Goal: Task Accomplishment & Management: Manage account settings

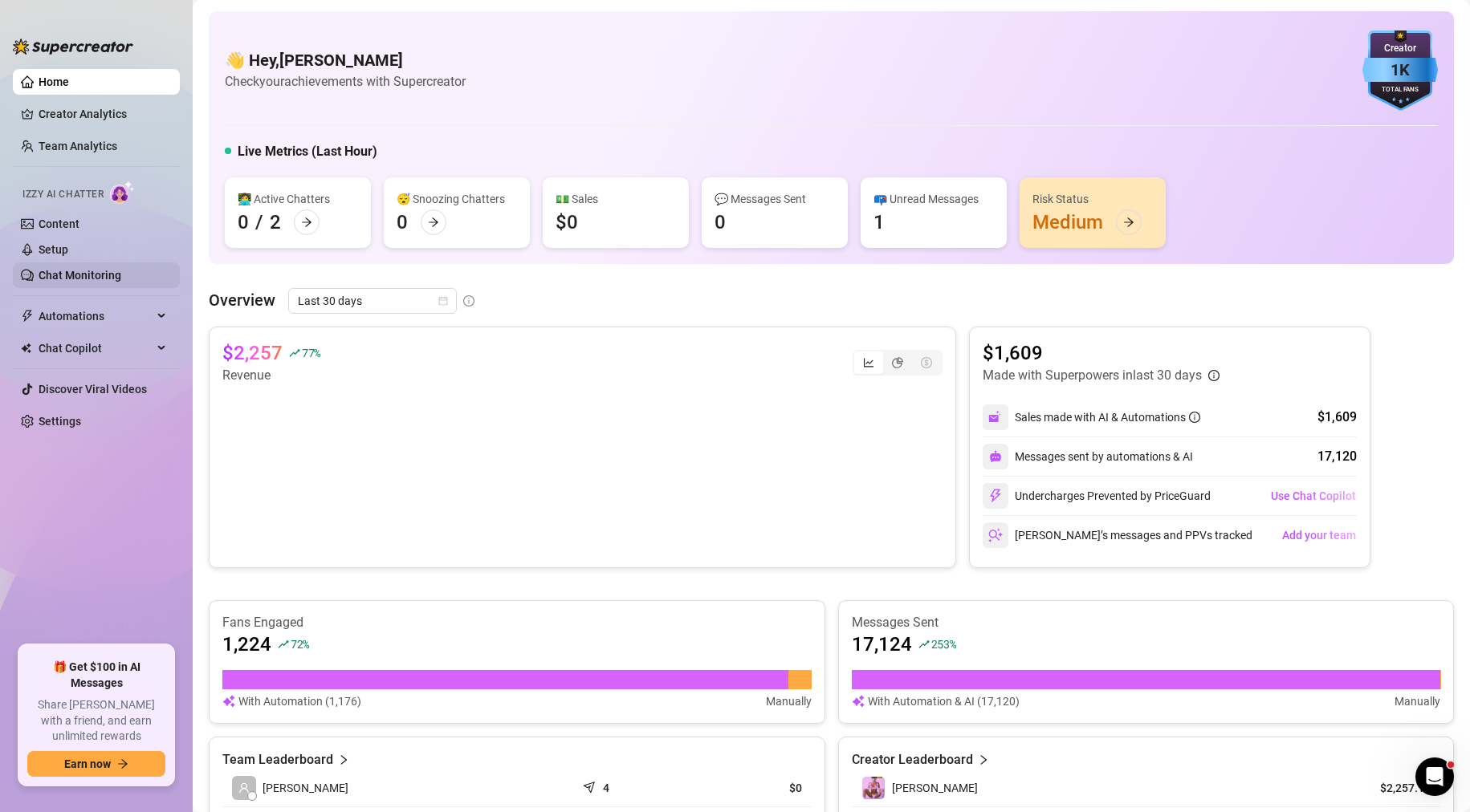
click at [101, 273] on link "Chat Monitoring" at bounding box center [80, 275] width 83 height 13
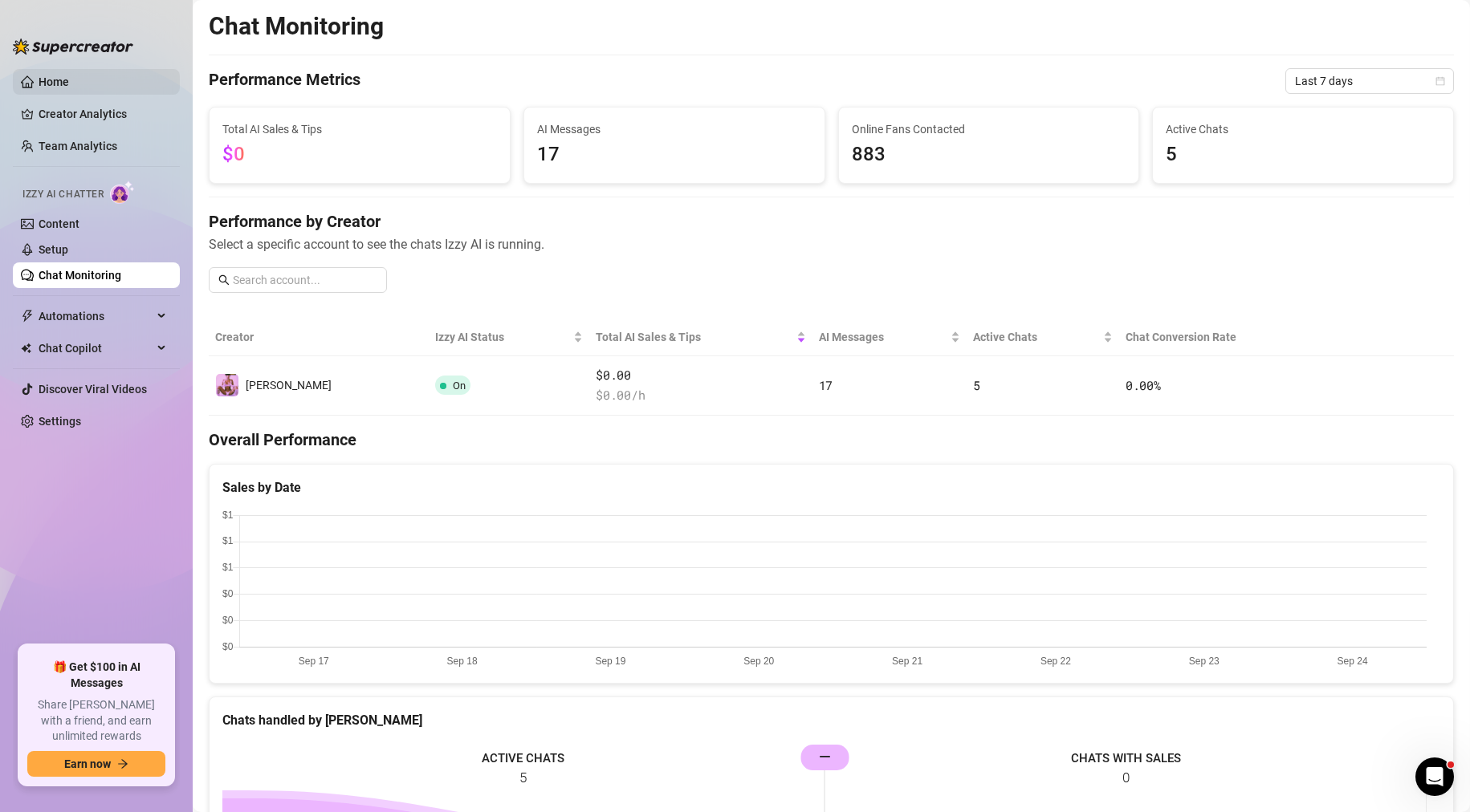
click at [51, 80] on link "Home" at bounding box center [54, 82] width 31 height 13
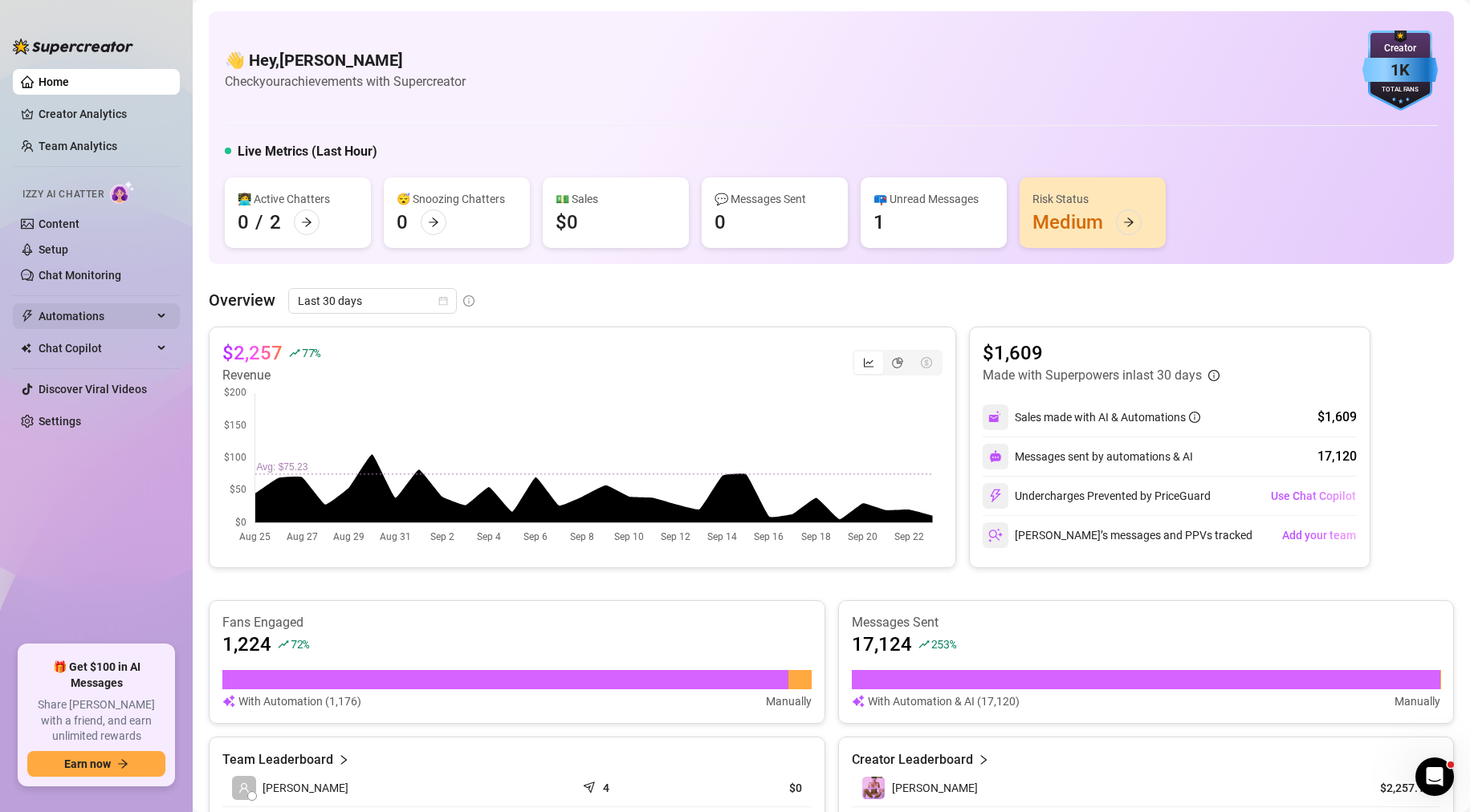
click at [62, 315] on span "Automations" at bounding box center [96, 316] width 114 height 26
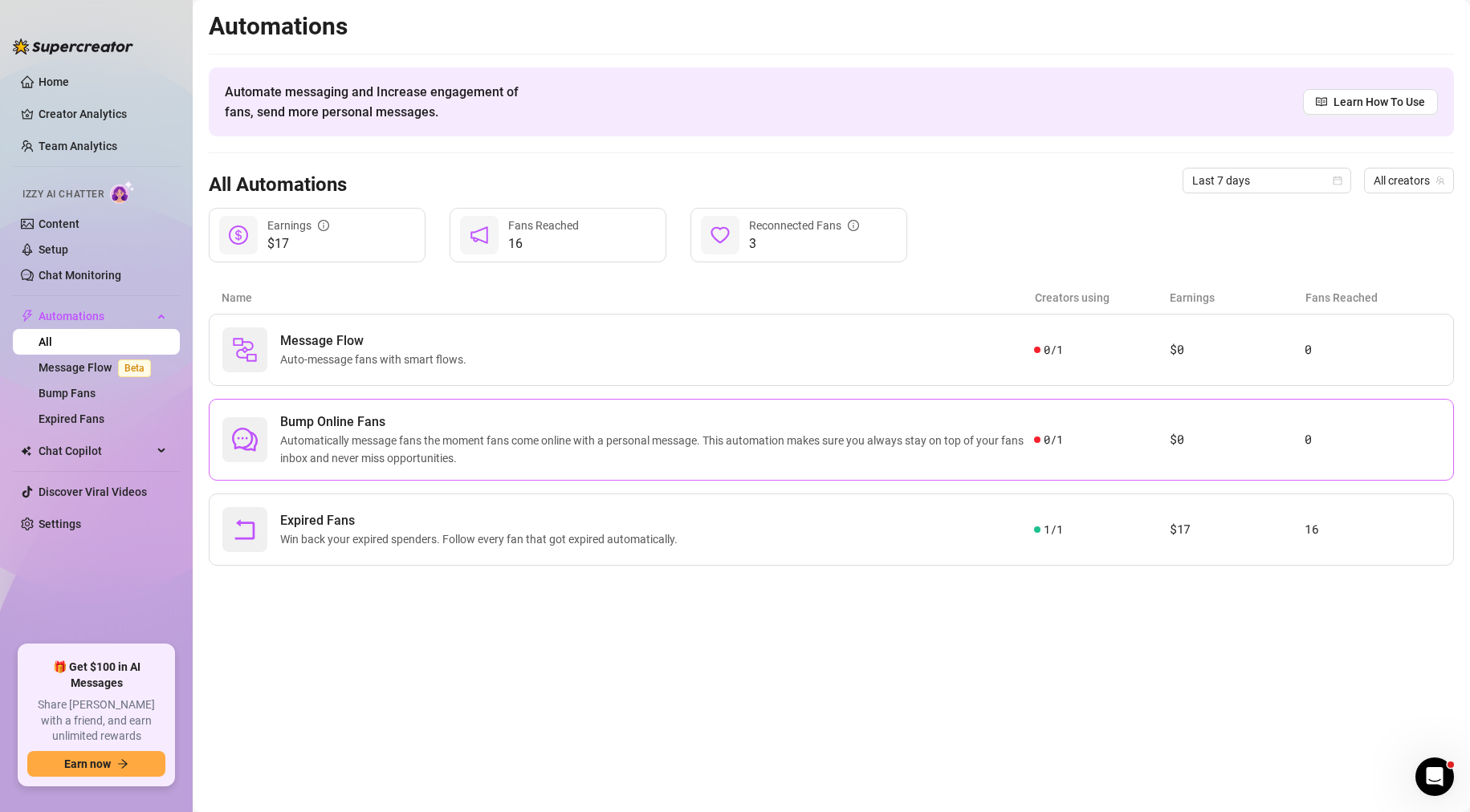
click at [632, 436] on span "Automatically message fans the moment fans come online with a personal message.…" at bounding box center [657, 450] width 754 height 35
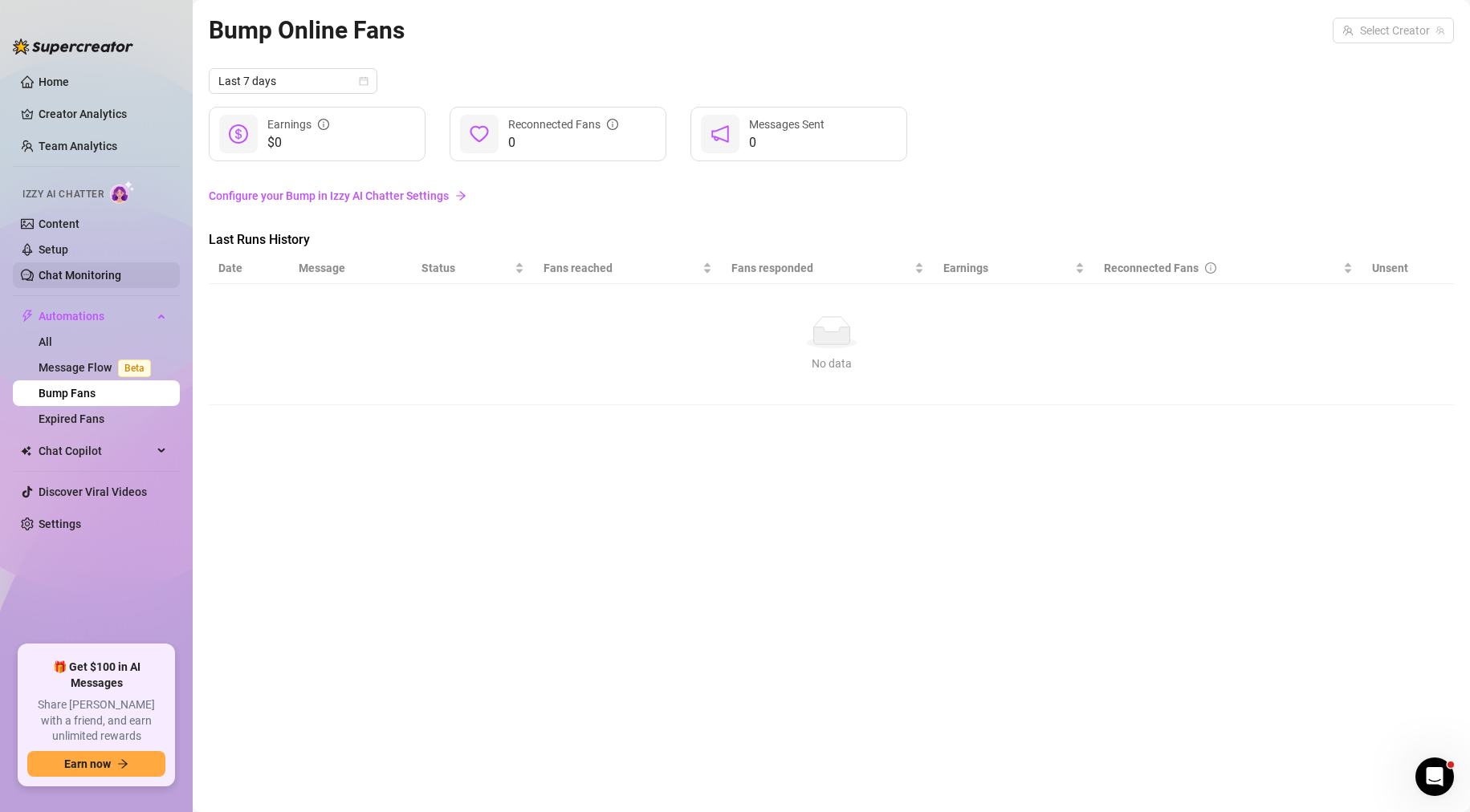
click at [72, 274] on link "Chat Monitoring" at bounding box center [80, 275] width 83 height 13
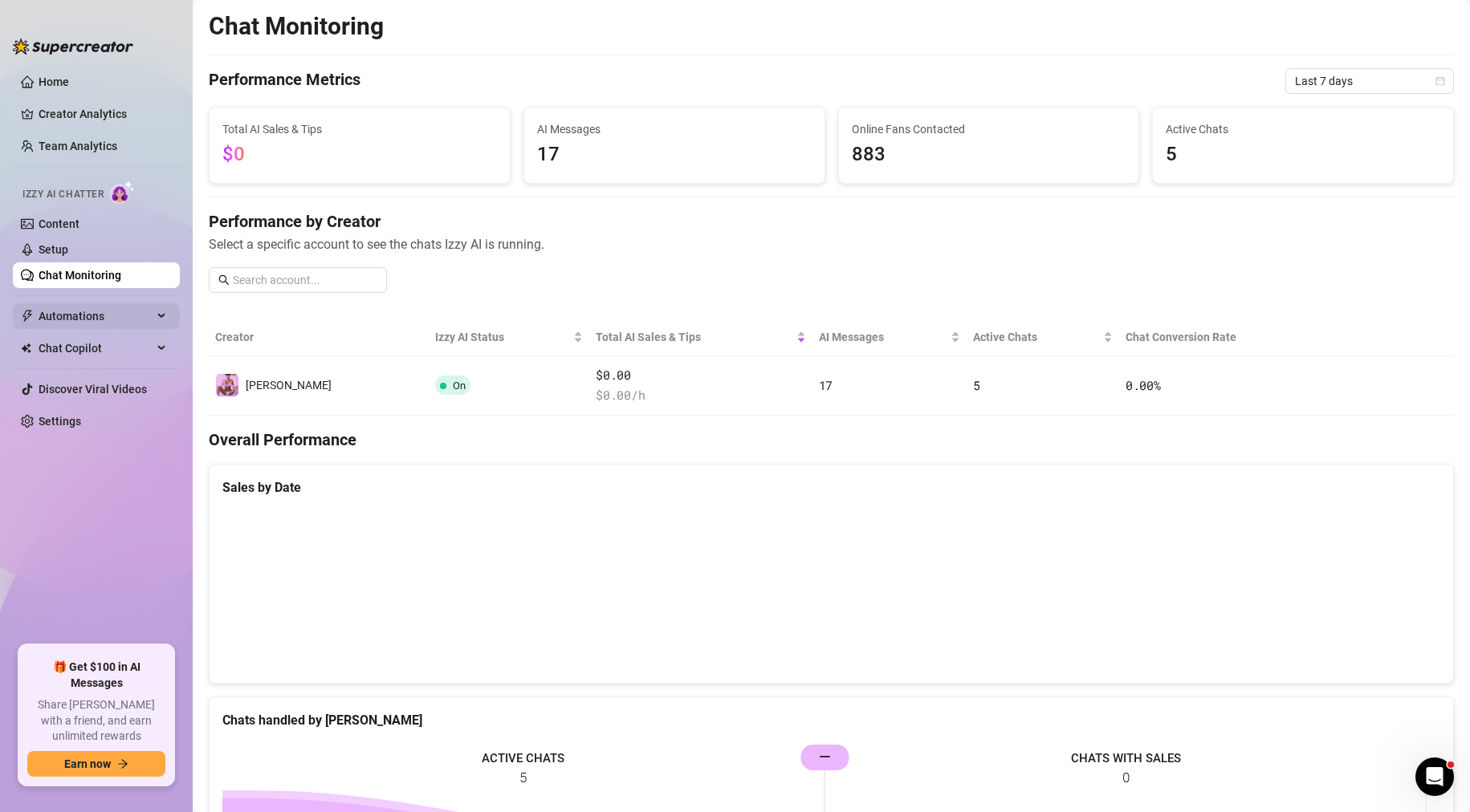
click at [79, 326] on span "Automations" at bounding box center [96, 316] width 114 height 26
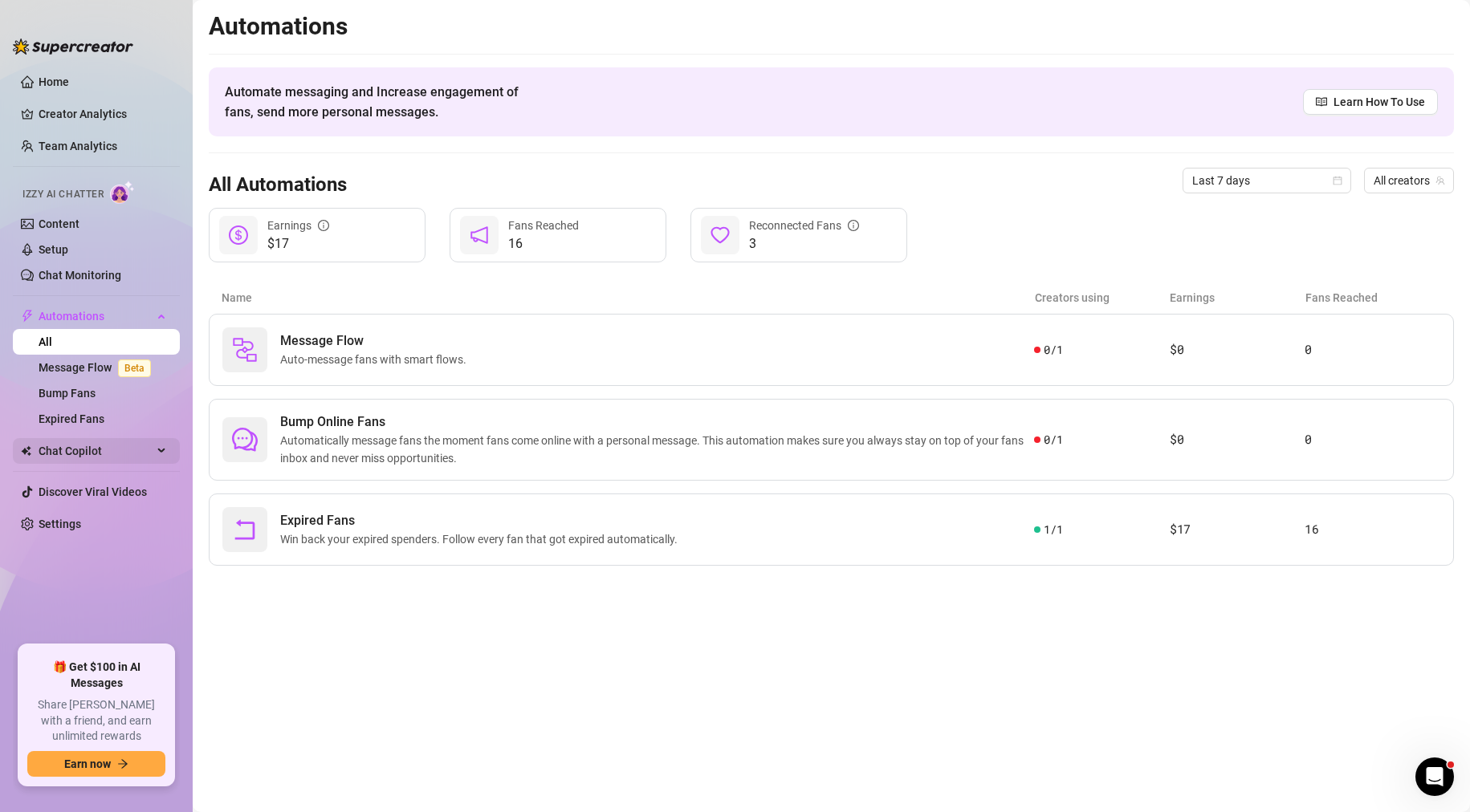
click at [69, 443] on span "Chat Copilot" at bounding box center [96, 451] width 114 height 26
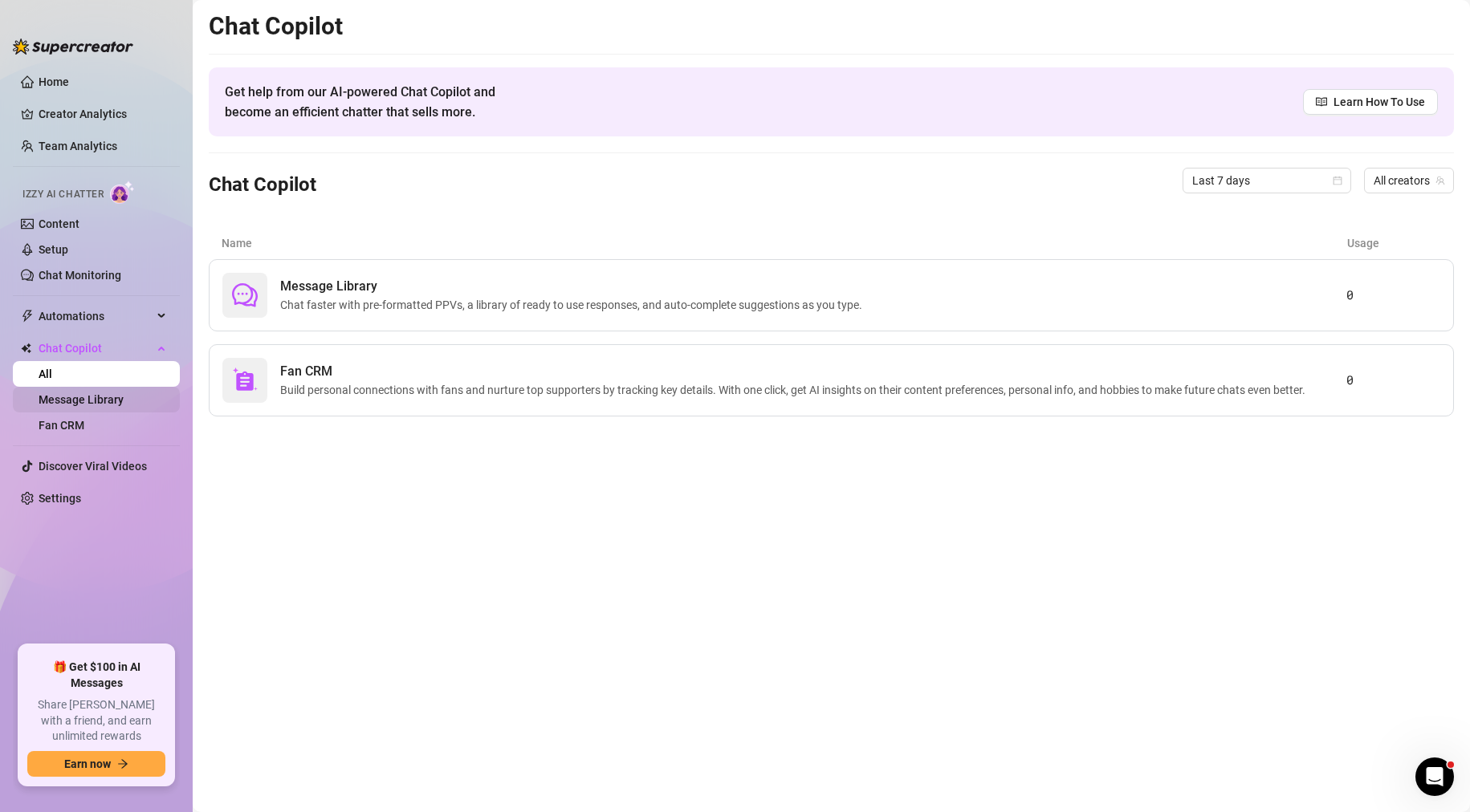
click at [99, 398] on link "Message Library" at bounding box center [81, 400] width 85 height 13
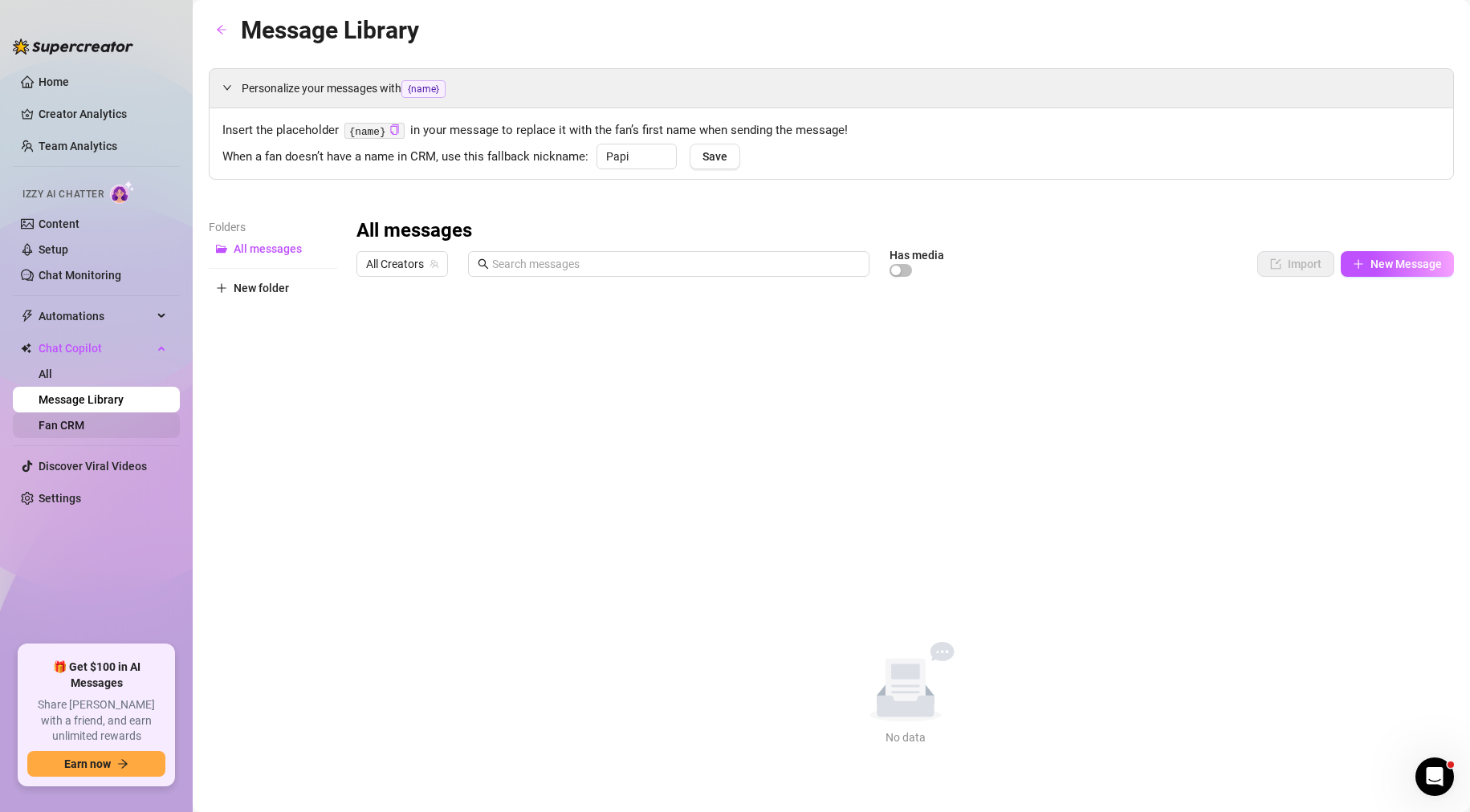
click at [67, 421] on link "Fan CRM" at bounding box center [61, 426] width 46 height 13
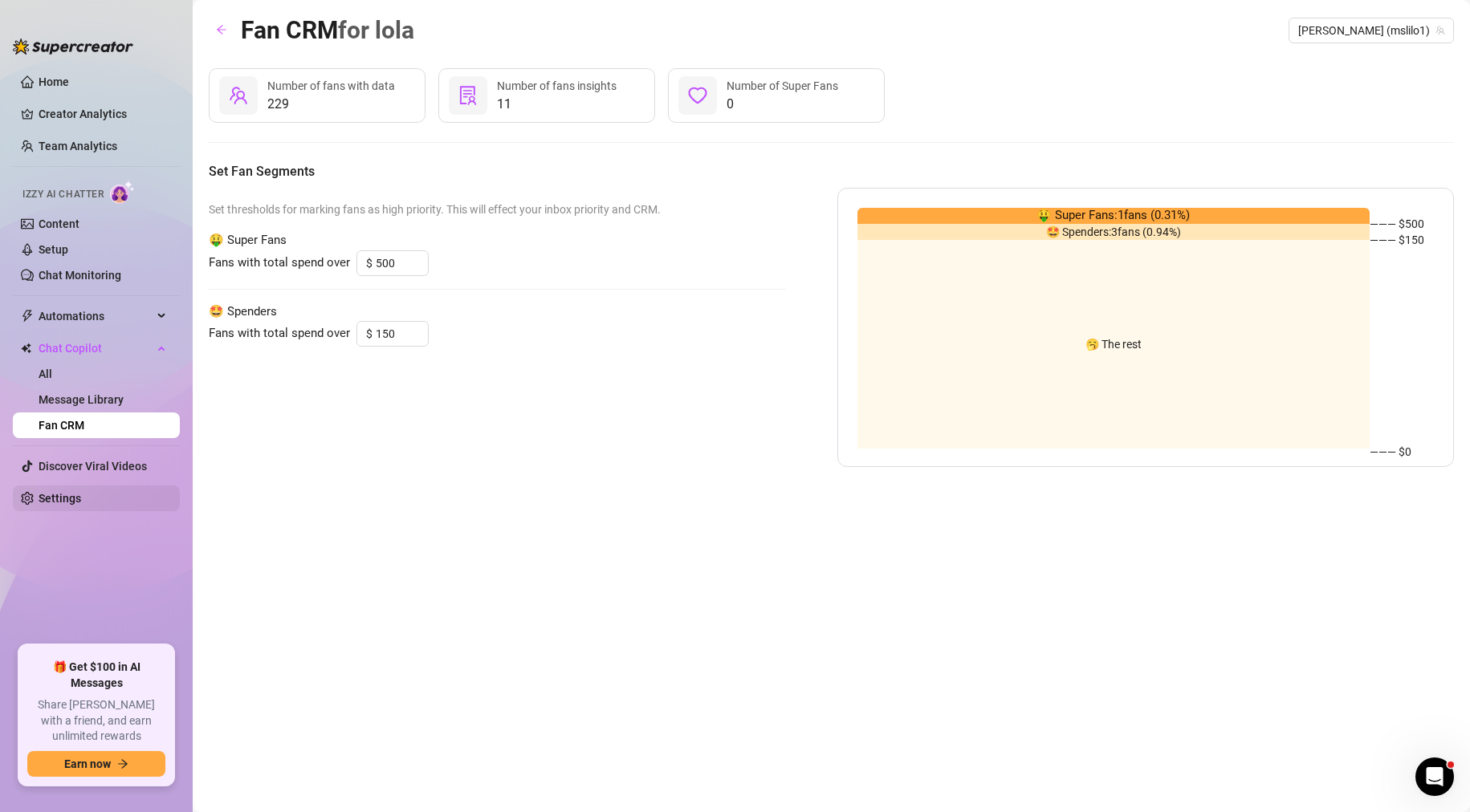
click at [60, 501] on link "Settings" at bounding box center [60, 498] width 43 height 13
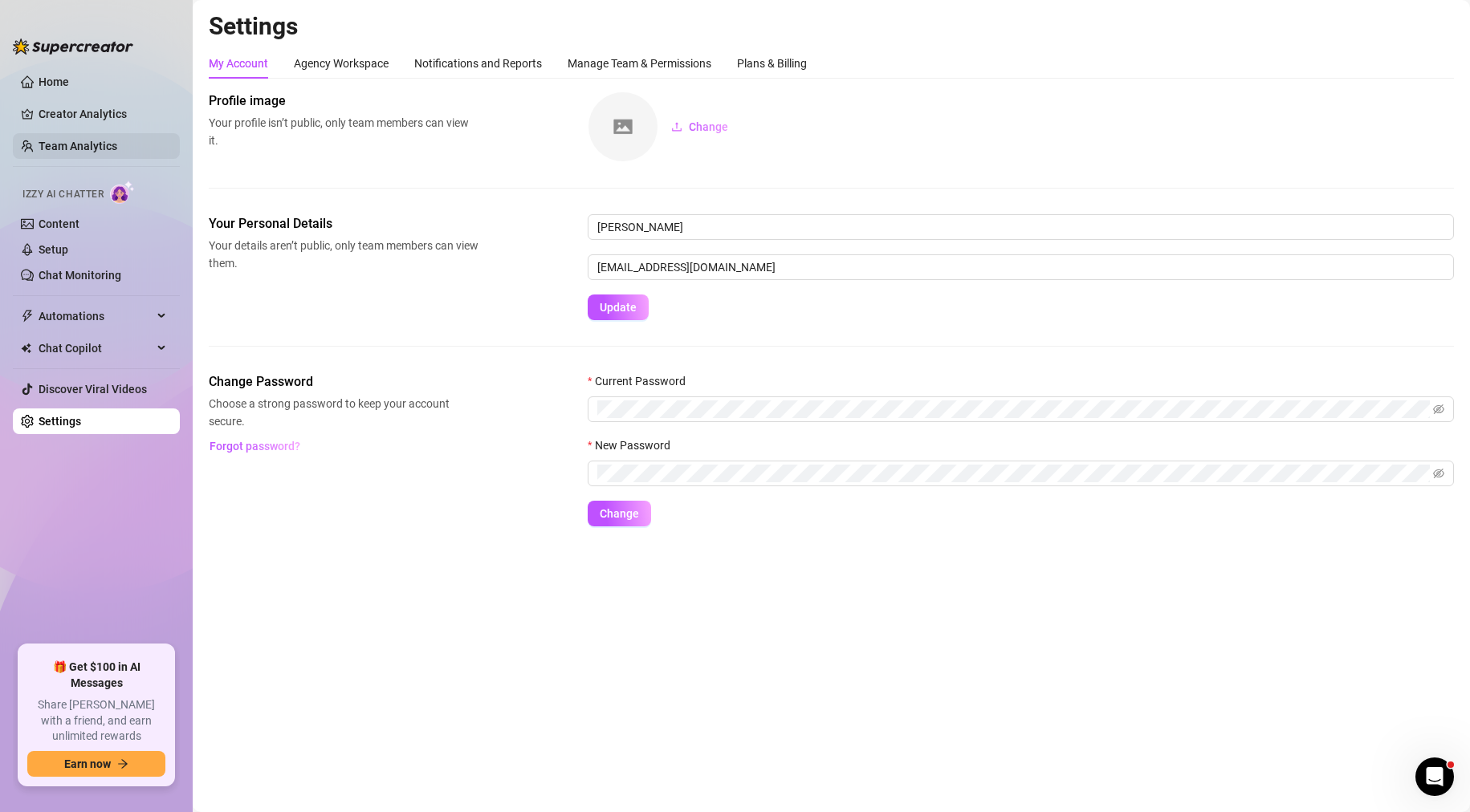
click at [49, 140] on link "Team Analytics" at bounding box center [78, 146] width 79 height 13
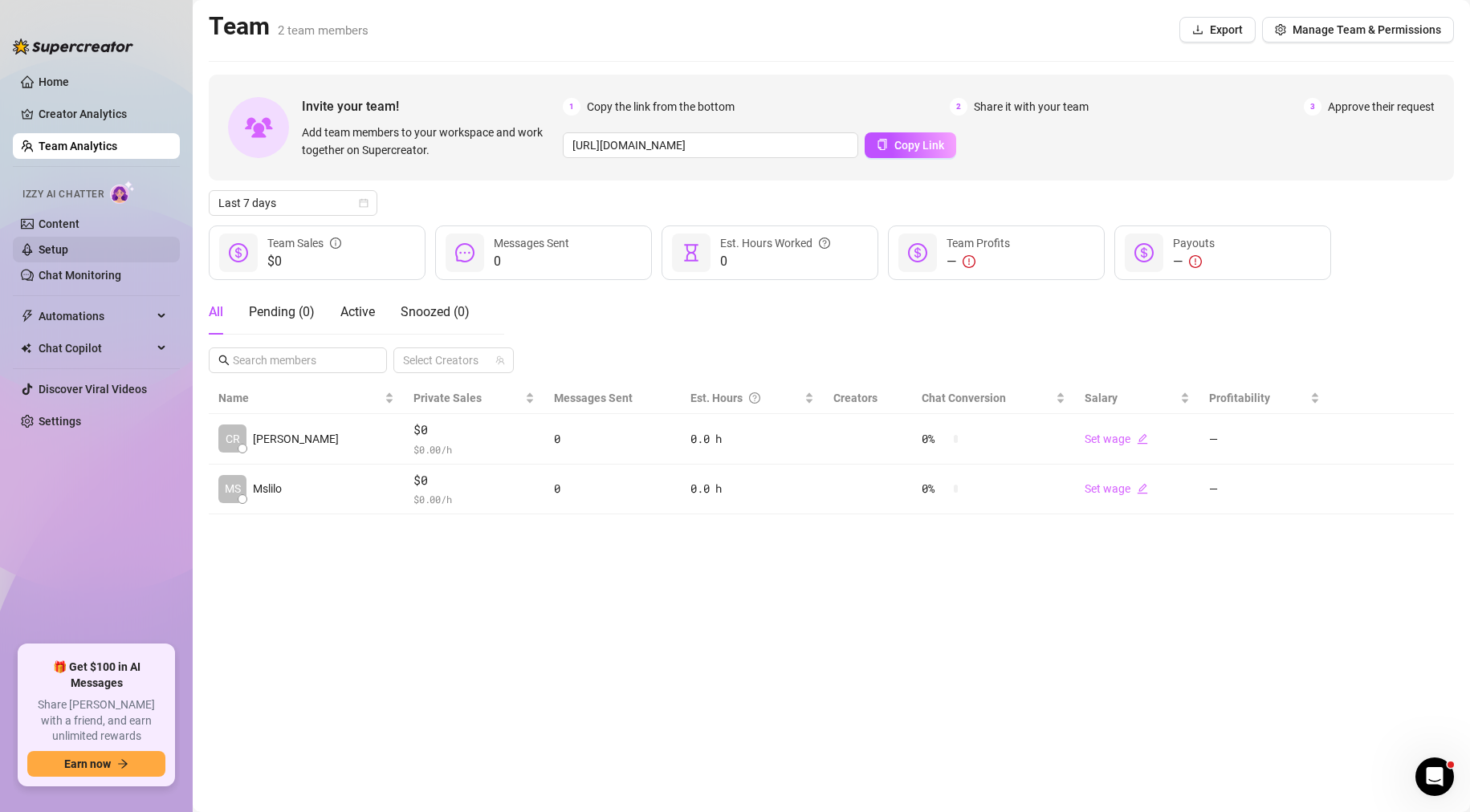
click at [59, 243] on link "Setup" at bounding box center [53, 249] width 30 height 13
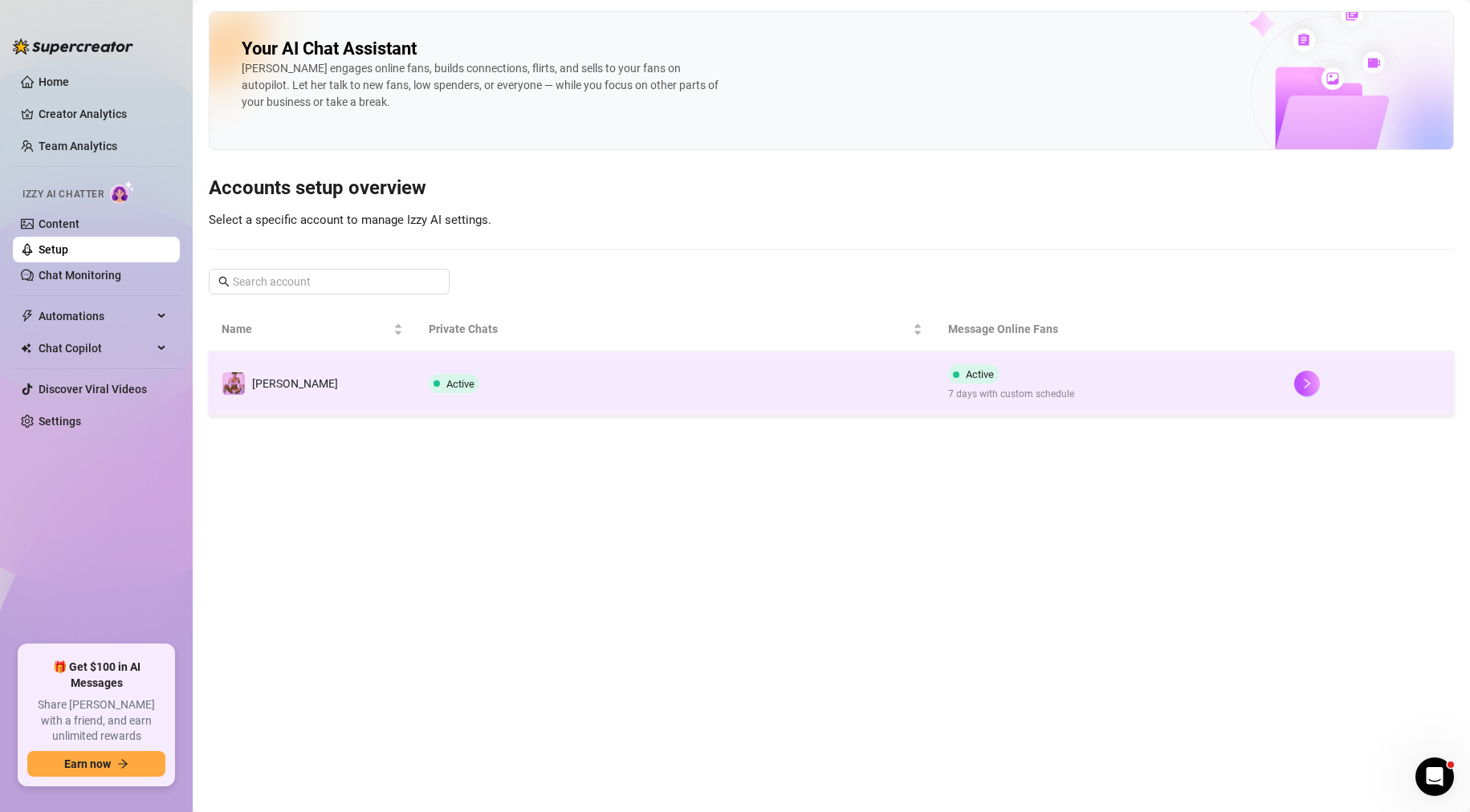
click at [712, 402] on td "Active" at bounding box center [675, 384] width 518 height 64
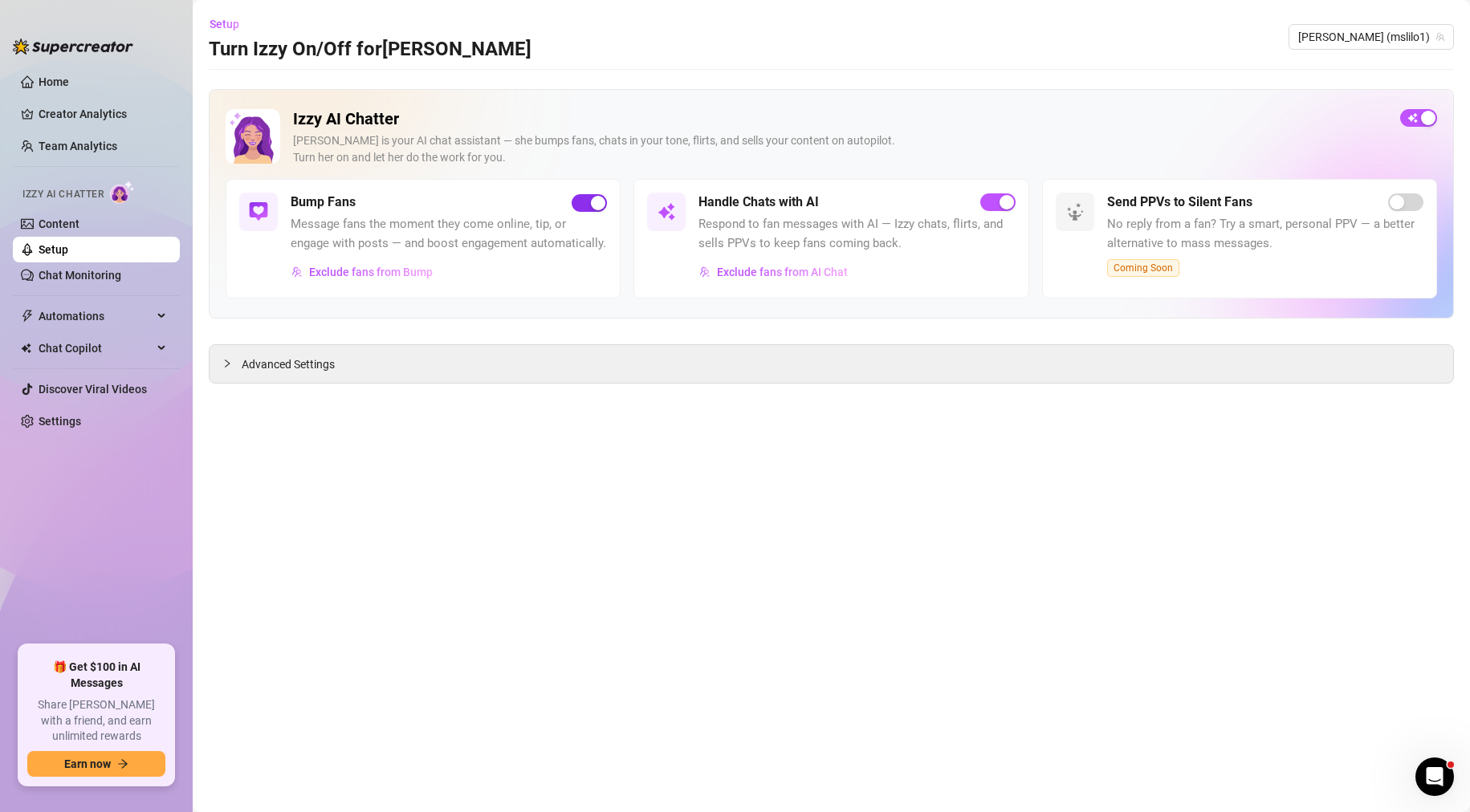
click at [584, 206] on span "button" at bounding box center [589, 203] width 35 height 18
click at [1001, 198] on div "button" at bounding box center [1007, 202] width 14 height 14
click at [107, 153] on link "Team Analytics" at bounding box center [78, 146] width 79 height 13
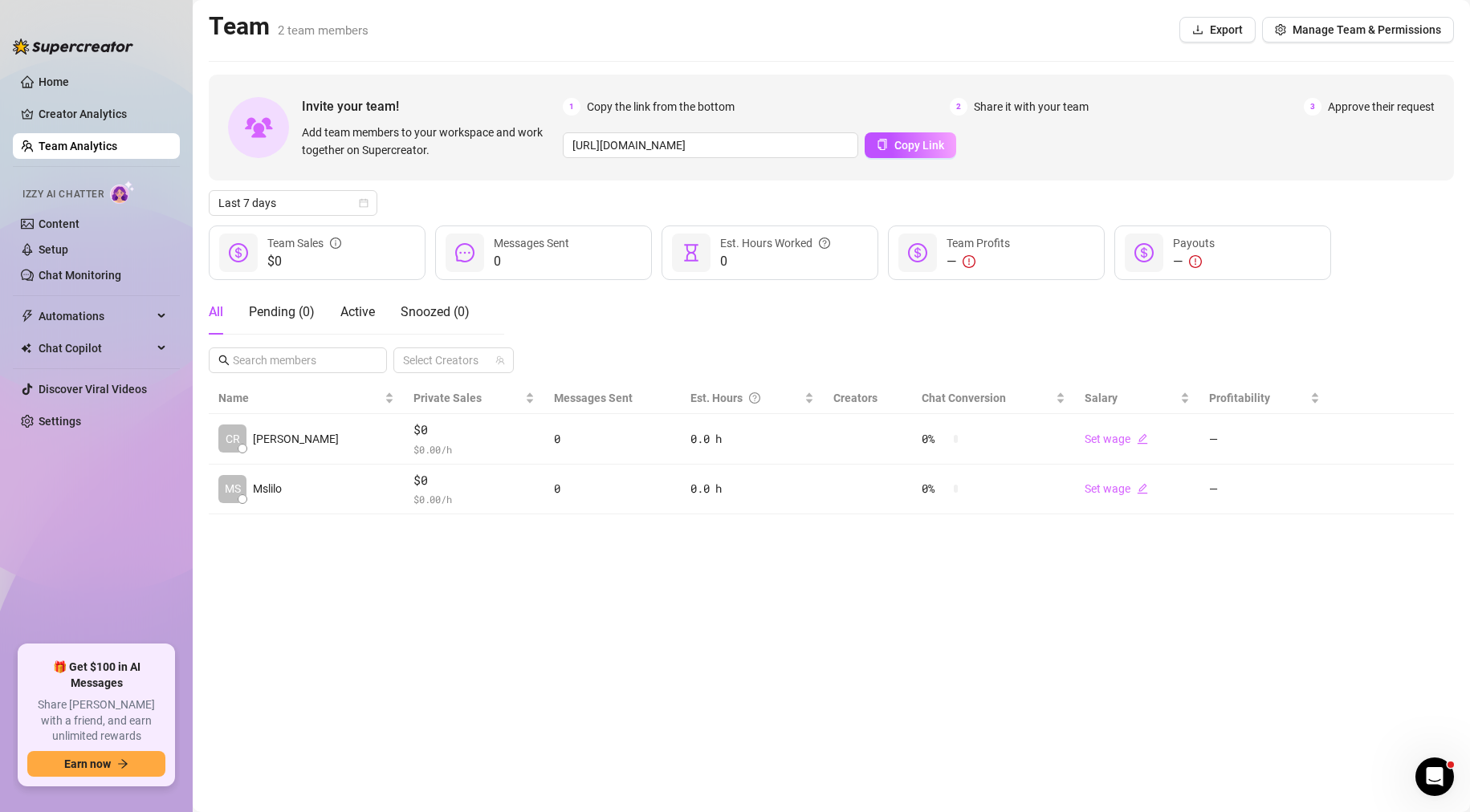
click at [107, 153] on link "Team Analytics" at bounding box center [78, 146] width 79 height 13
click at [69, 89] on link "Home" at bounding box center [54, 82] width 31 height 13
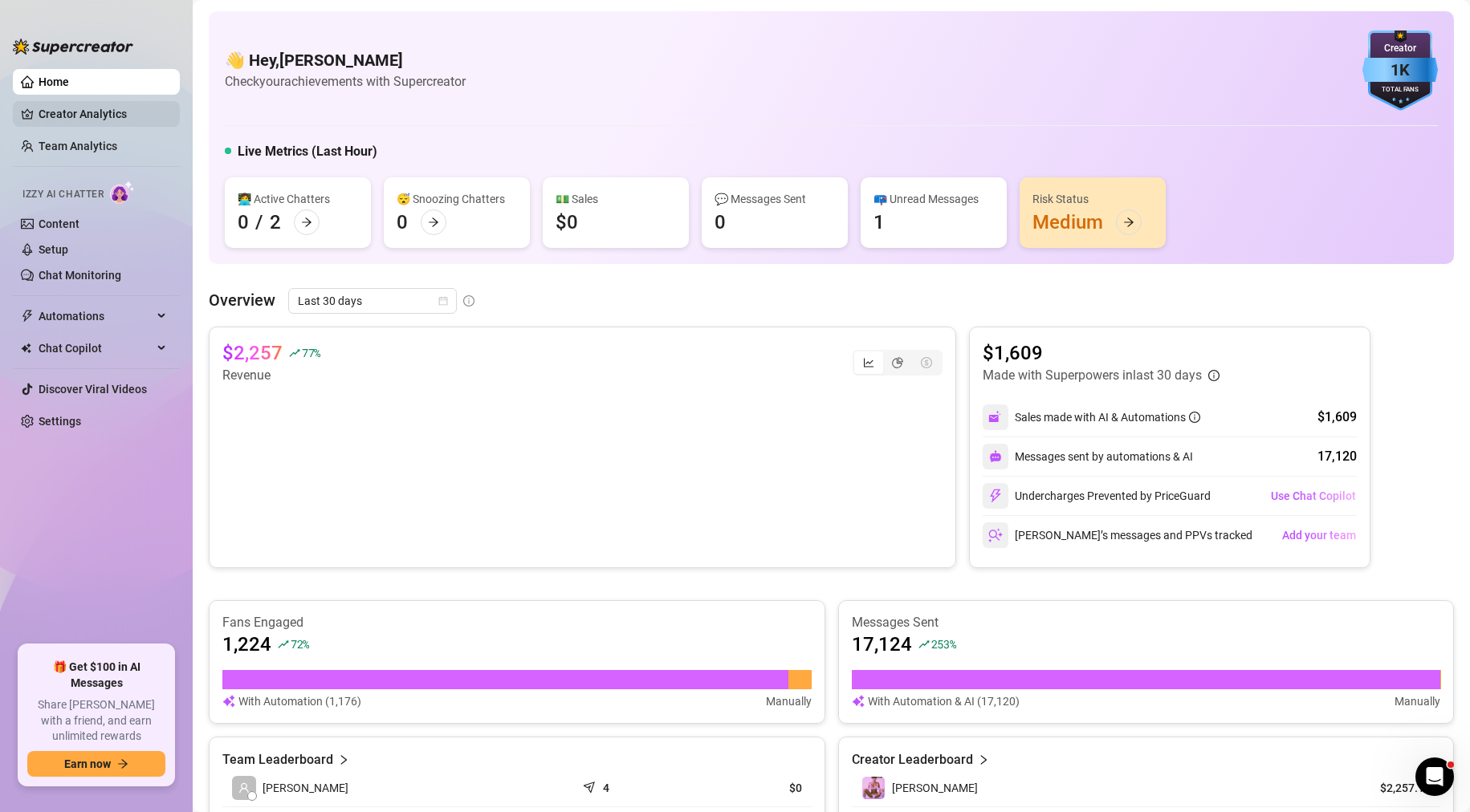
click at [129, 111] on link "Creator Analytics" at bounding box center [103, 114] width 129 height 26
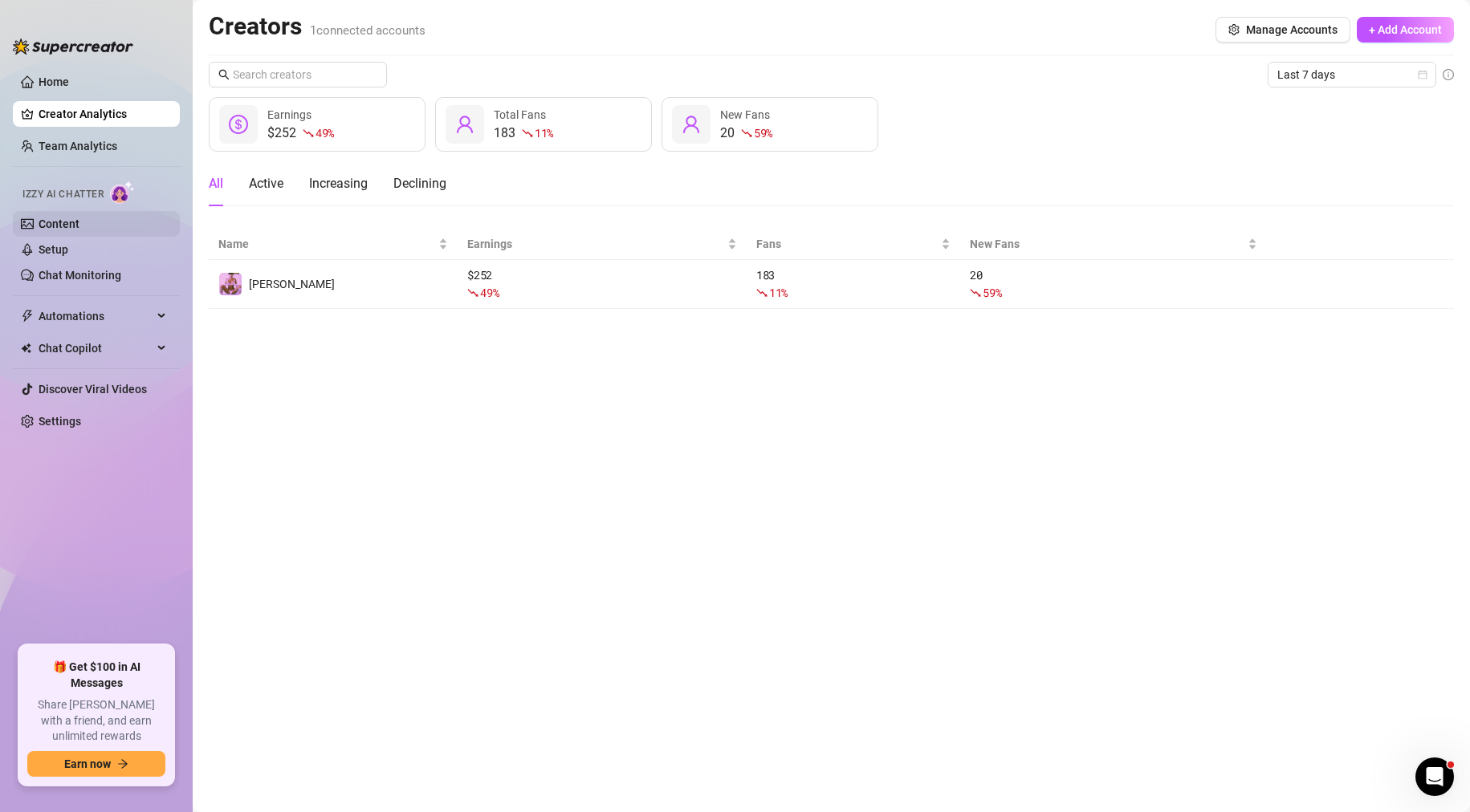
click at [80, 225] on link "Content" at bounding box center [59, 224] width 41 height 13
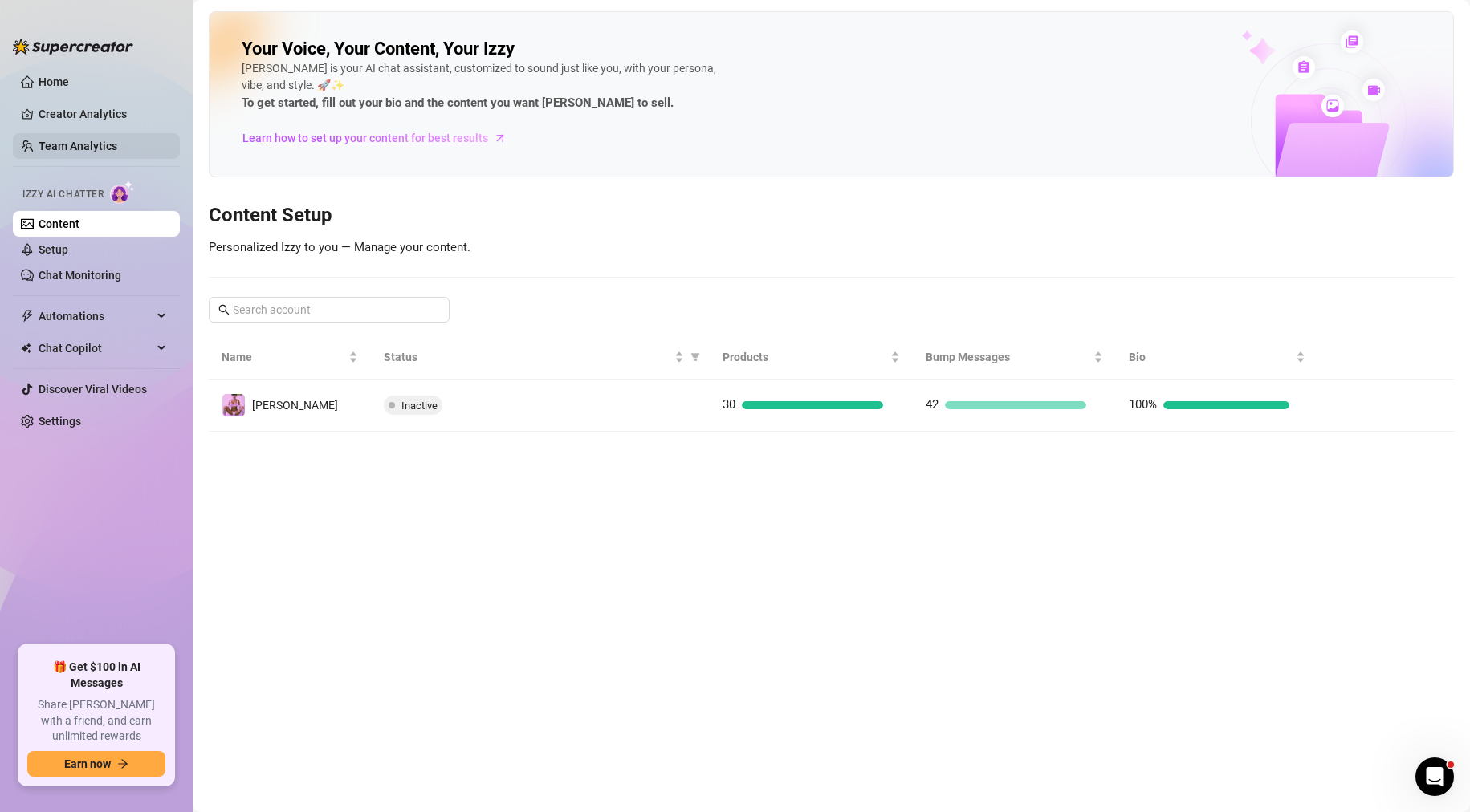
click at [102, 140] on link "Team Analytics" at bounding box center [78, 146] width 79 height 13
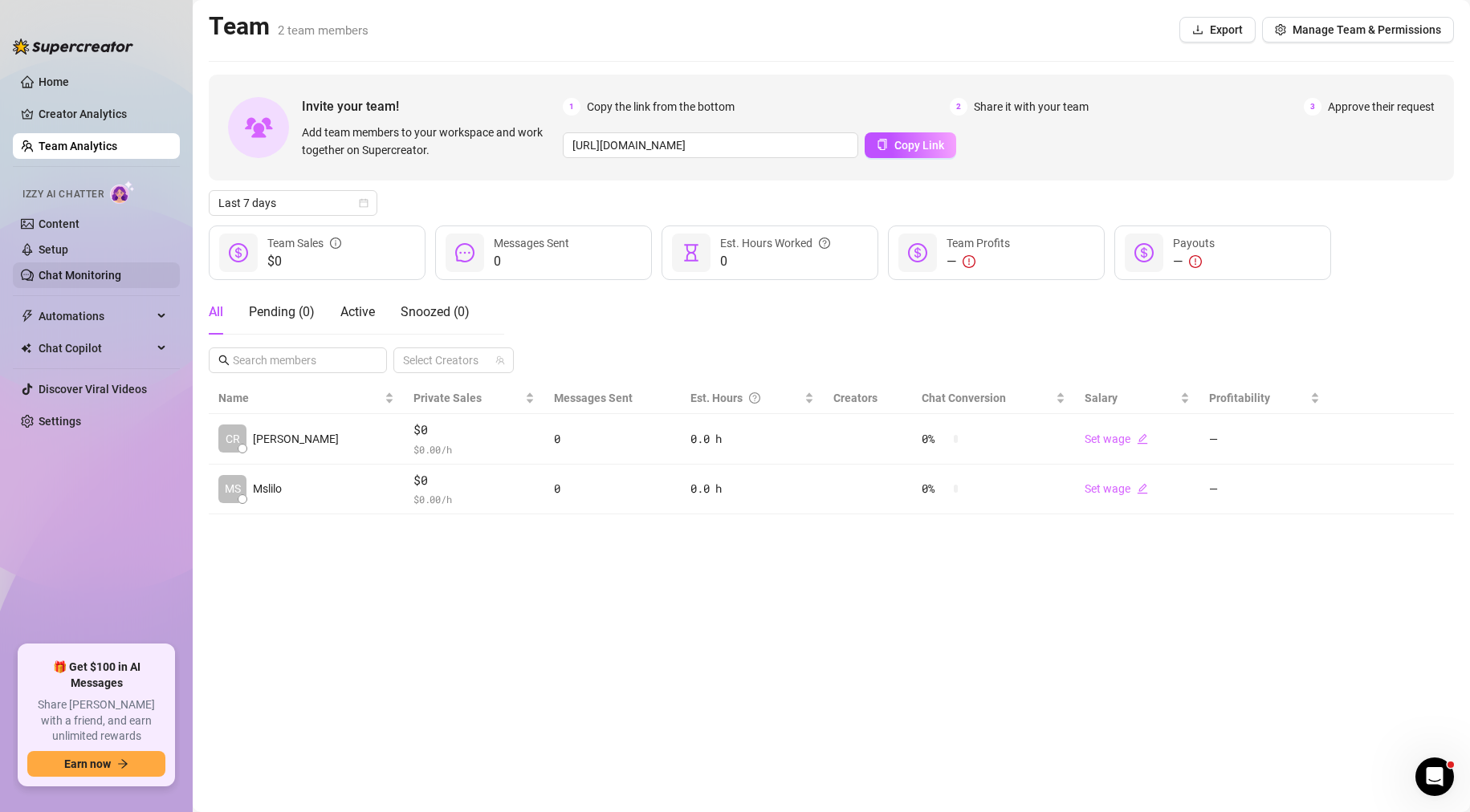
click at [89, 269] on link "Chat Monitoring" at bounding box center [80, 275] width 83 height 13
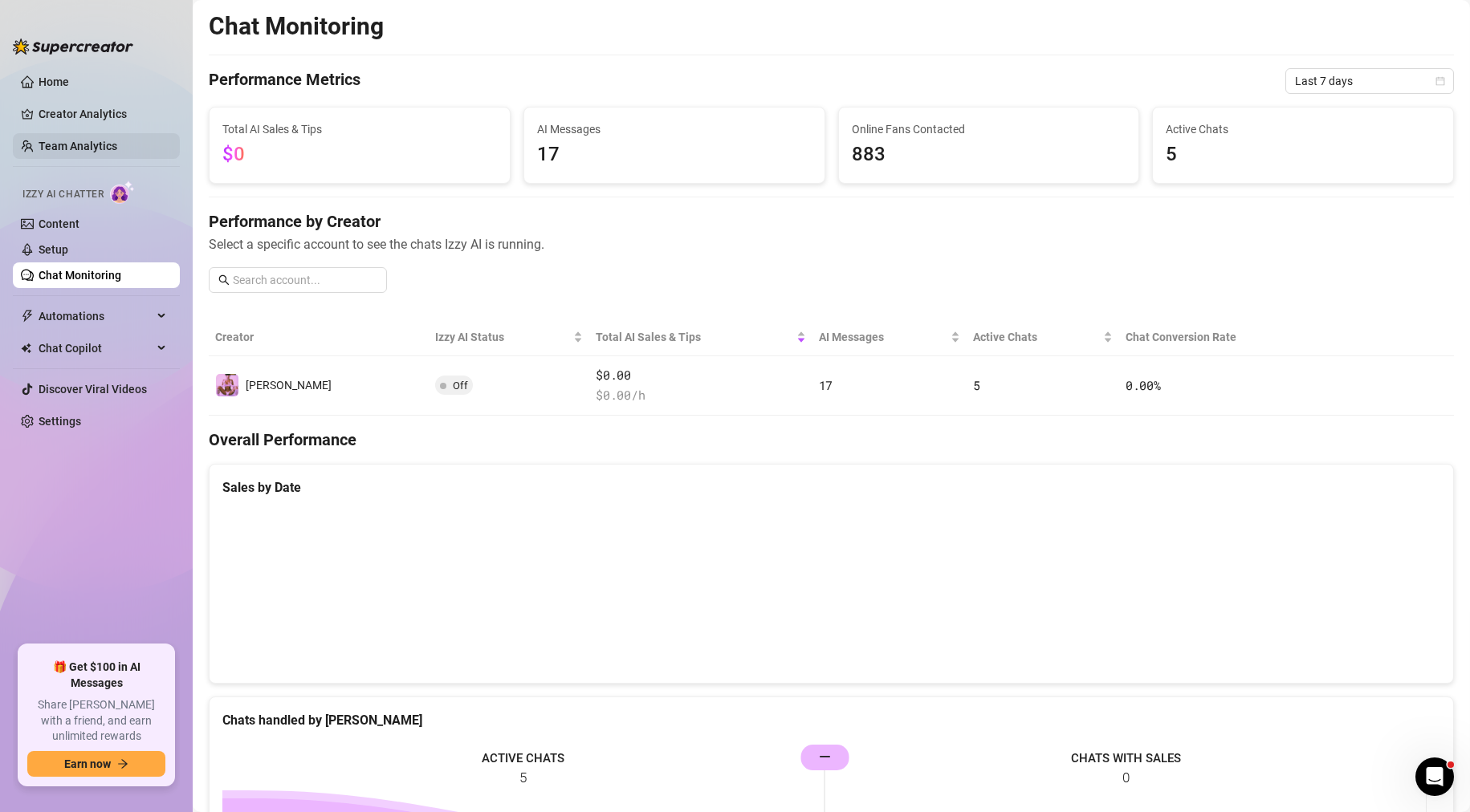
click at [85, 140] on link "Team Analytics" at bounding box center [78, 146] width 79 height 13
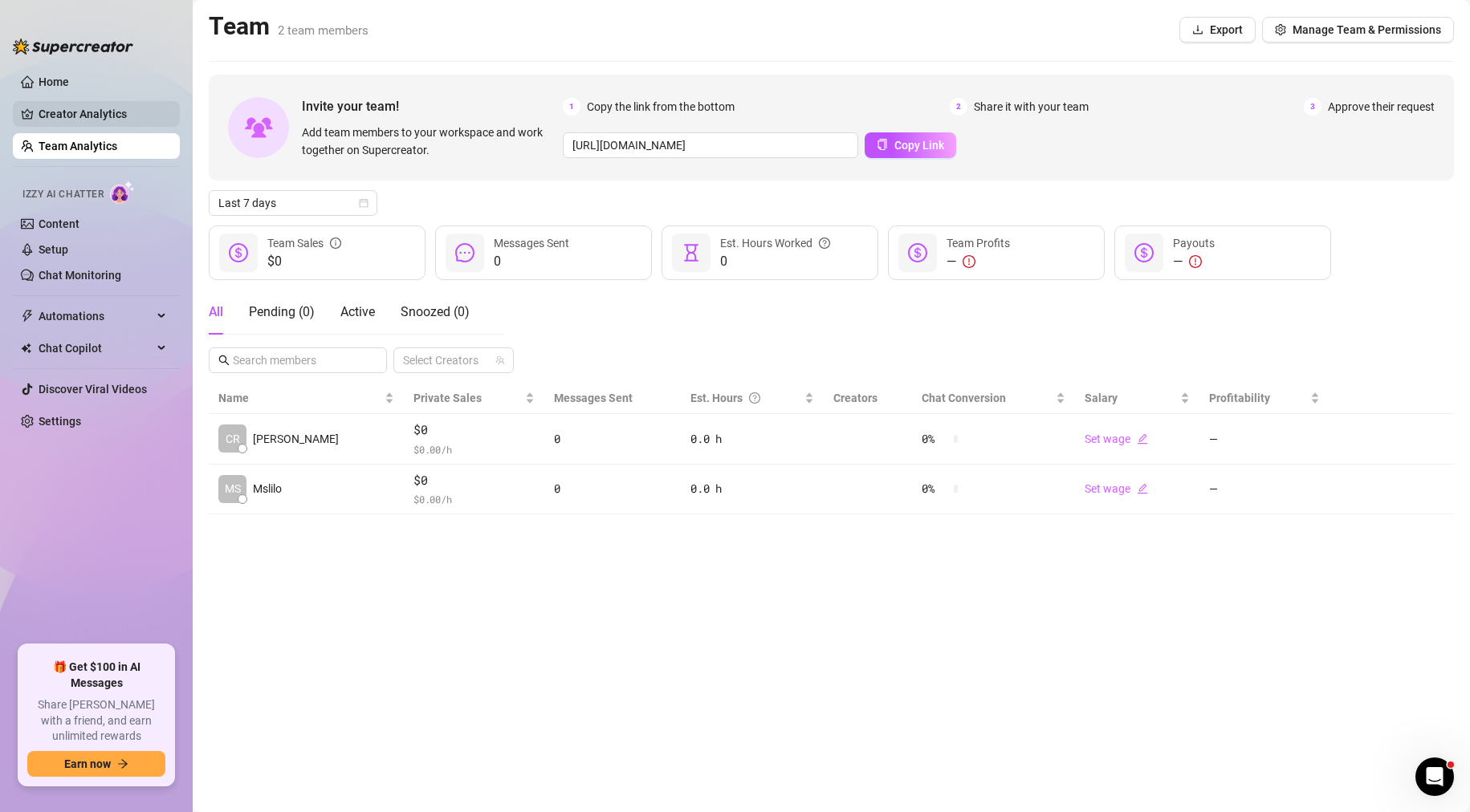
click at [91, 114] on link "Creator Analytics" at bounding box center [103, 114] width 129 height 26
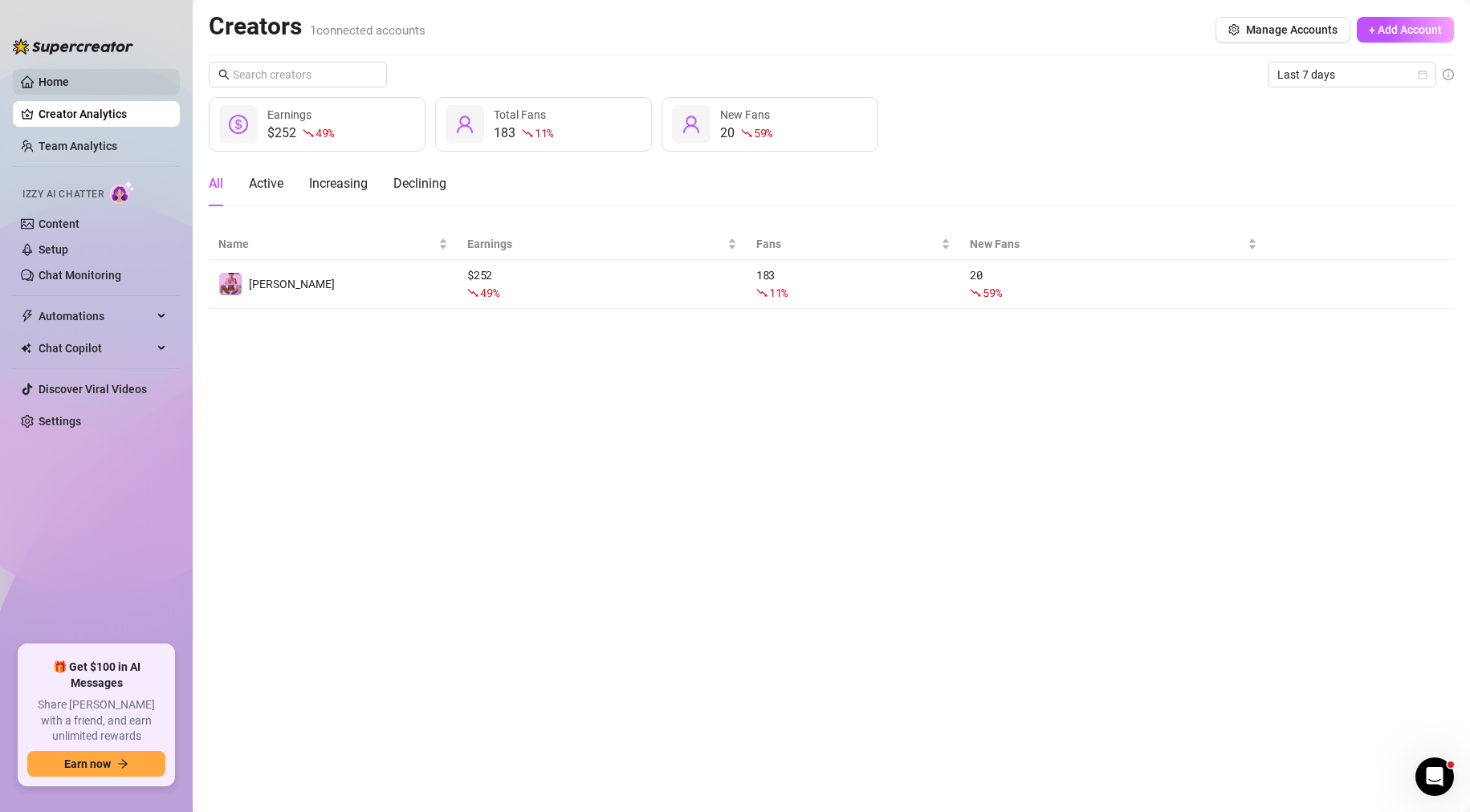
click at [41, 76] on link "Home" at bounding box center [54, 82] width 31 height 13
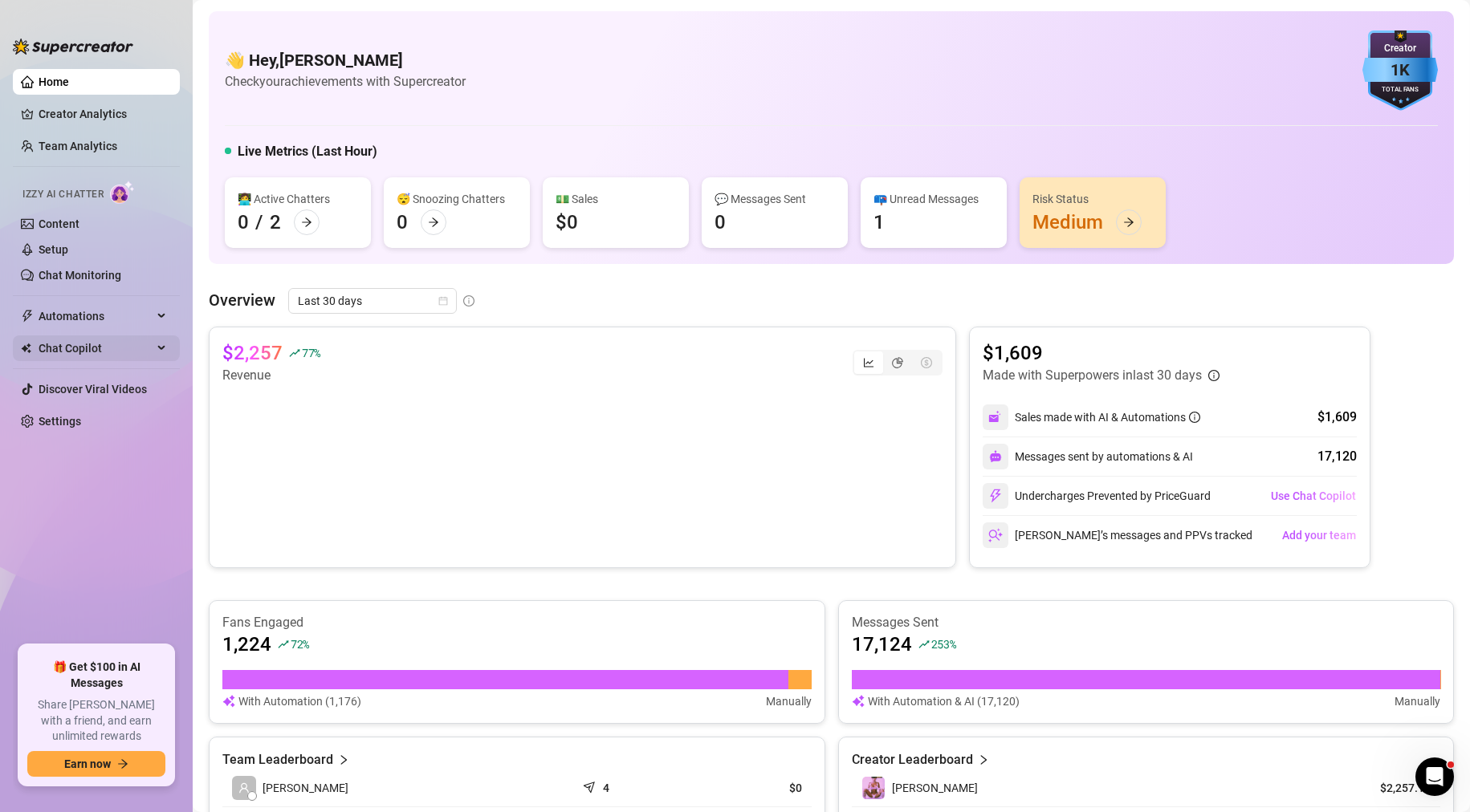
click at [68, 346] on span "Chat Copilot" at bounding box center [96, 348] width 114 height 26
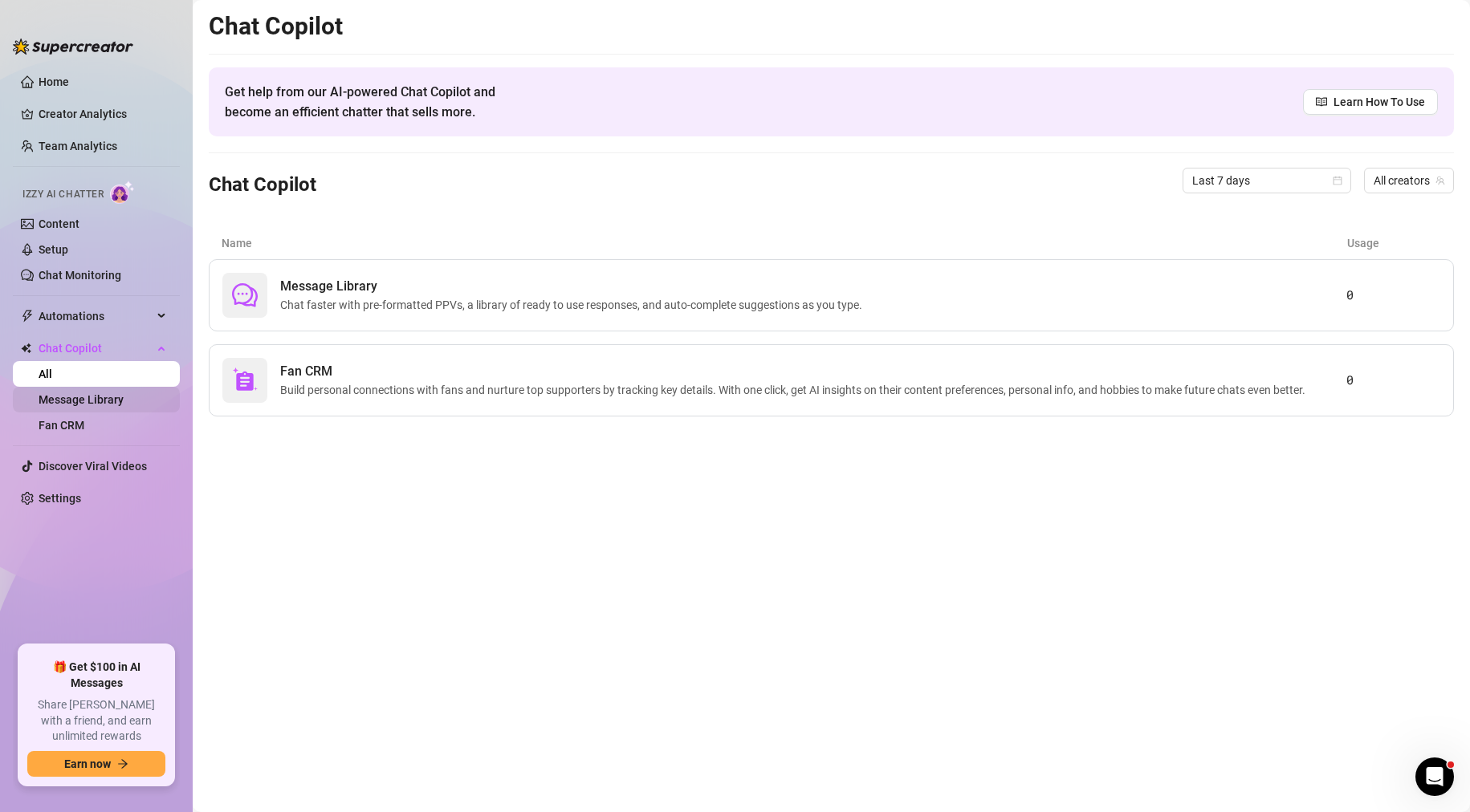
click at [85, 419] on link "Fan CRM" at bounding box center [61, 426] width 46 height 13
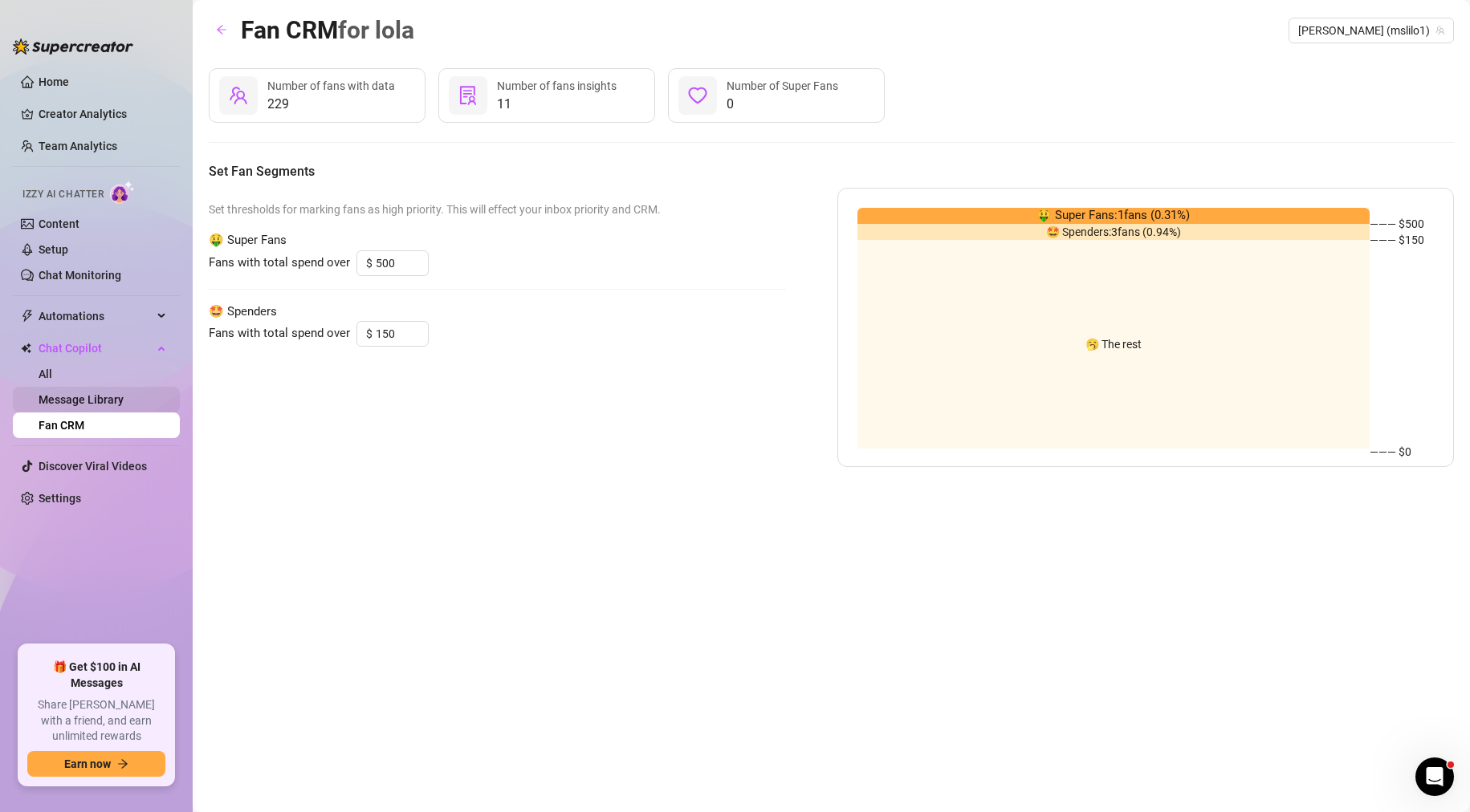
click at [118, 401] on link "Message Library" at bounding box center [81, 400] width 85 height 13
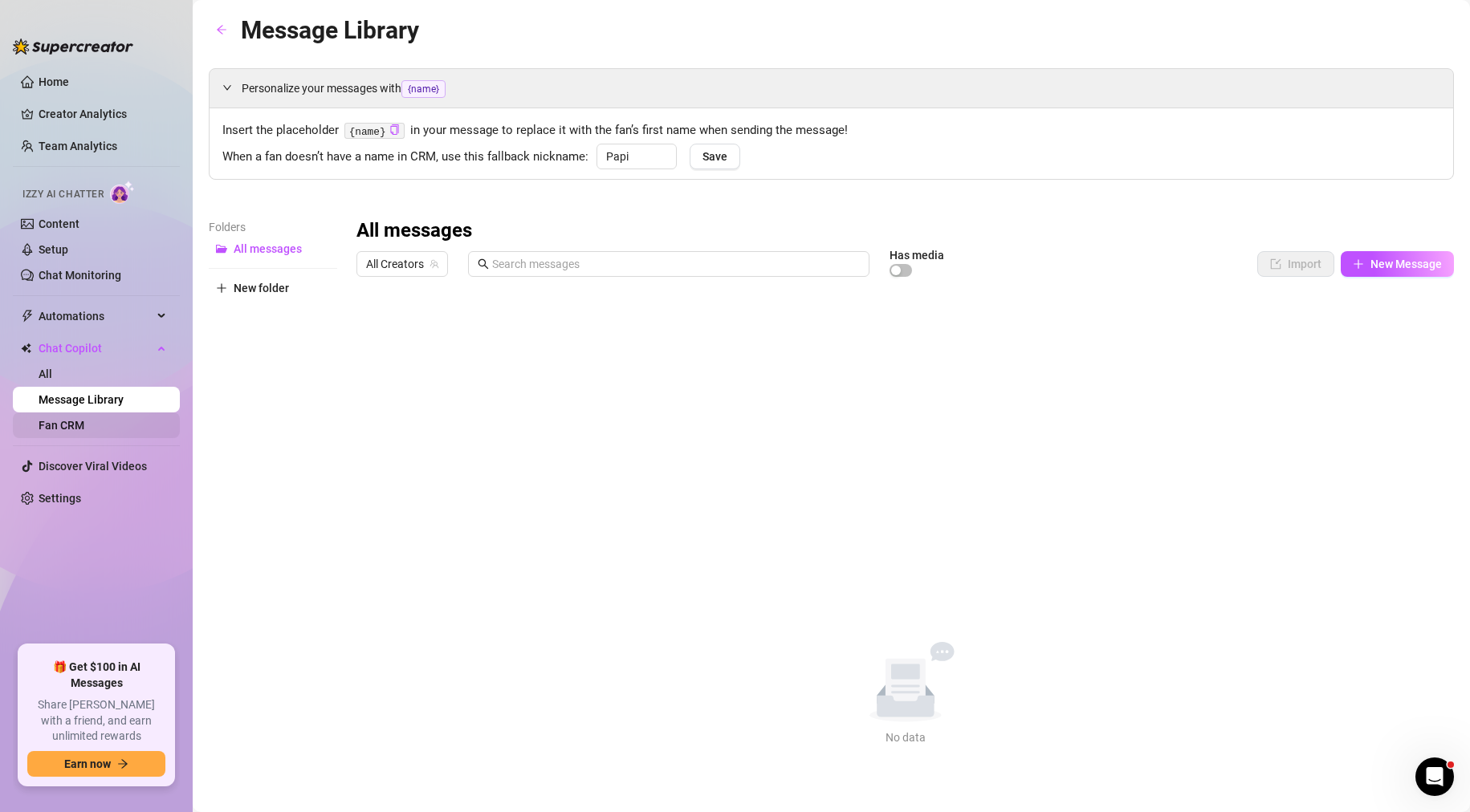
click at [73, 424] on link "Fan CRM" at bounding box center [61, 426] width 46 height 13
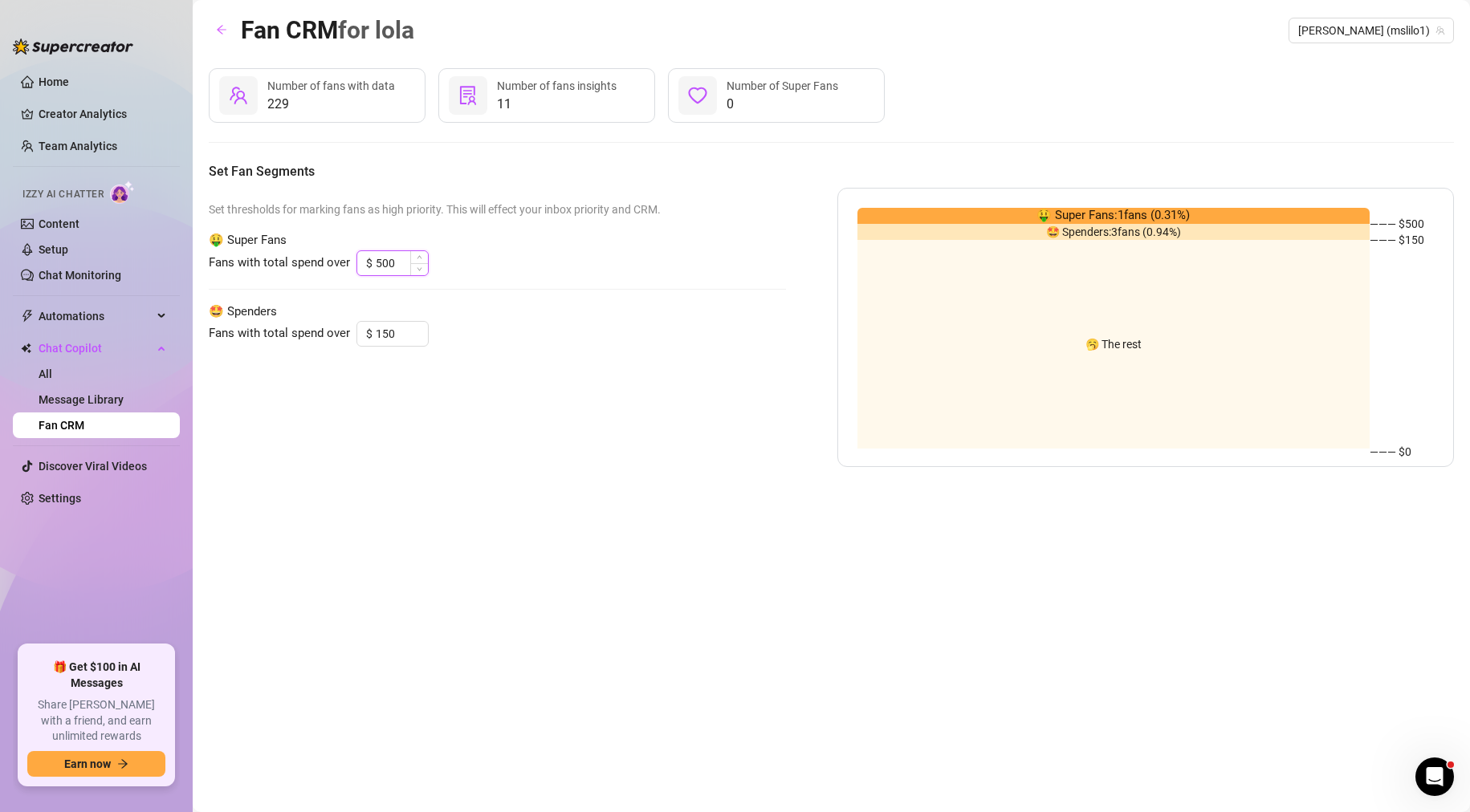
click at [403, 263] on input "500" at bounding box center [402, 263] width 52 height 24
type input "5"
type input "500"
click at [399, 334] on input "150" at bounding box center [402, 334] width 52 height 24
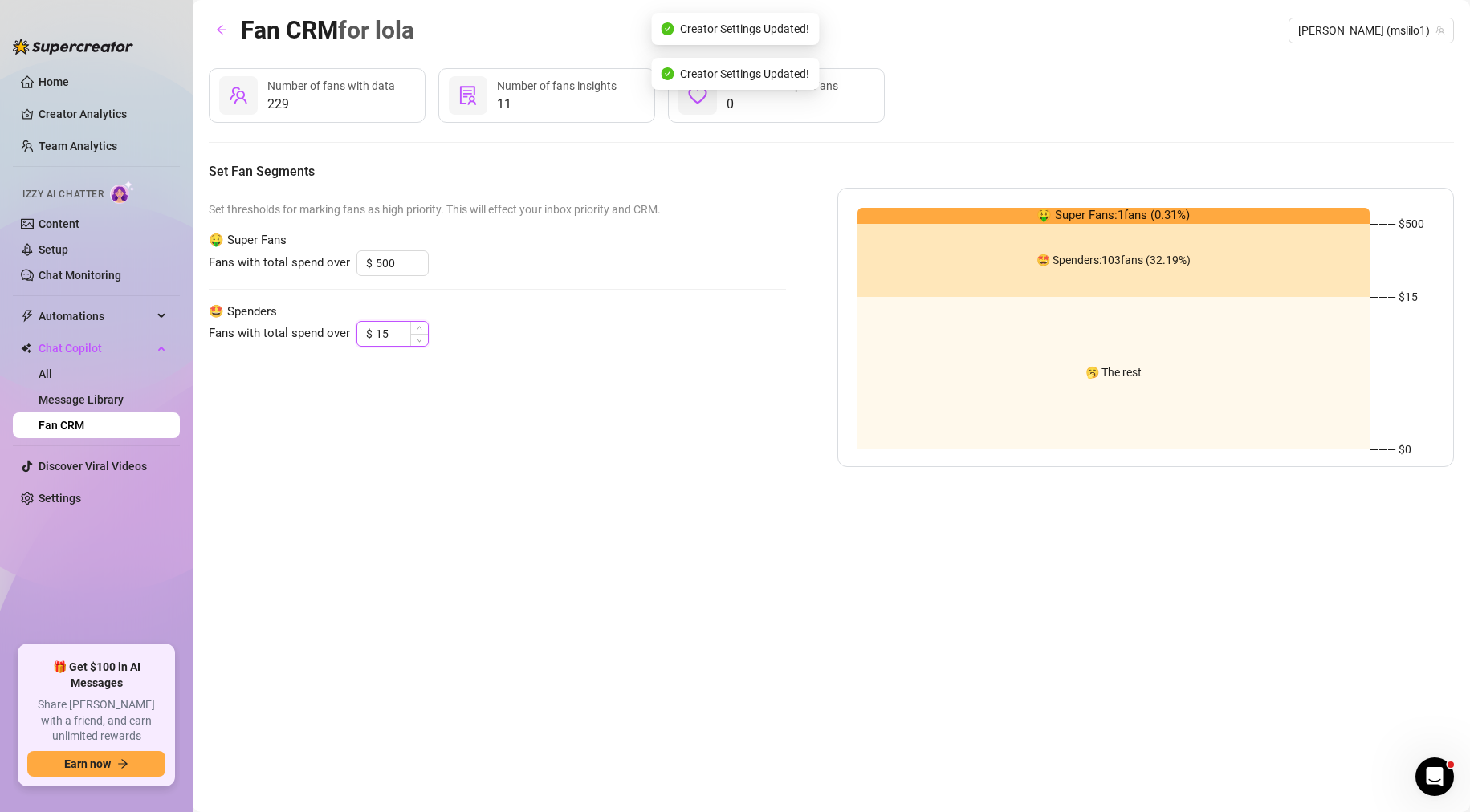
type input "1"
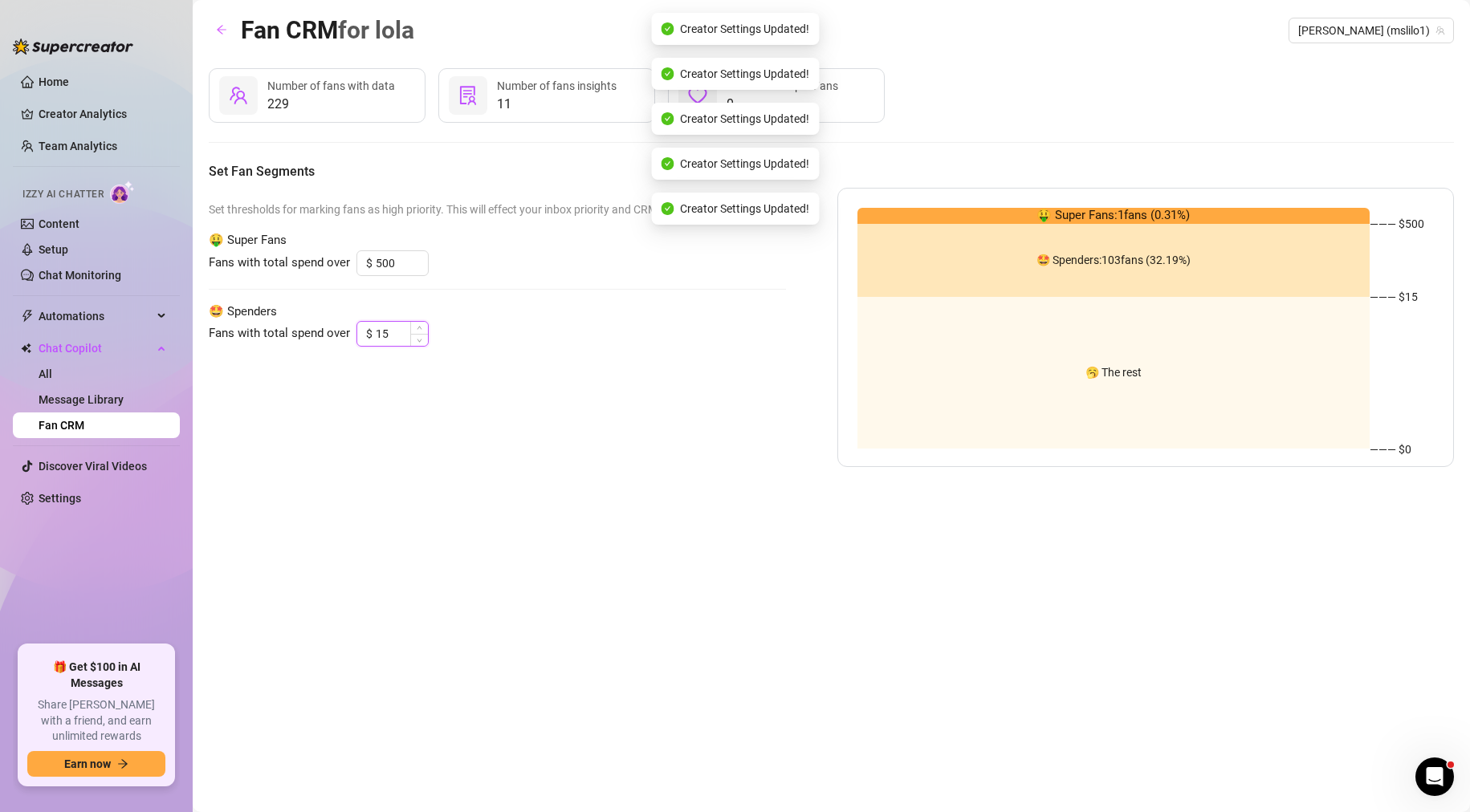
type input "1"
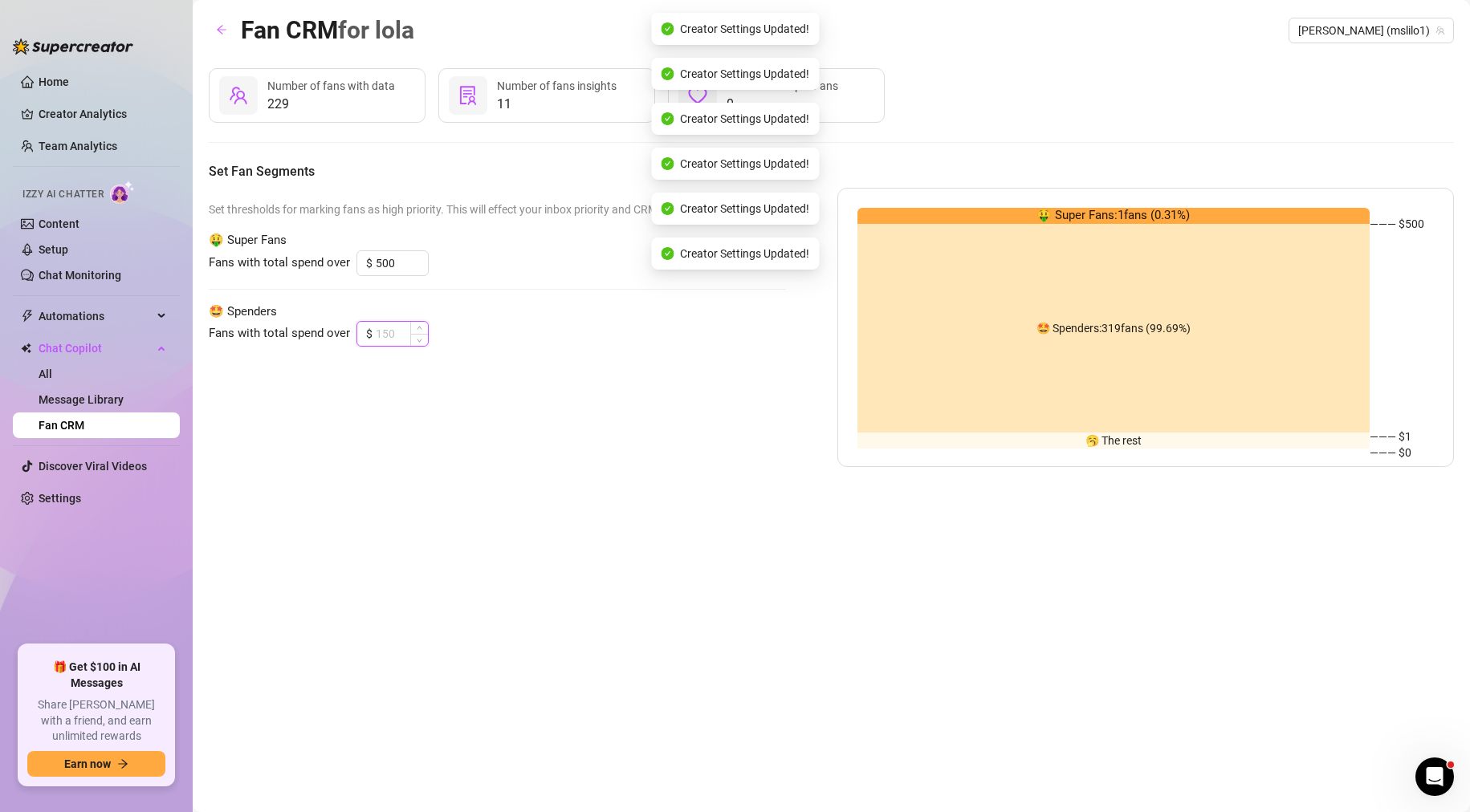
type input "150"
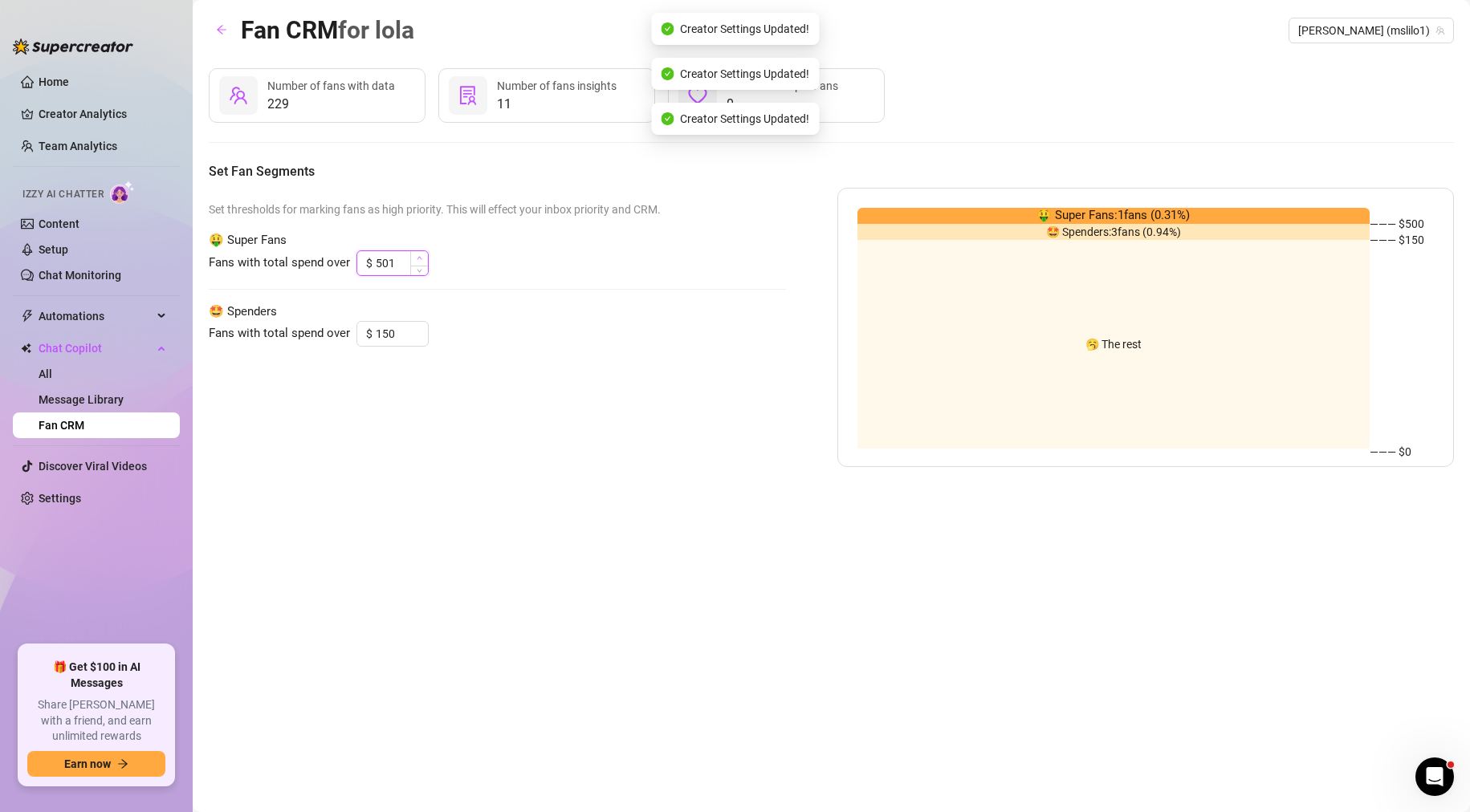
click at [413, 259] on span "Increase Value" at bounding box center [419, 258] width 18 height 14
type input "5"
type input "150"
click at [399, 340] on input "150" at bounding box center [402, 334] width 52 height 24
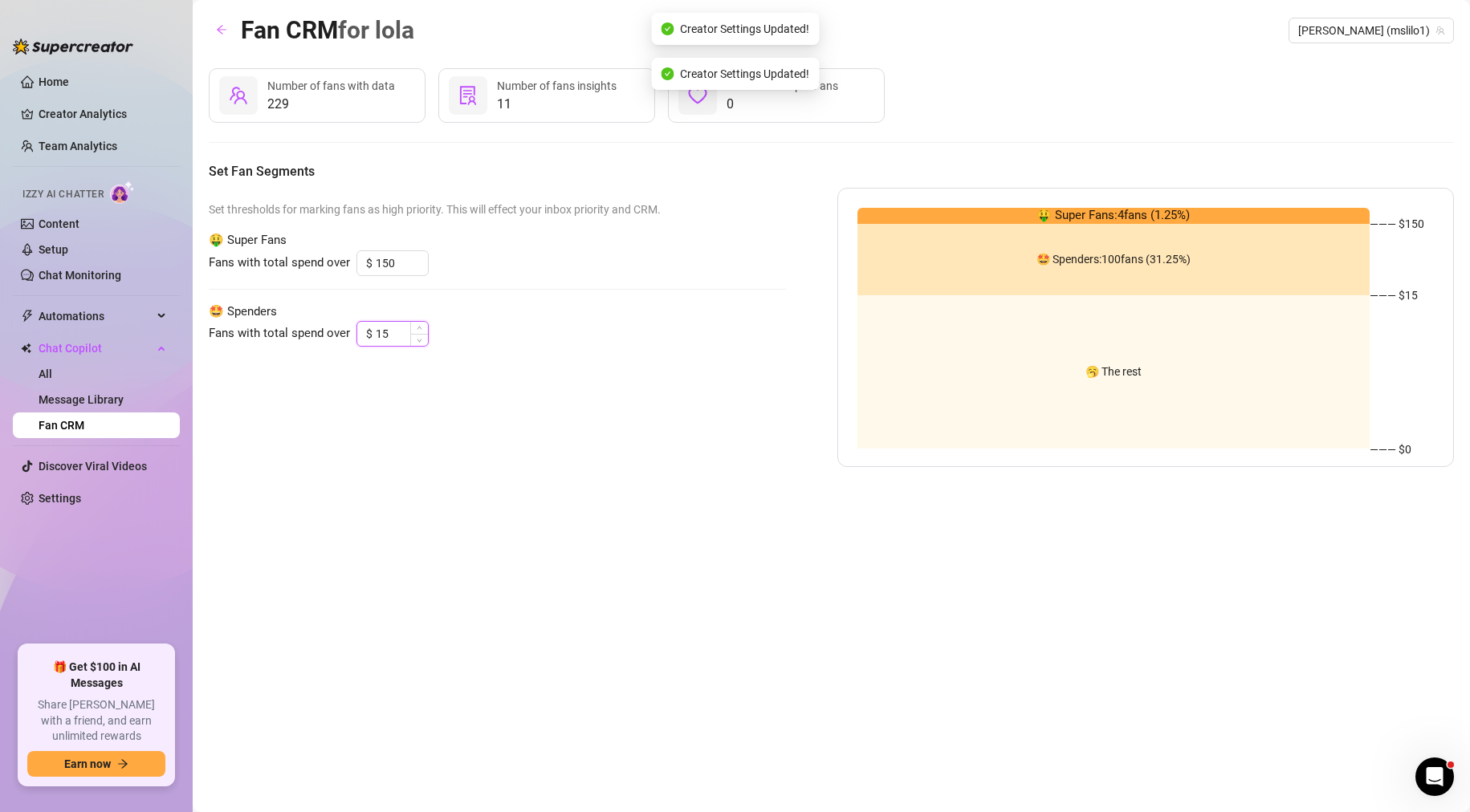
type input "1"
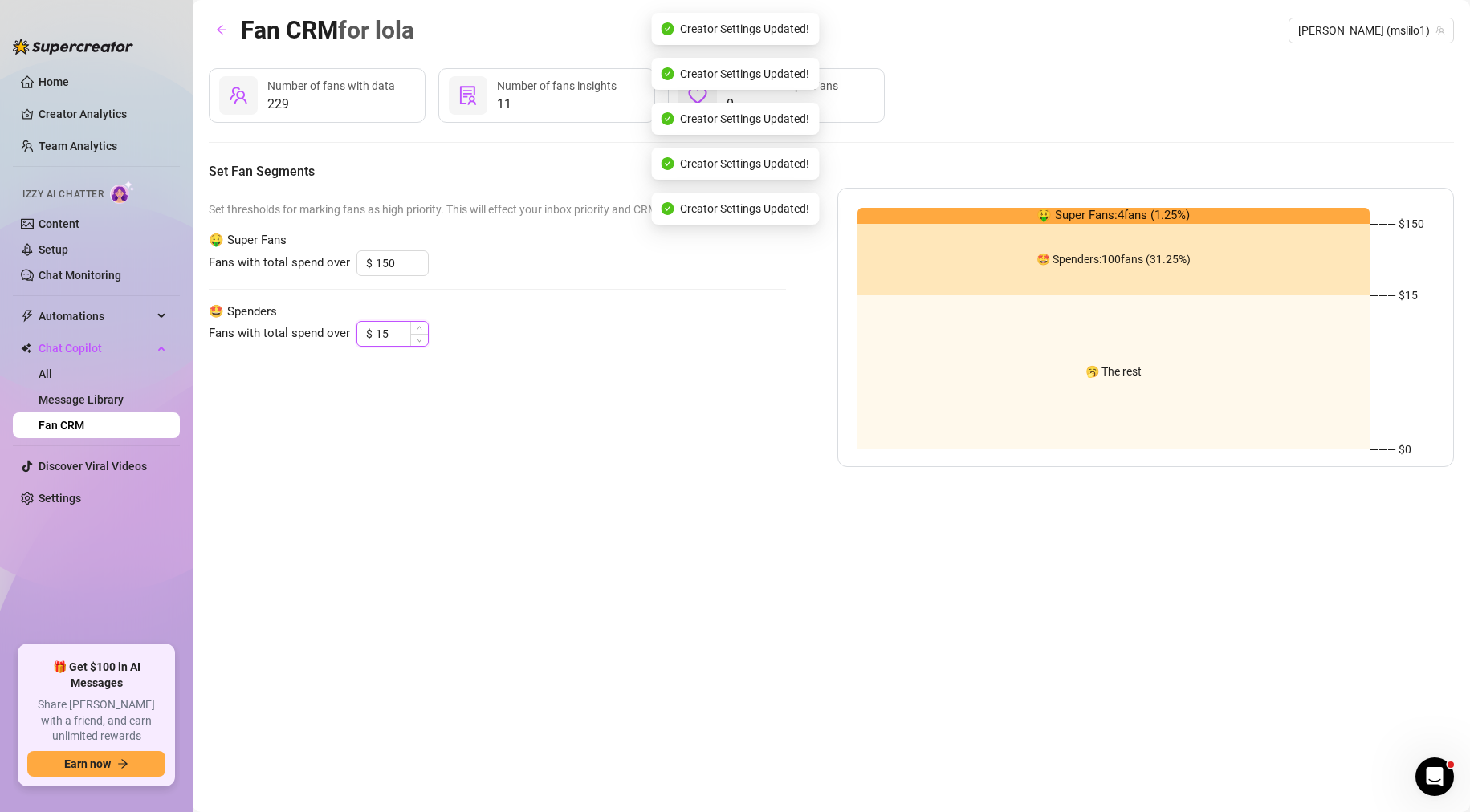
type input "1"
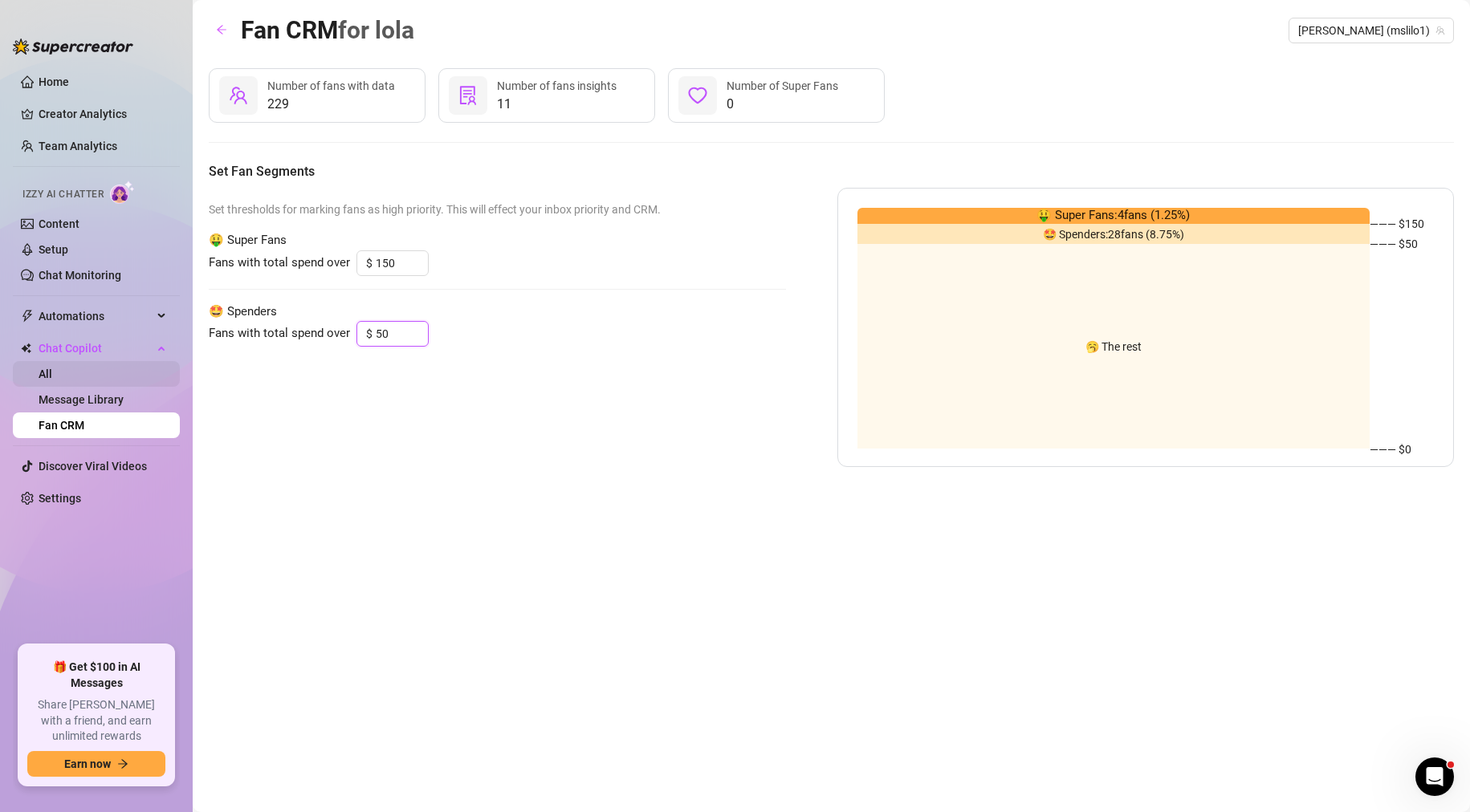
type input "50"
click at [52, 376] on link "All" at bounding box center [45, 374] width 14 height 13
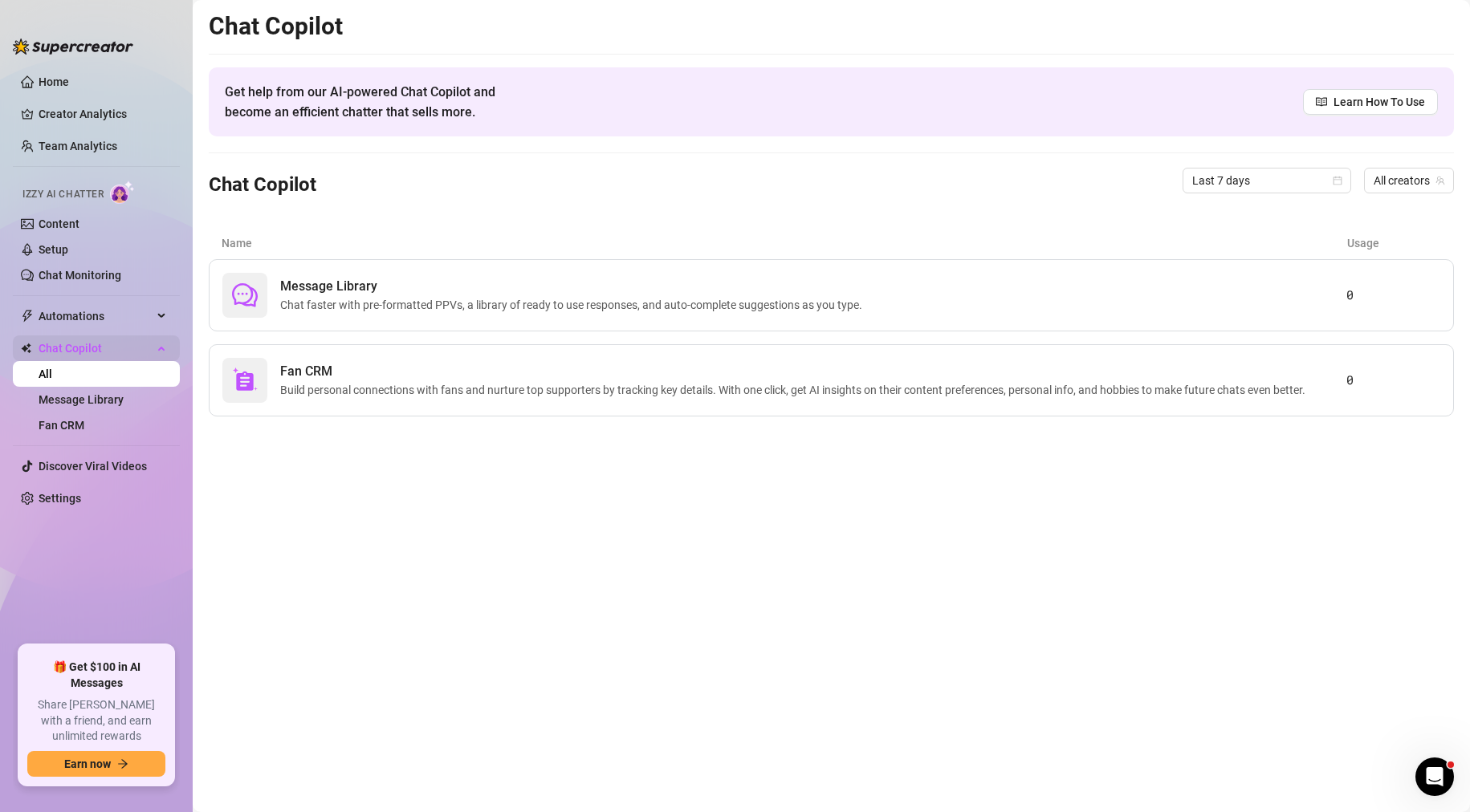
click at [76, 352] on span "Chat Copilot" at bounding box center [96, 348] width 114 height 26
click at [96, 280] on link "Chat Monitoring" at bounding box center [80, 275] width 83 height 13
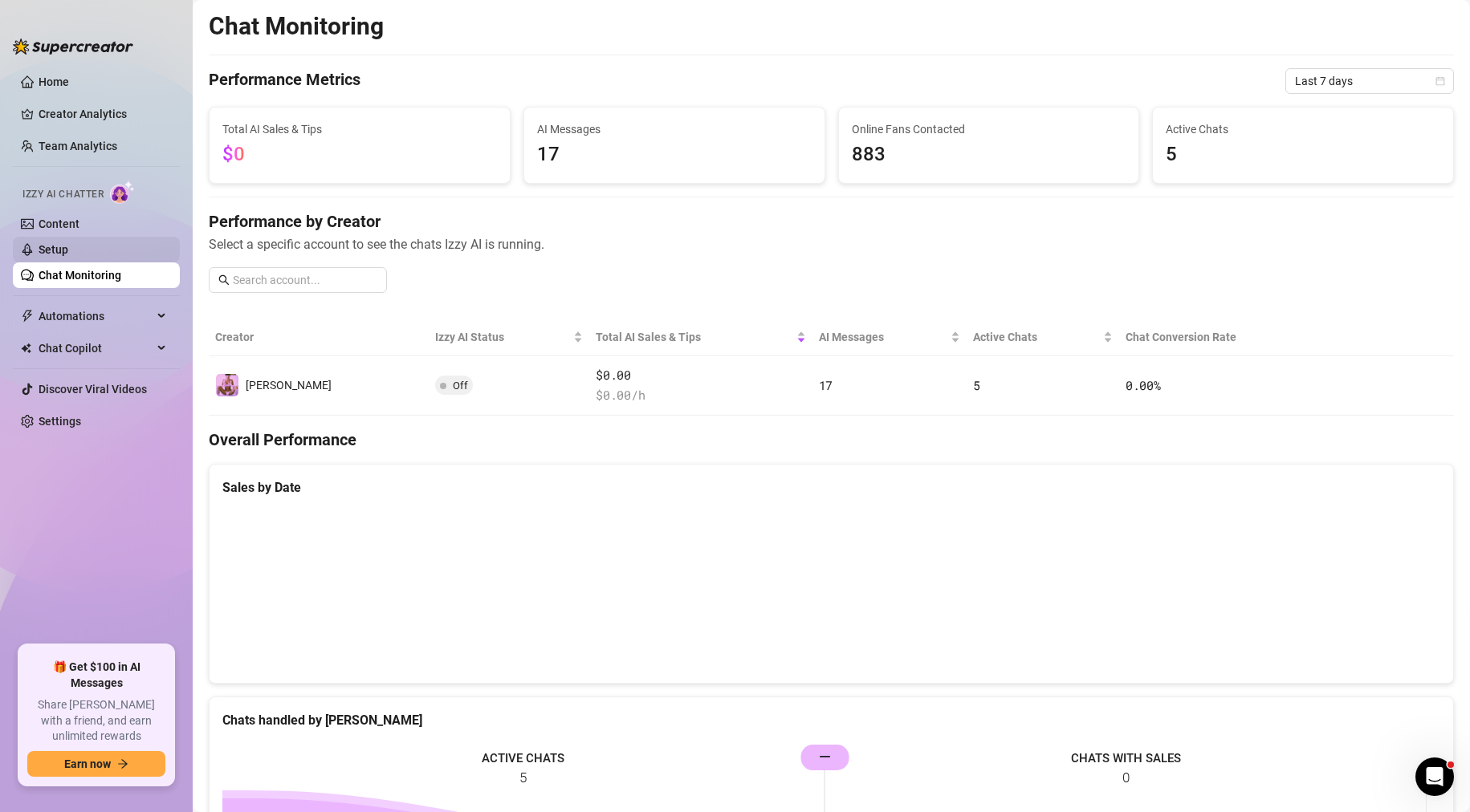
click at [56, 253] on link "Setup" at bounding box center [53, 249] width 30 height 13
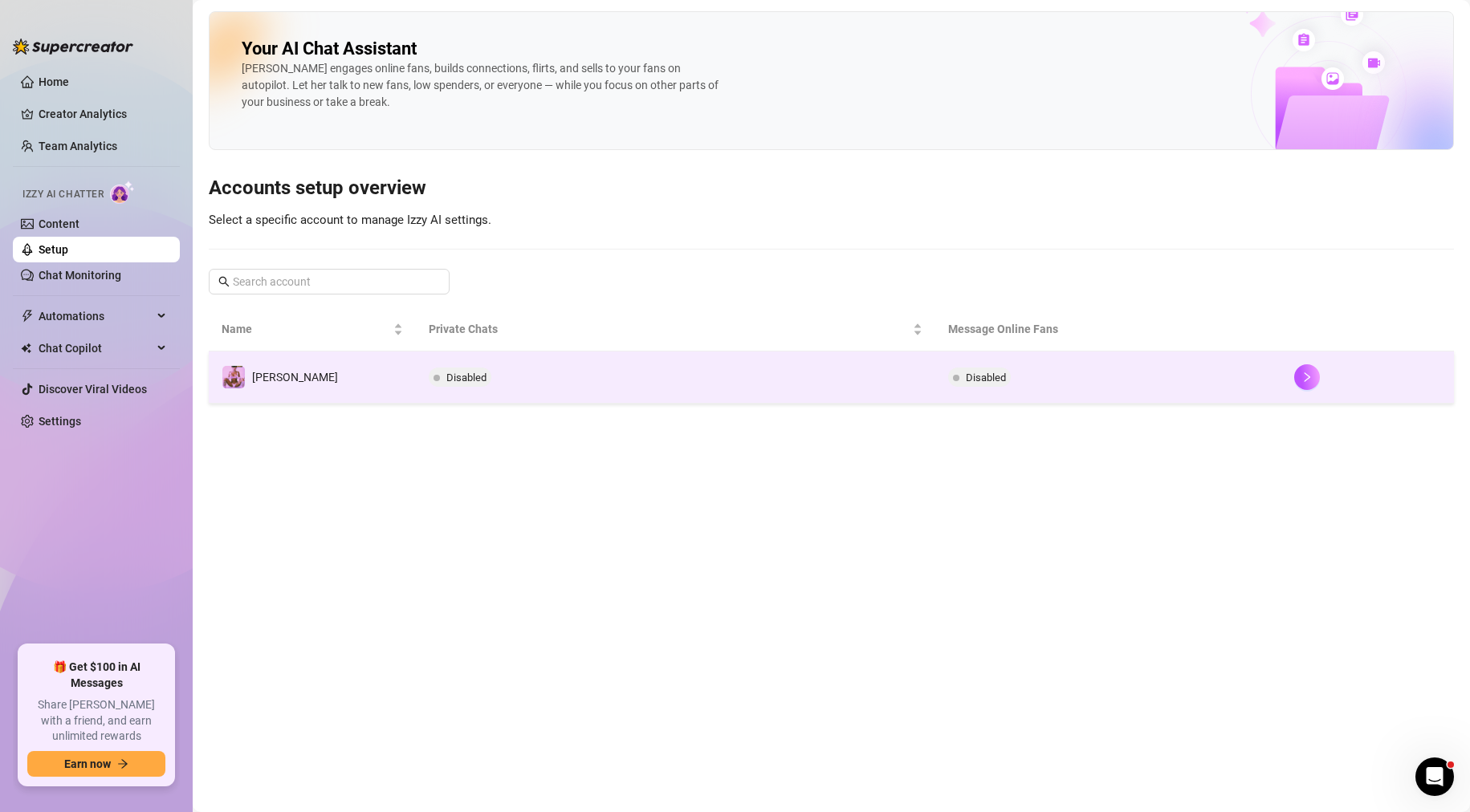
click at [312, 390] on td "[PERSON_NAME]" at bounding box center [312, 377] width 207 height 52
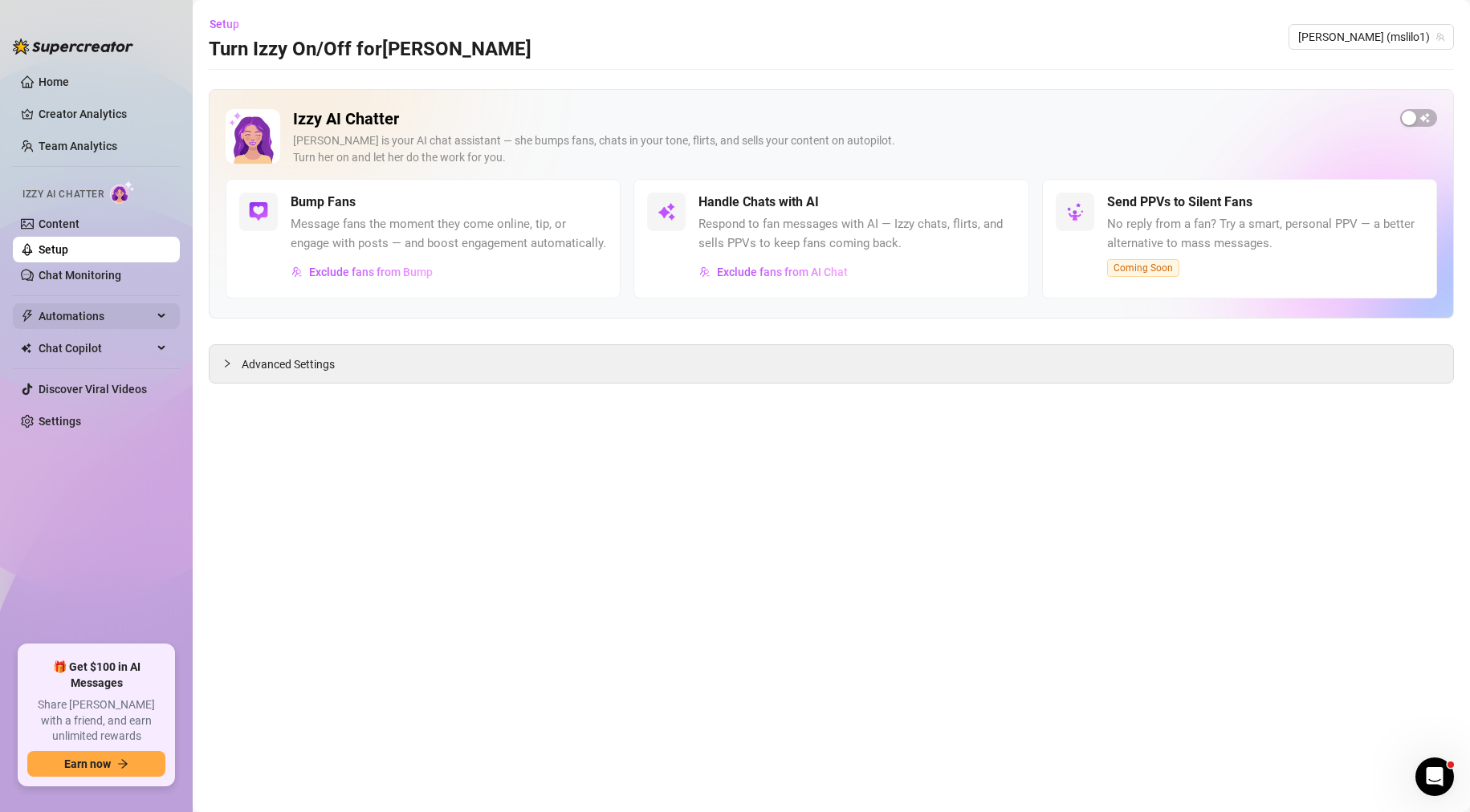
click at [120, 309] on span "Automations" at bounding box center [96, 316] width 114 height 26
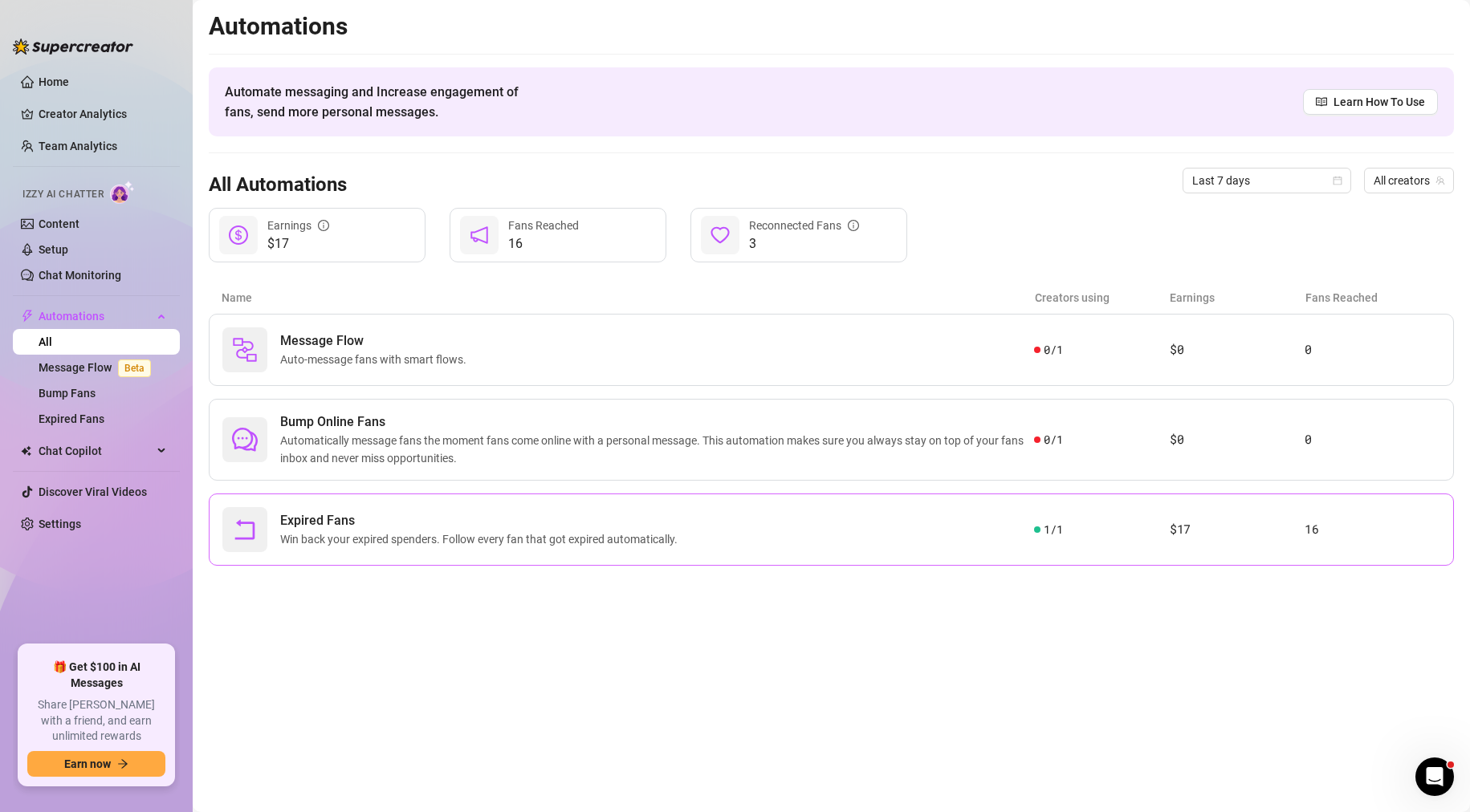
click at [456, 532] on span "Win back your expired spenders. Follow every fan that got expired automatically." at bounding box center [482, 539] width 404 height 18
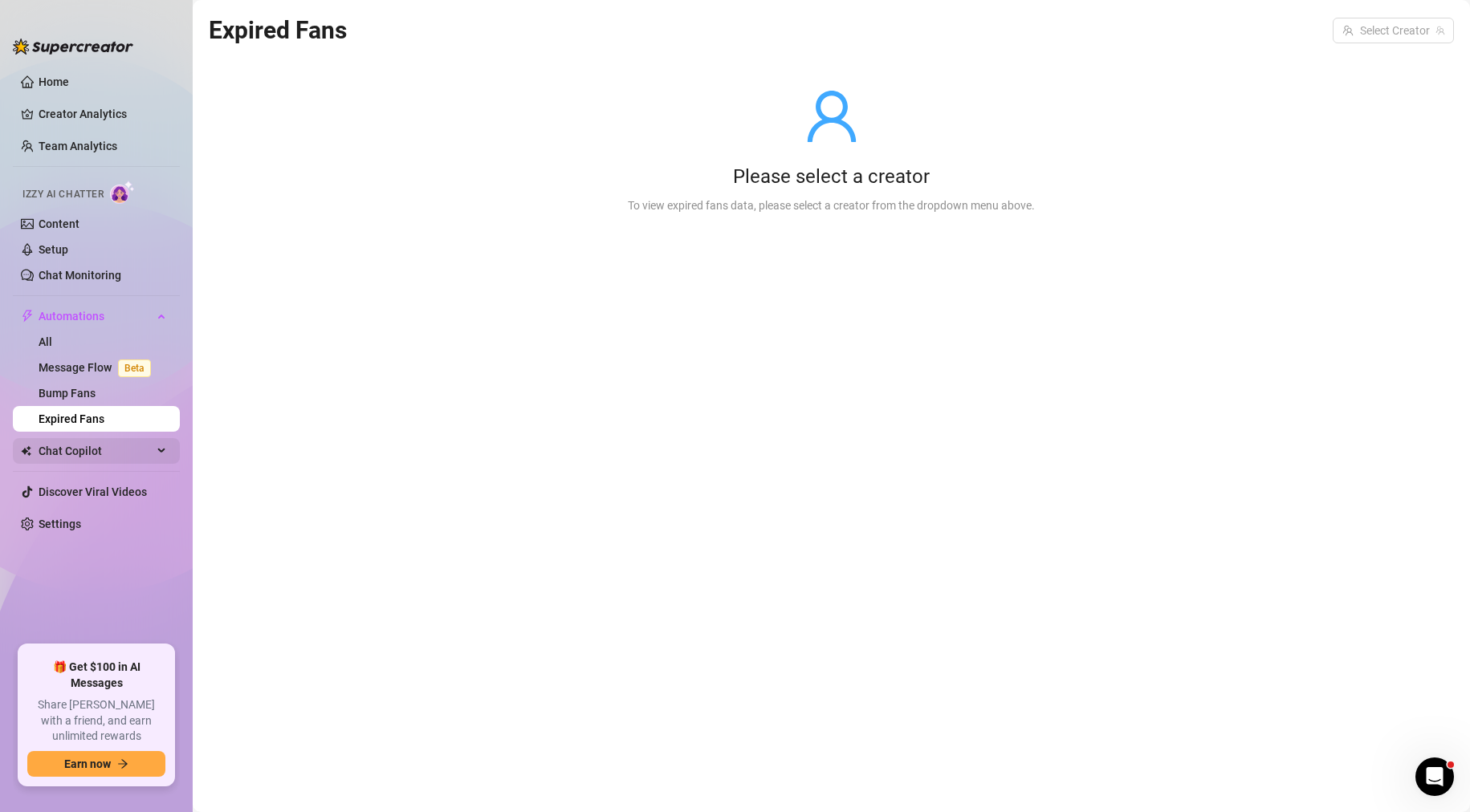
click at [72, 449] on span "Chat Copilot" at bounding box center [96, 451] width 114 height 26
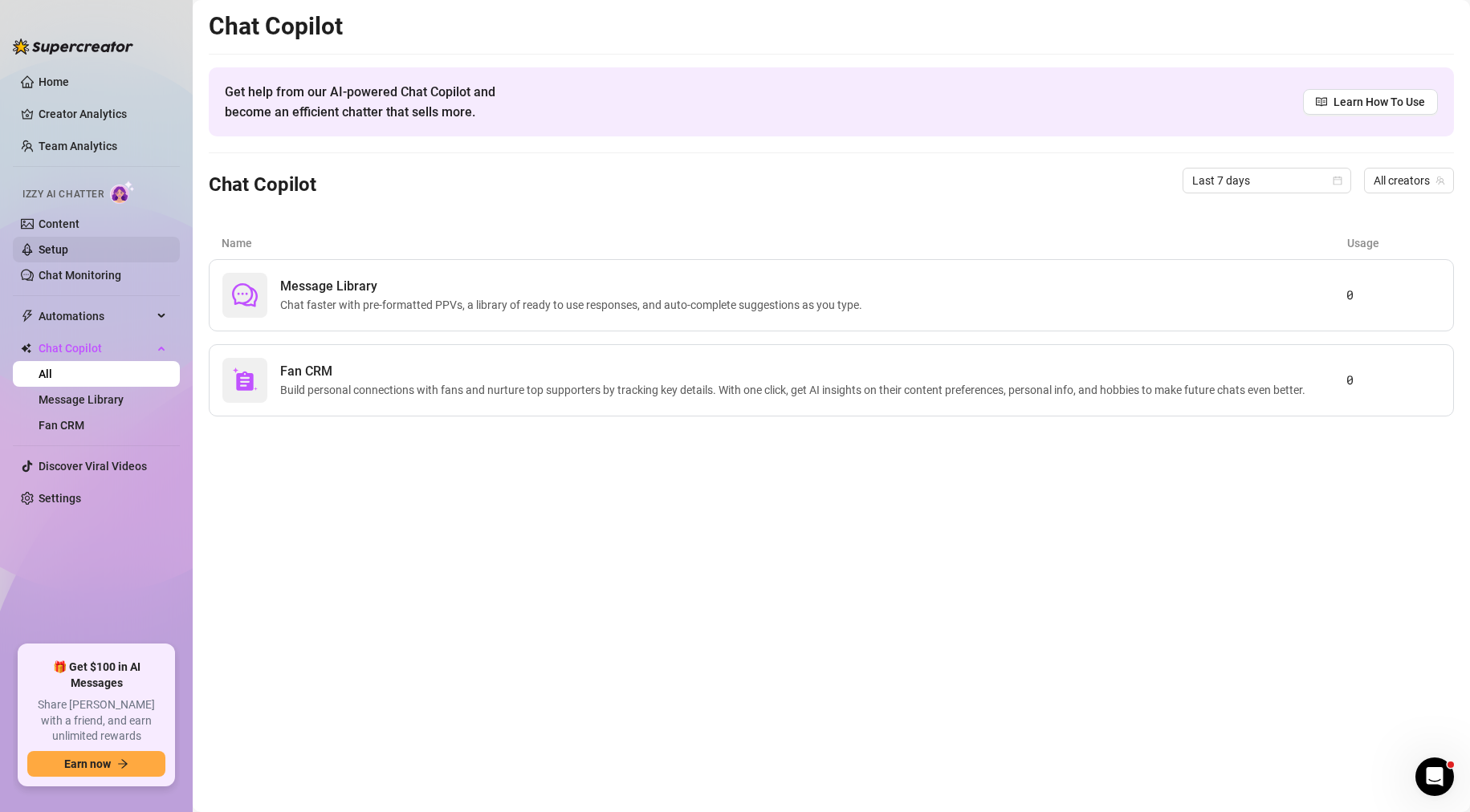
click at [46, 250] on link "Setup" at bounding box center [53, 249] width 30 height 13
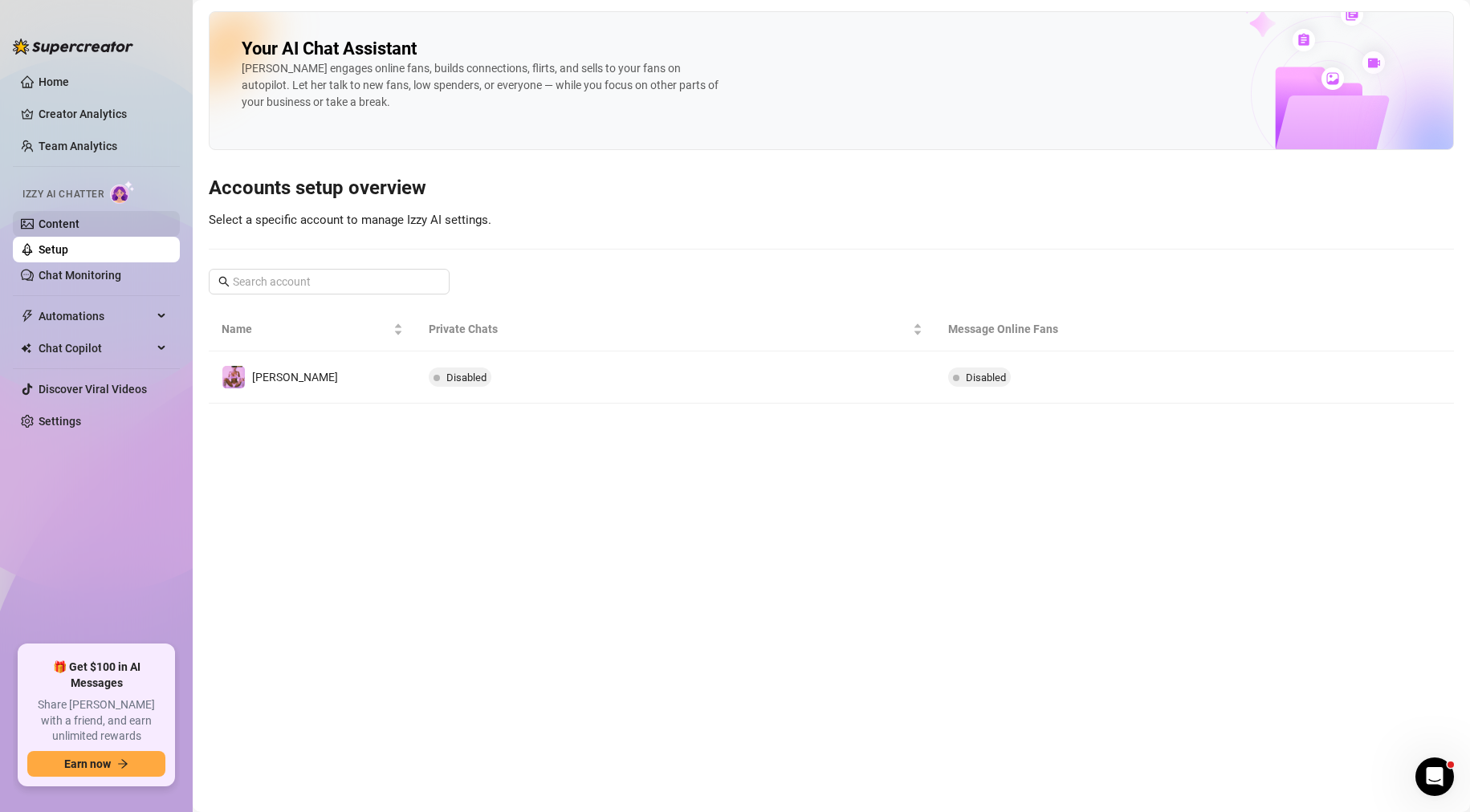
click at [80, 217] on link "Content" at bounding box center [59, 224] width 41 height 13
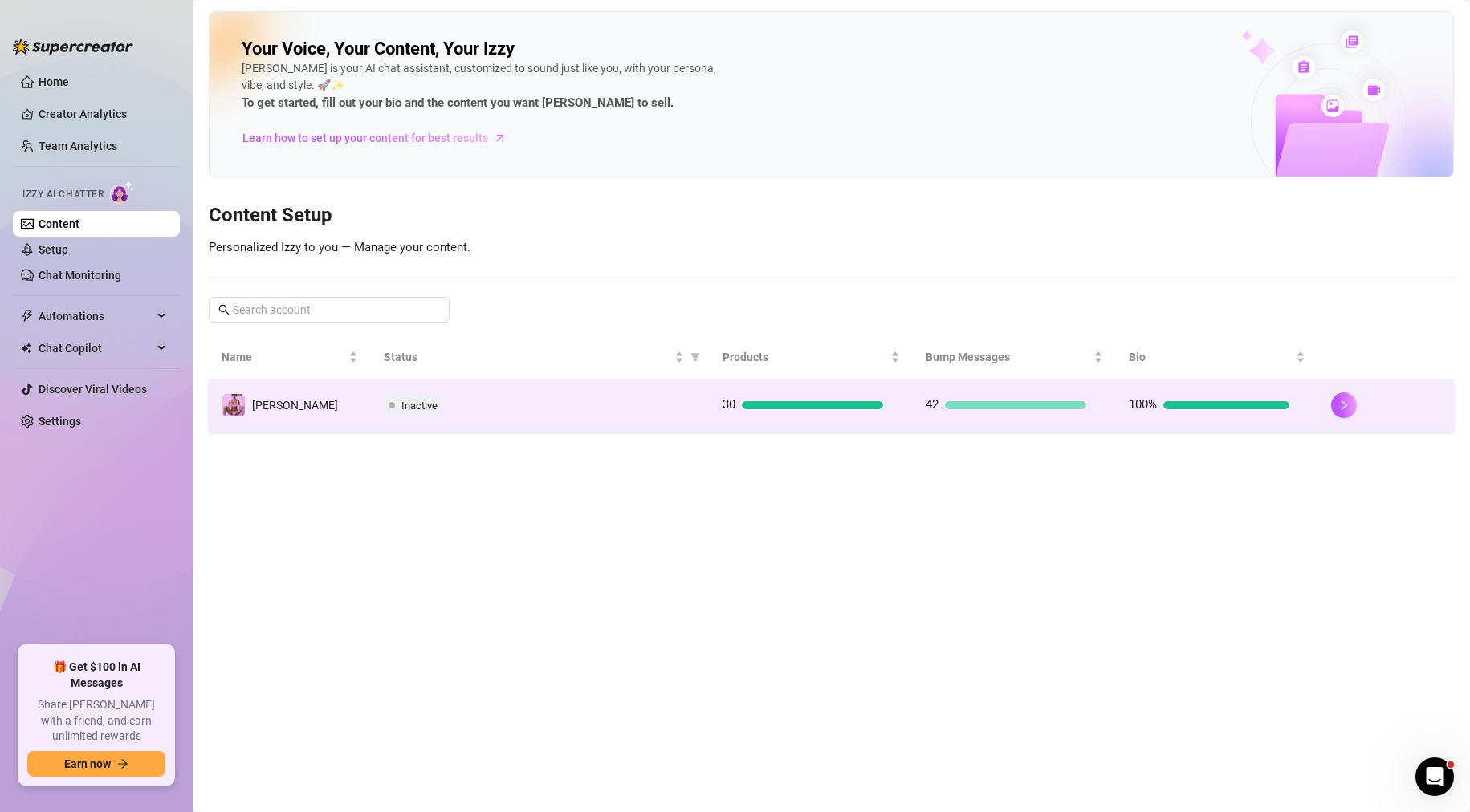
click at [459, 399] on div "Inactive" at bounding box center [540, 406] width 312 height 19
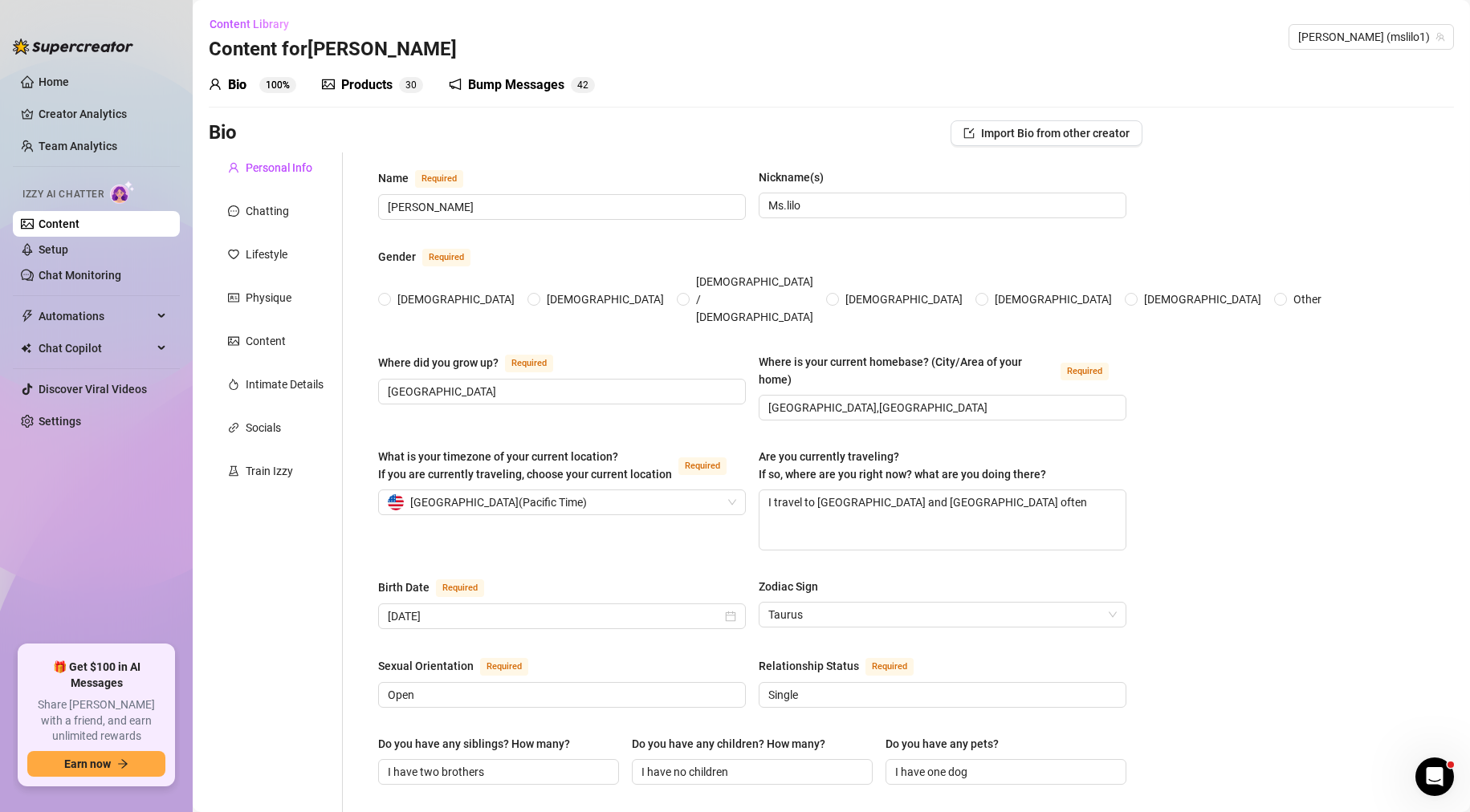
radio input "true"
click at [533, 86] on div "Bump Messages" at bounding box center [516, 85] width 97 height 19
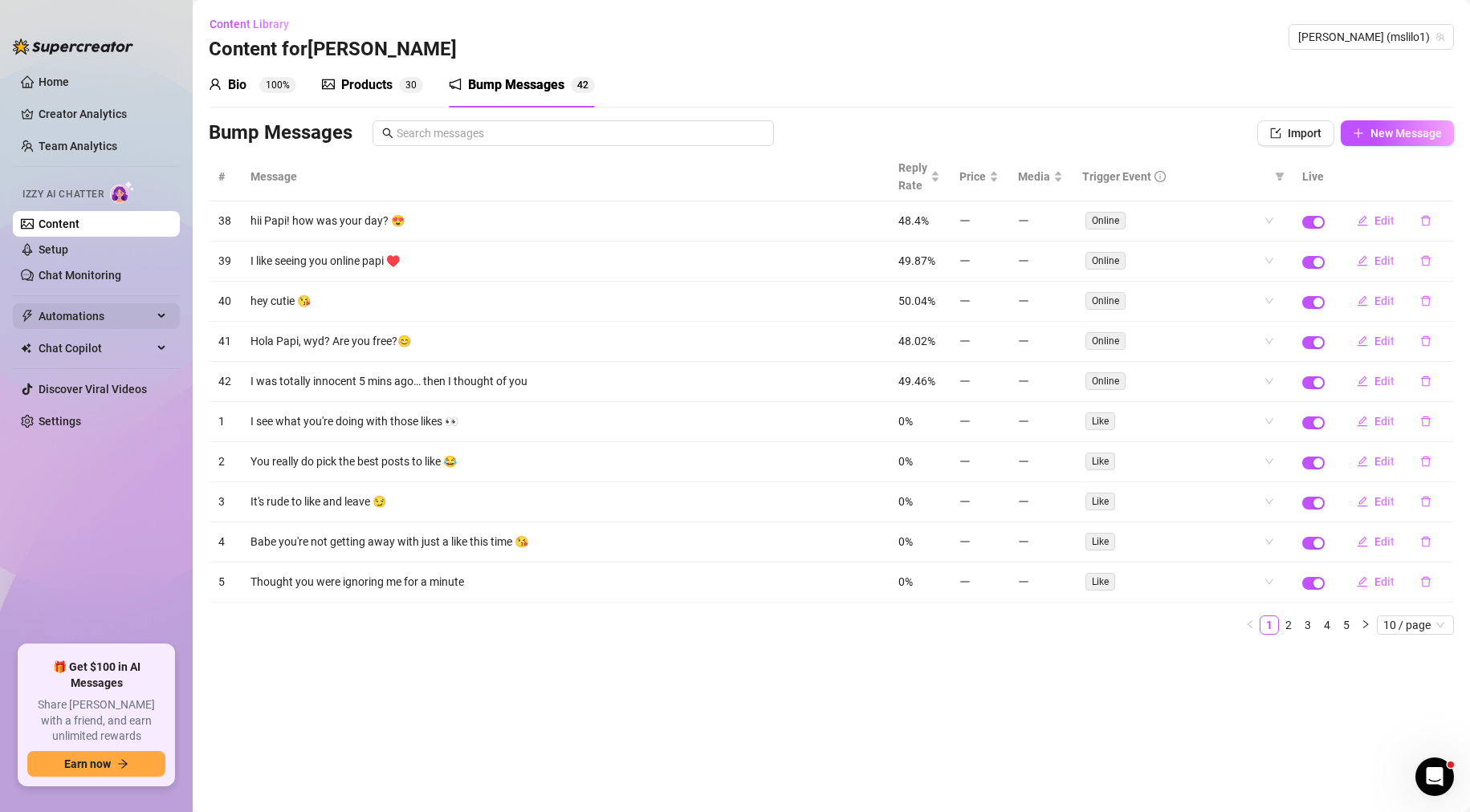
click at [97, 319] on span "Automations" at bounding box center [96, 316] width 114 height 26
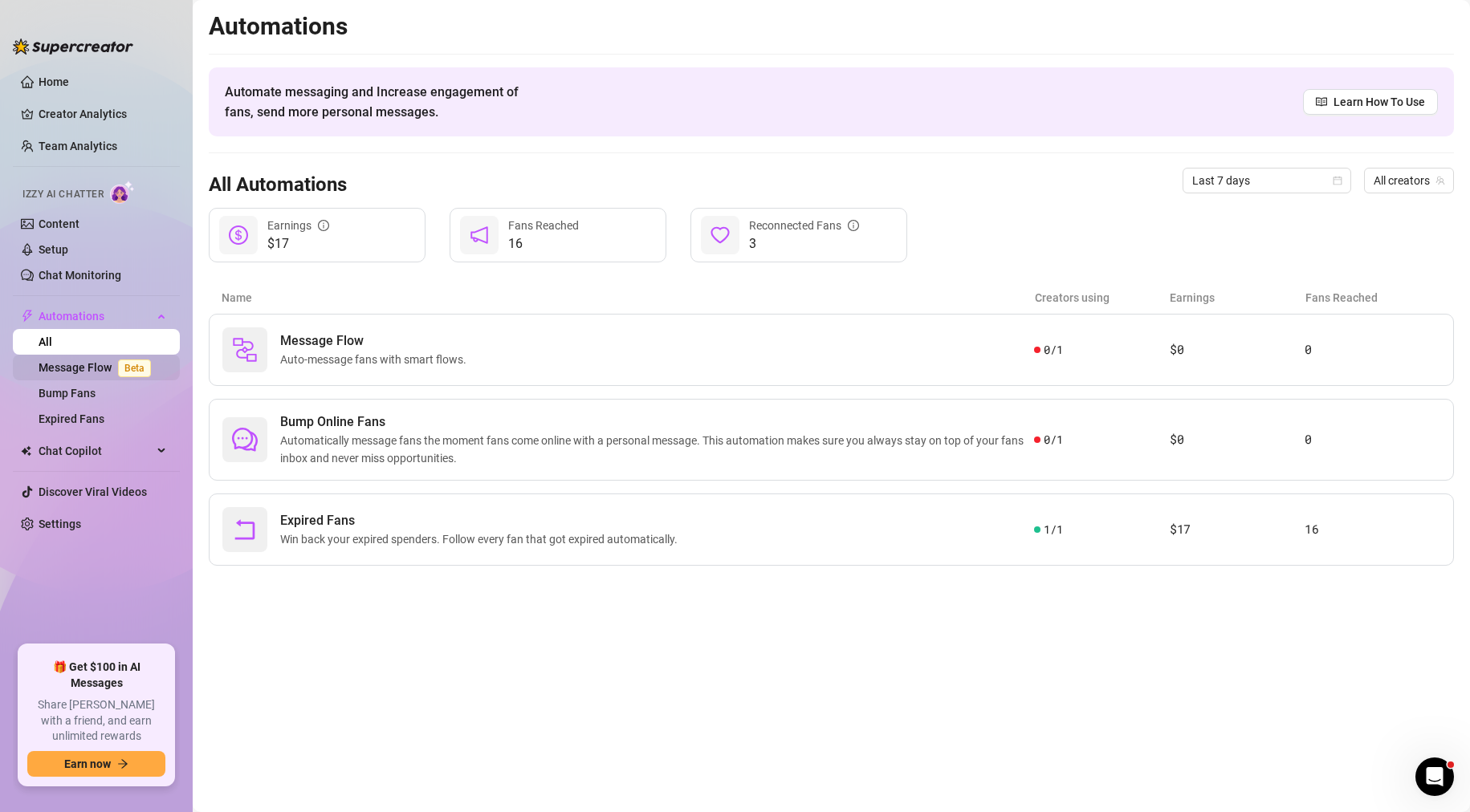
click at [77, 366] on link "Message Flow Beta" at bounding box center [98, 368] width 119 height 13
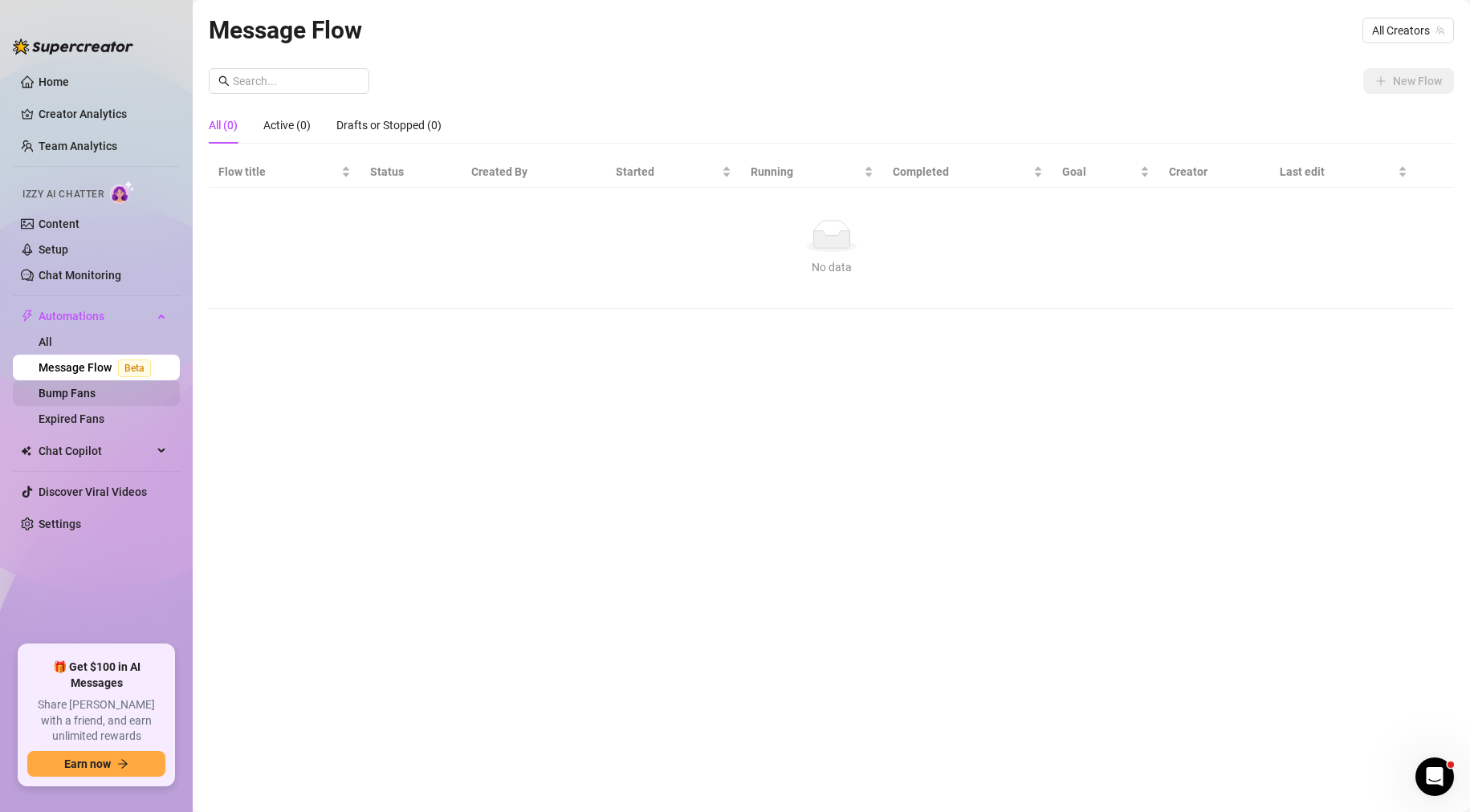
click at [77, 398] on link "Bump Fans" at bounding box center [67, 394] width 57 height 13
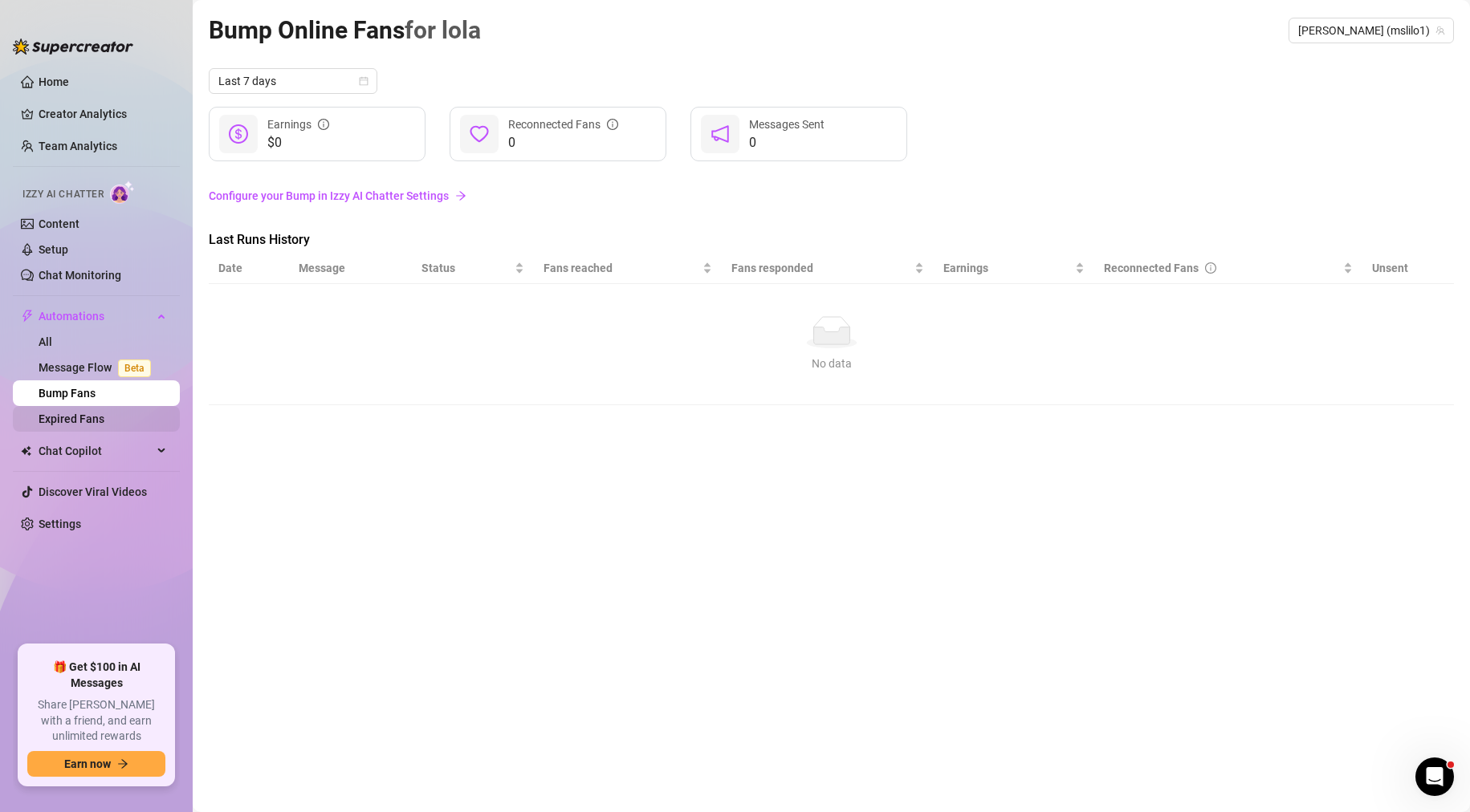
click at [104, 417] on link "Expired Fans" at bounding box center [72, 419] width 66 height 13
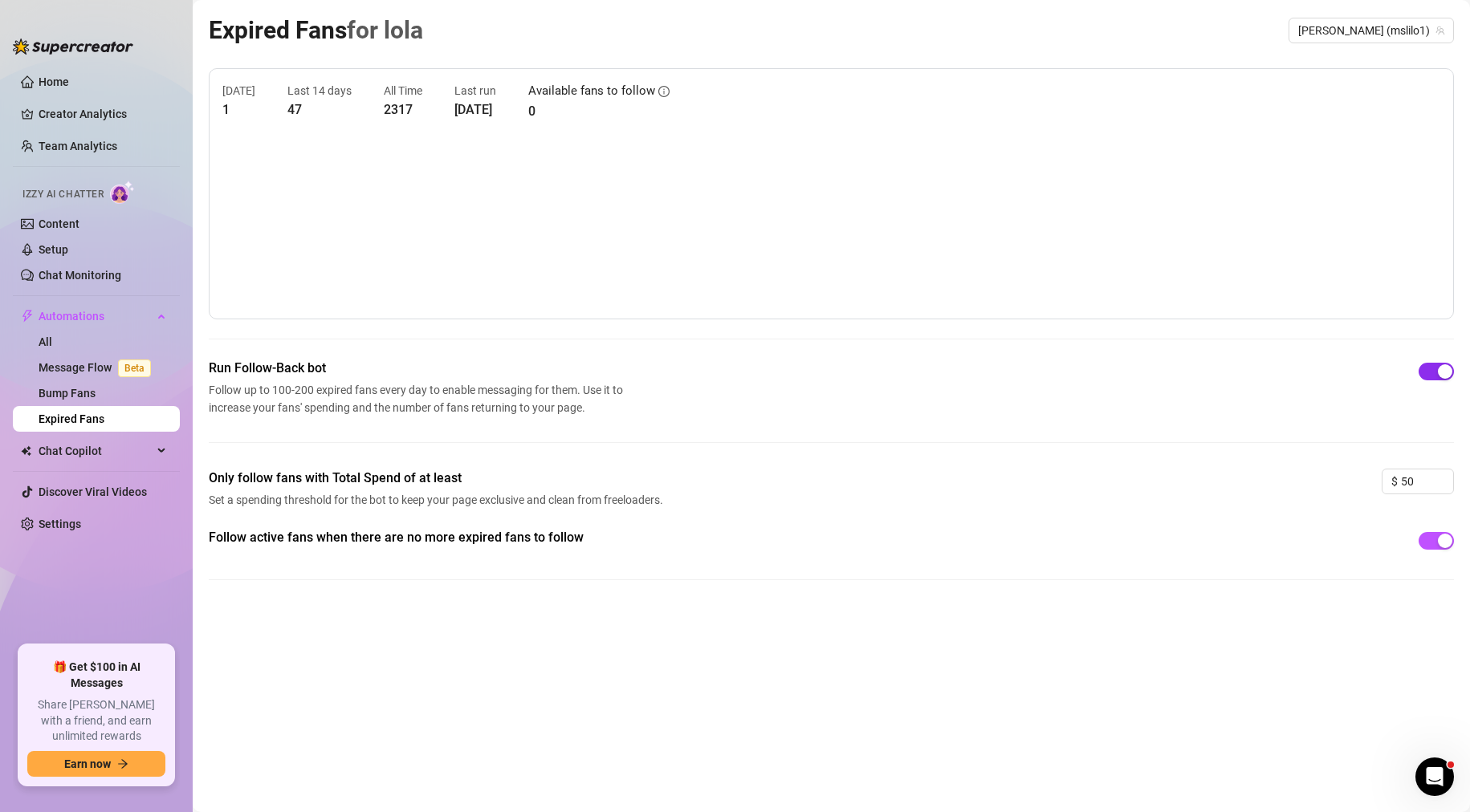
click at [1437, 375] on button "button" at bounding box center [1436, 372] width 35 height 18
click at [1429, 372] on div "button" at bounding box center [1427, 372] width 14 height 14
click at [108, 460] on span "Chat Copilot" at bounding box center [96, 451] width 114 height 26
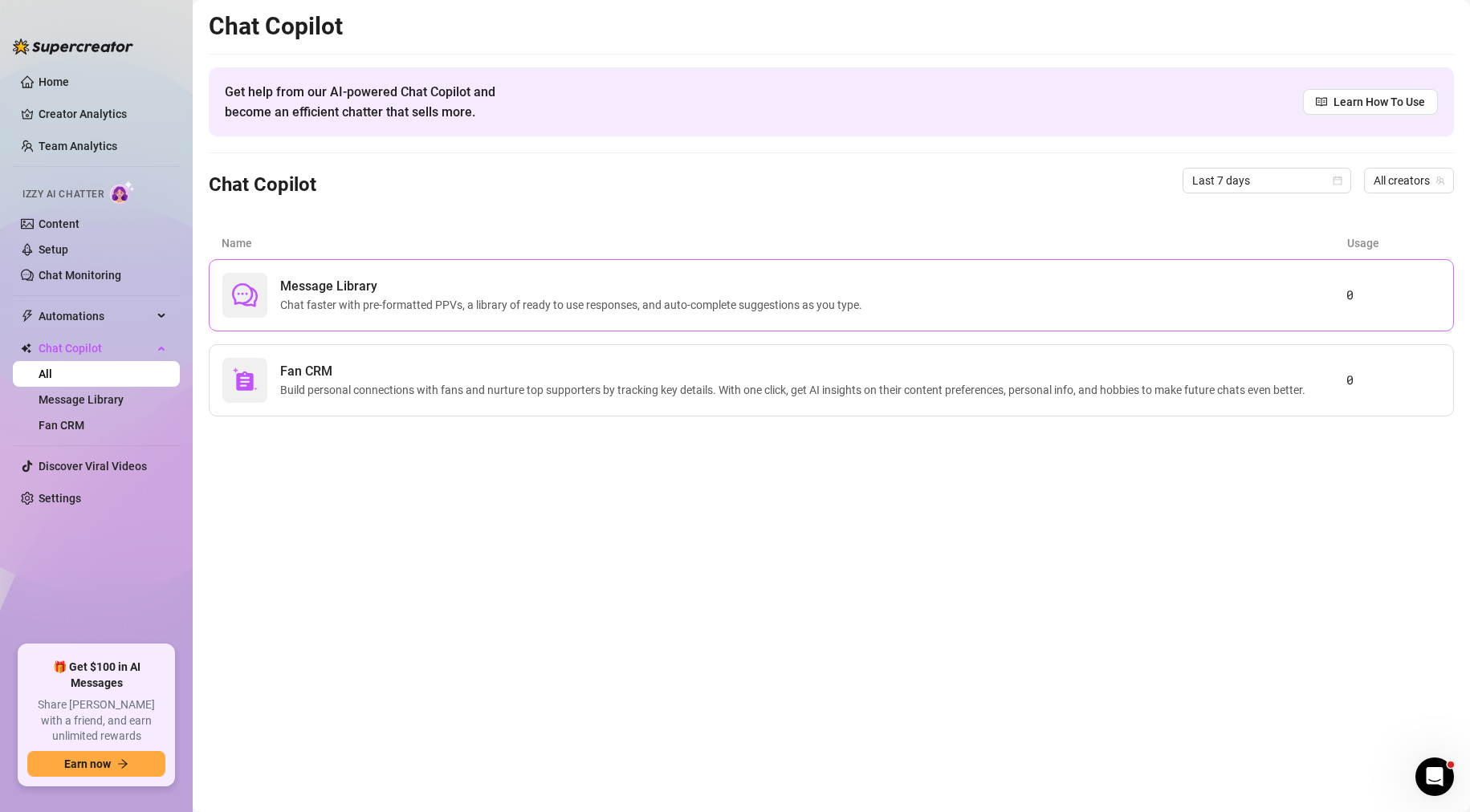
click at [365, 284] on span "Message Library" at bounding box center [574, 286] width 588 height 19
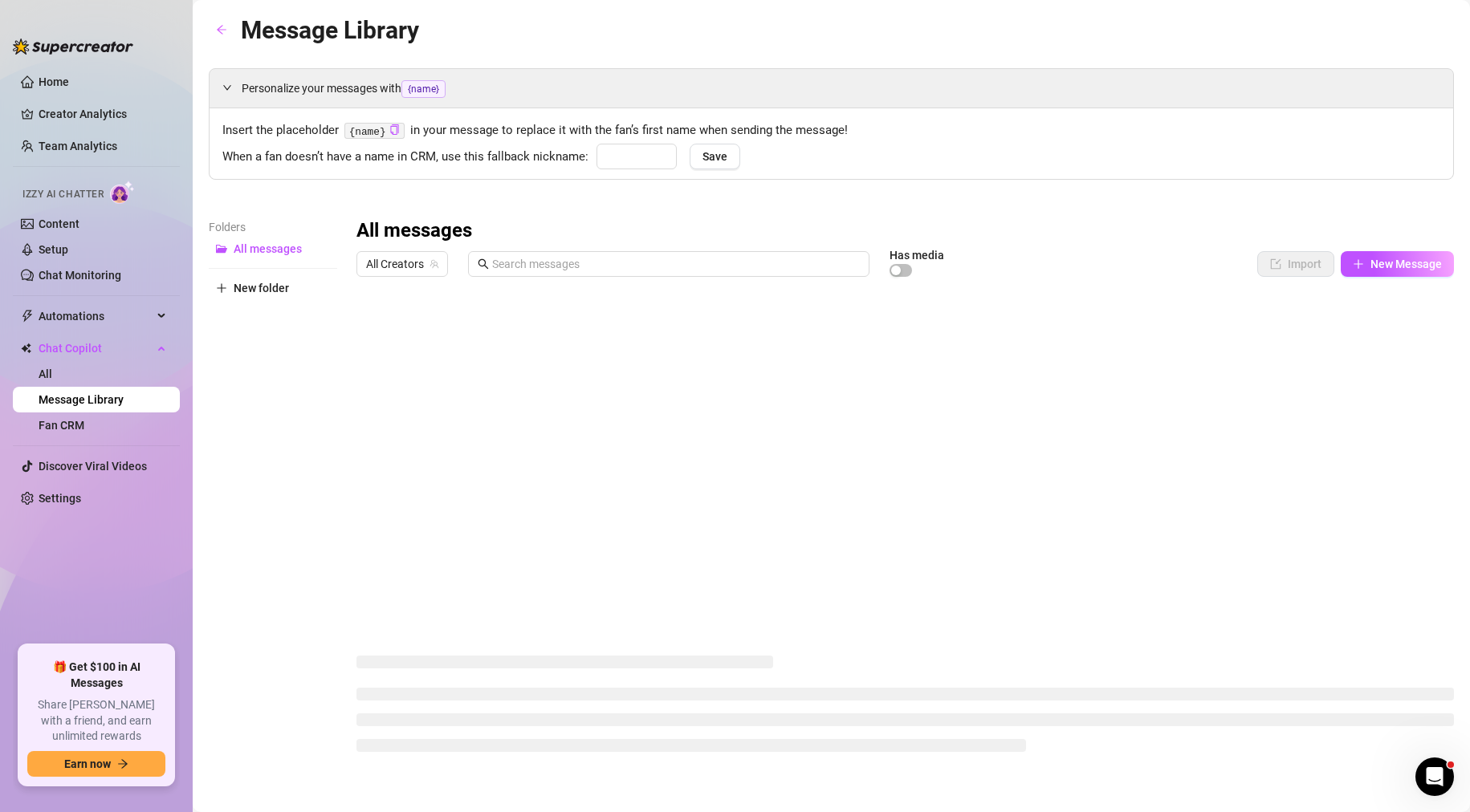
type input "Papi"
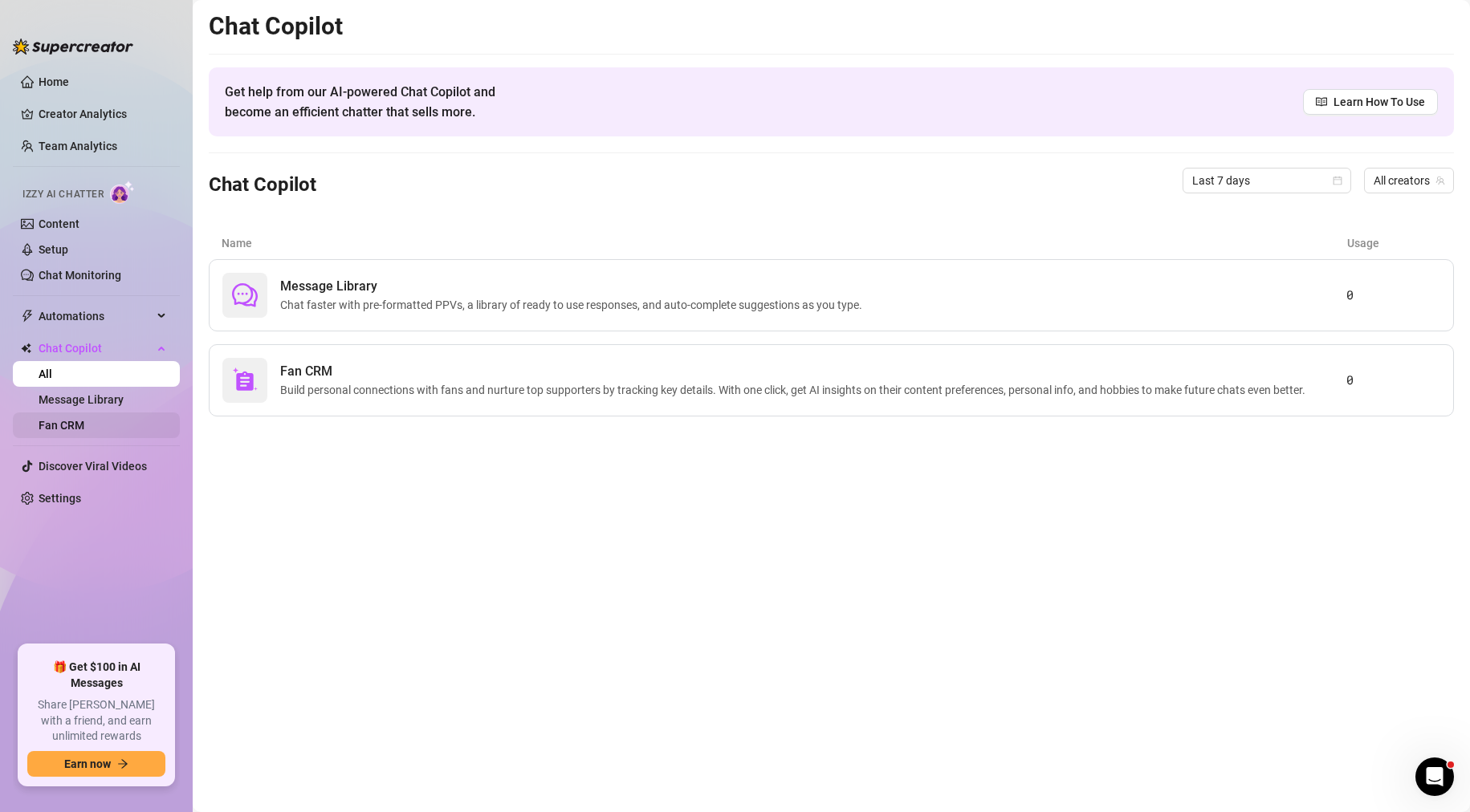
click at [75, 419] on link "Fan CRM" at bounding box center [61, 426] width 46 height 13
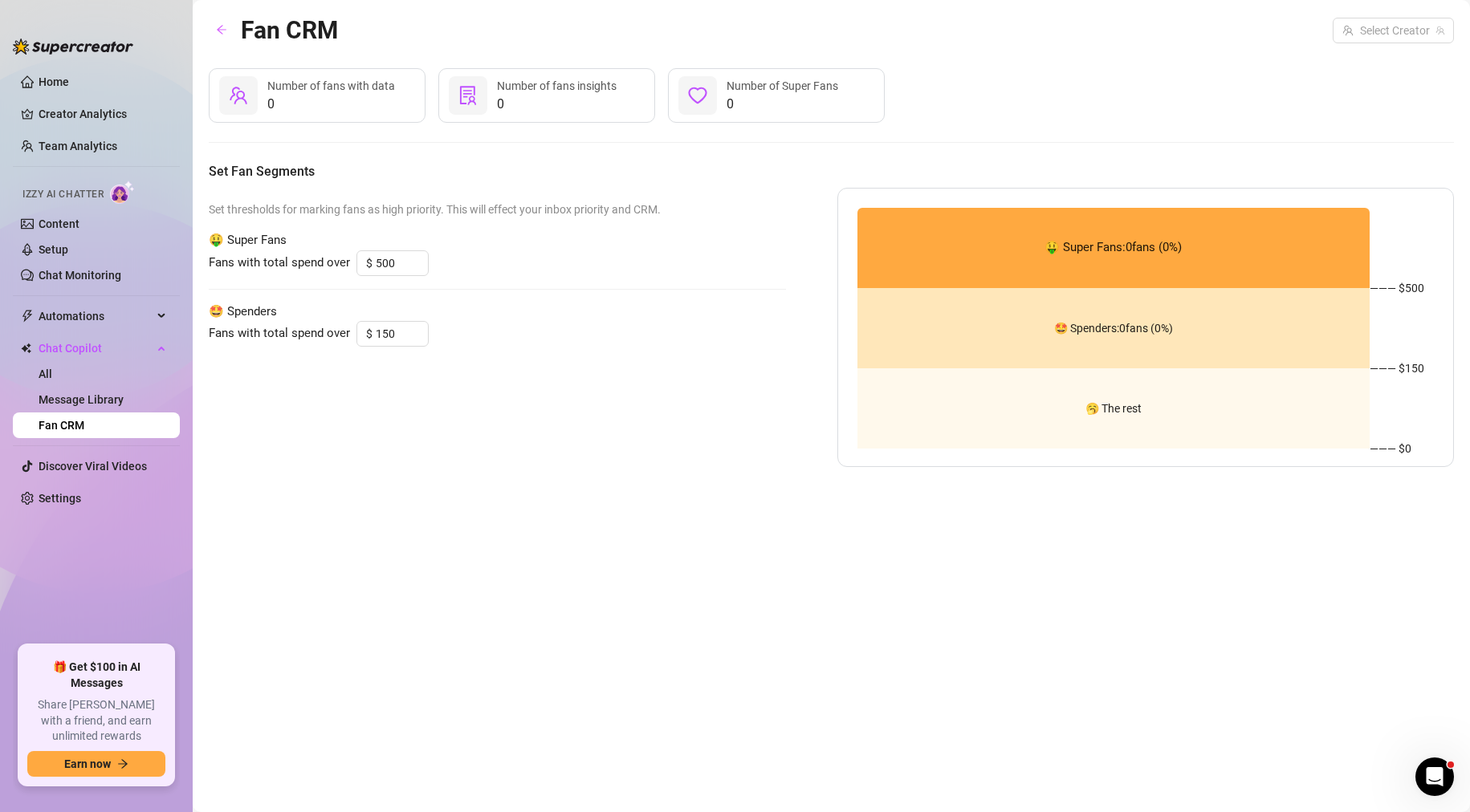
type input "150"
type input "50"
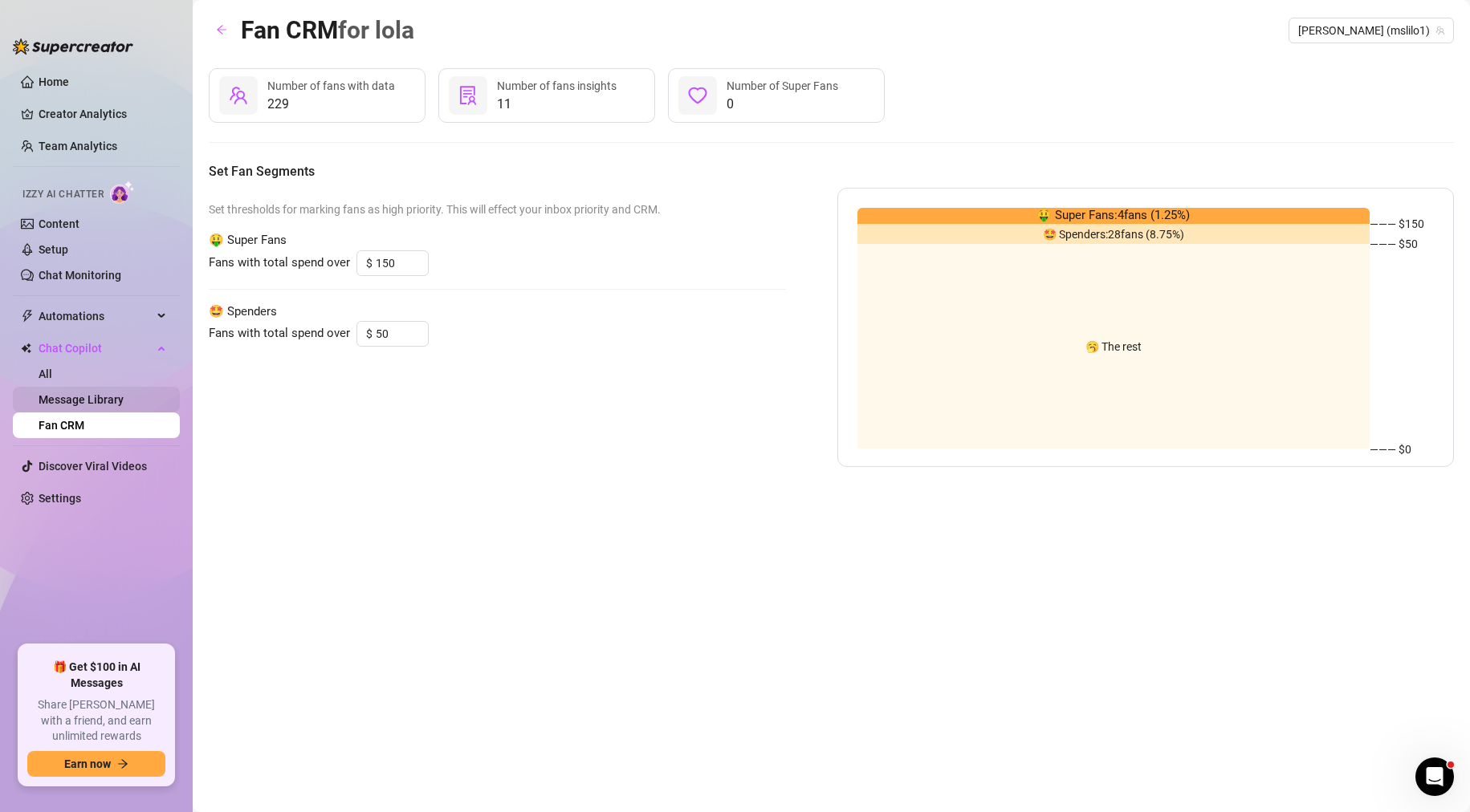
click at [103, 397] on link "Message Library" at bounding box center [81, 400] width 85 height 13
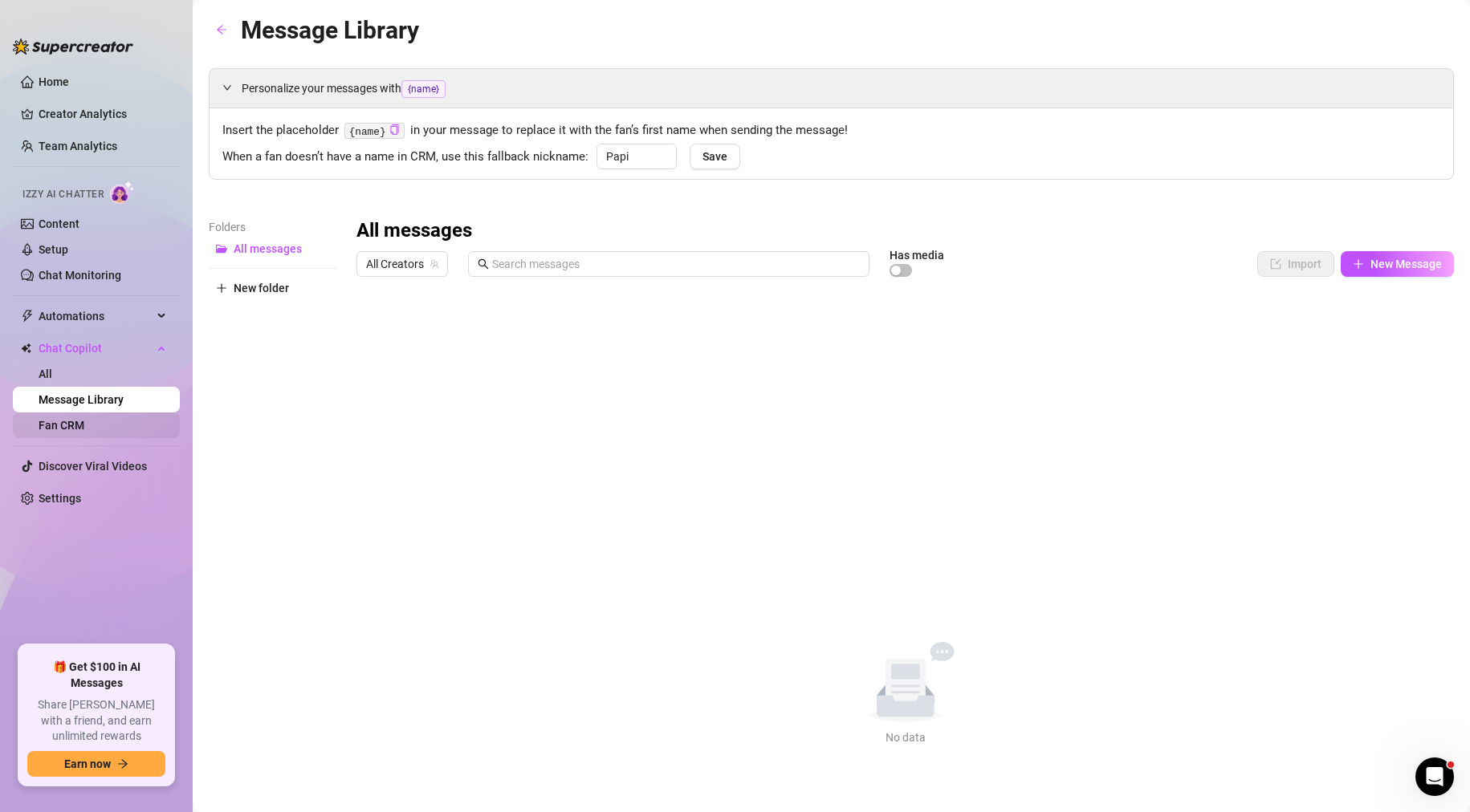
click at [85, 429] on link "Fan CRM" at bounding box center [61, 426] width 46 height 13
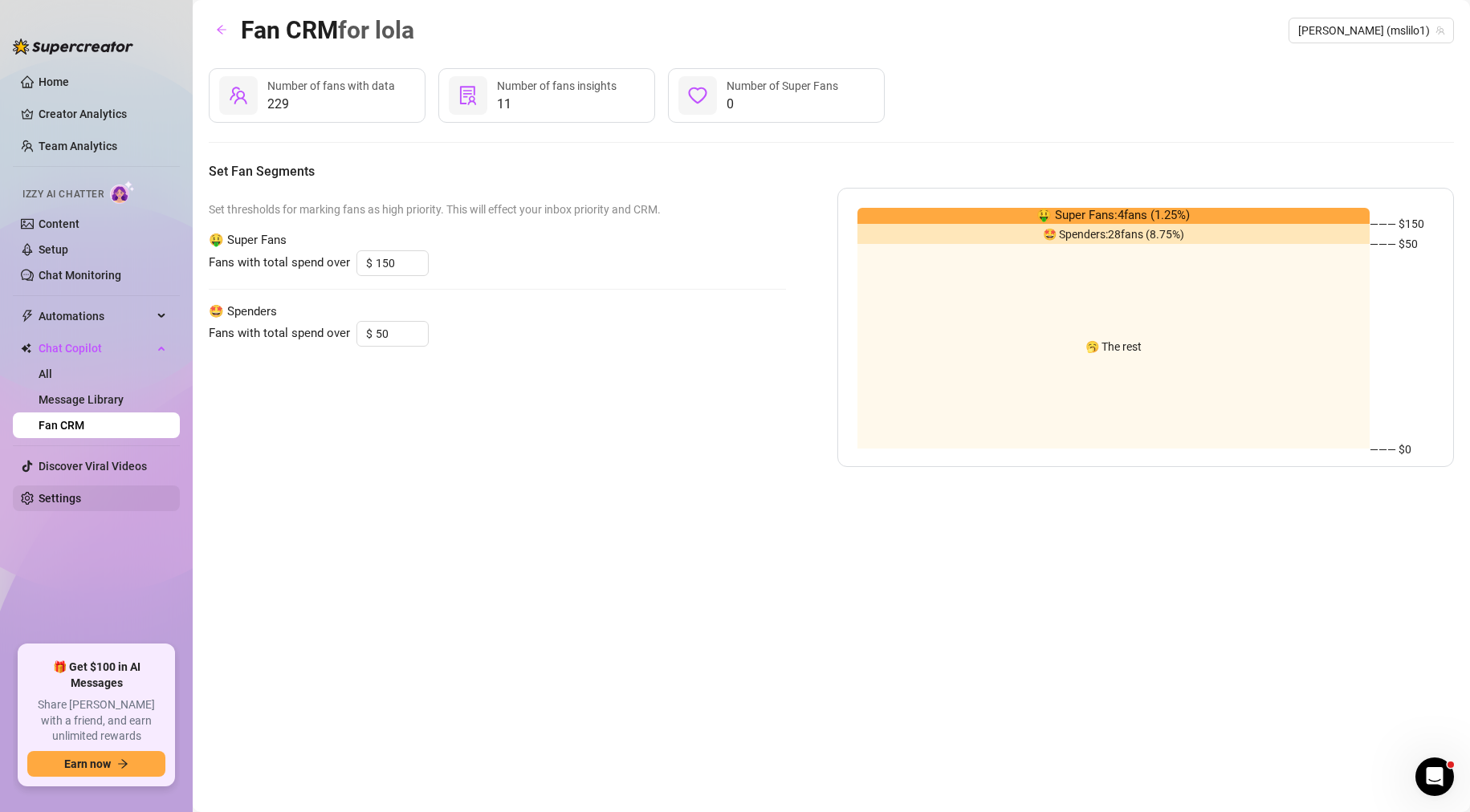
click at [81, 497] on link "Settings" at bounding box center [60, 498] width 43 height 13
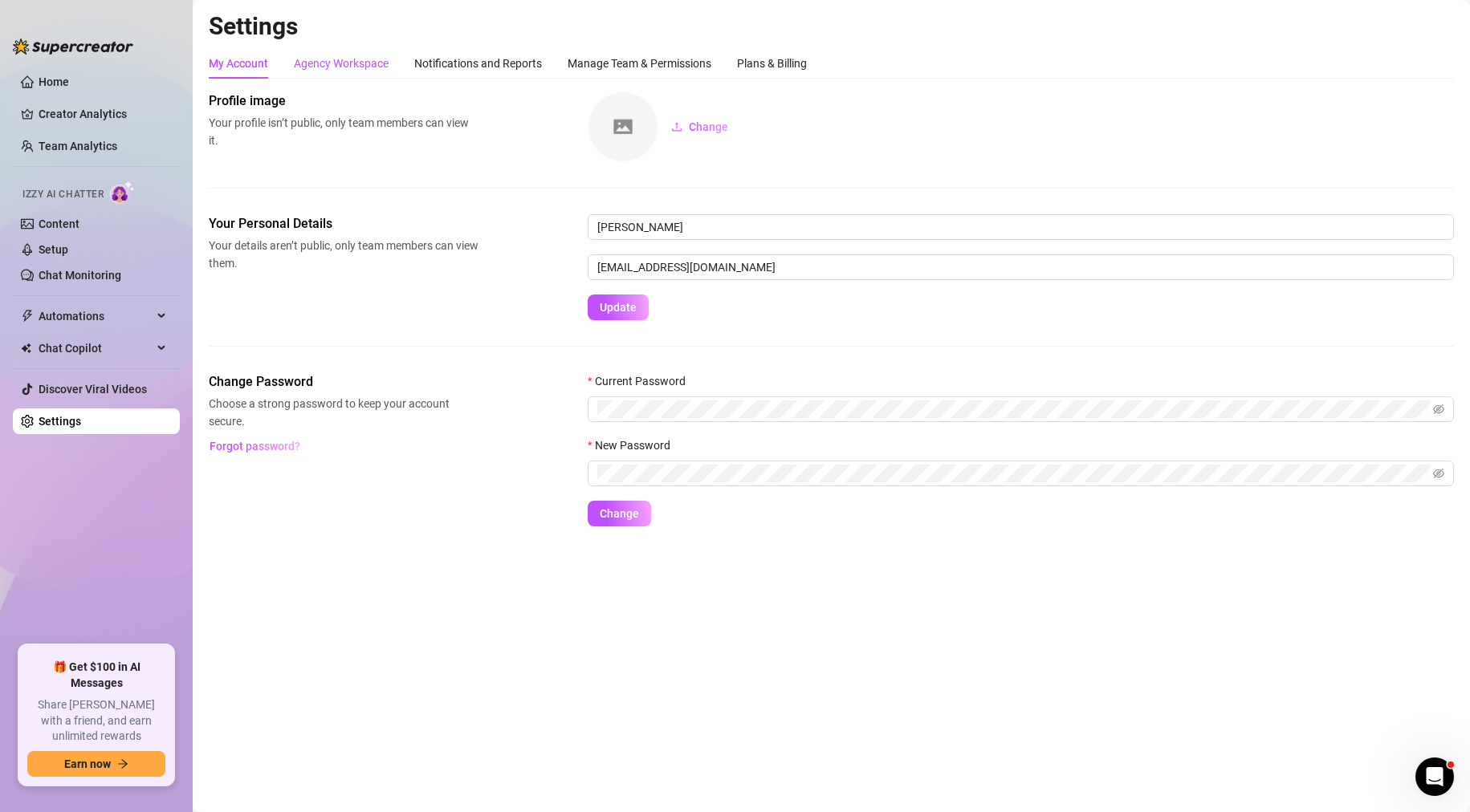
click at [338, 58] on div "Agency Workspace" at bounding box center [341, 64] width 95 height 18
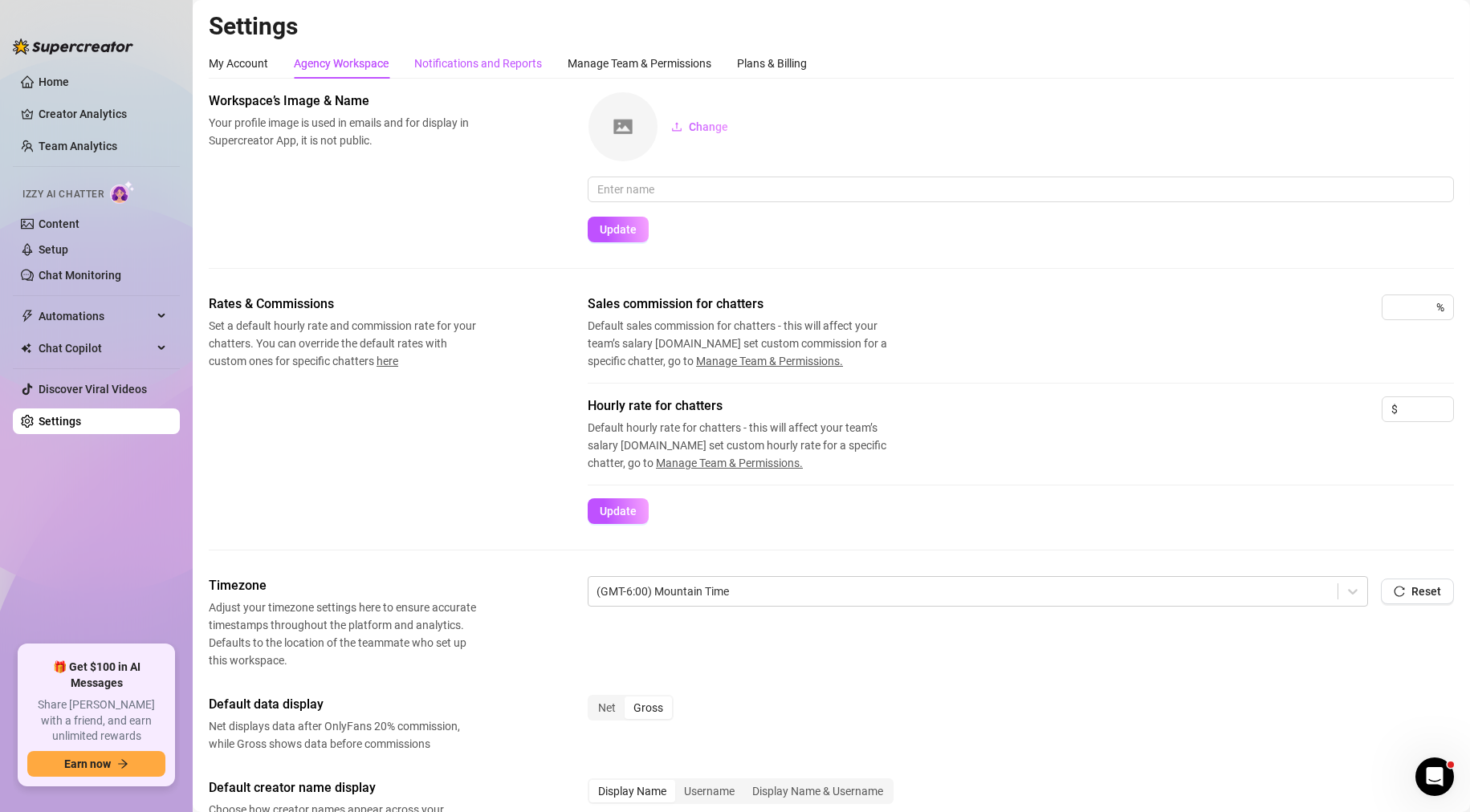
click at [444, 58] on div "Notifications and Reports" at bounding box center [478, 64] width 128 height 18
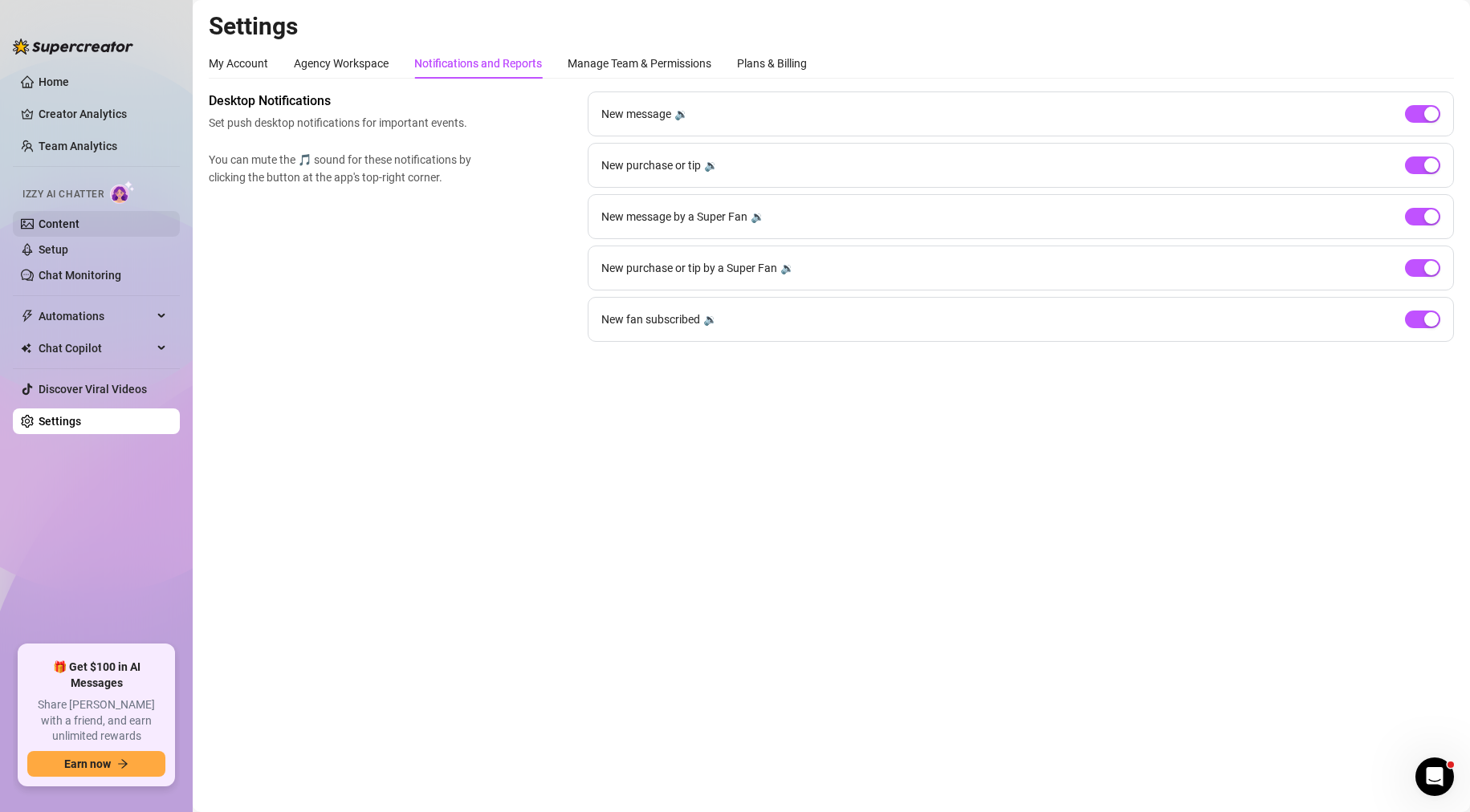
click at [57, 222] on link "Content" at bounding box center [59, 224] width 41 height 13
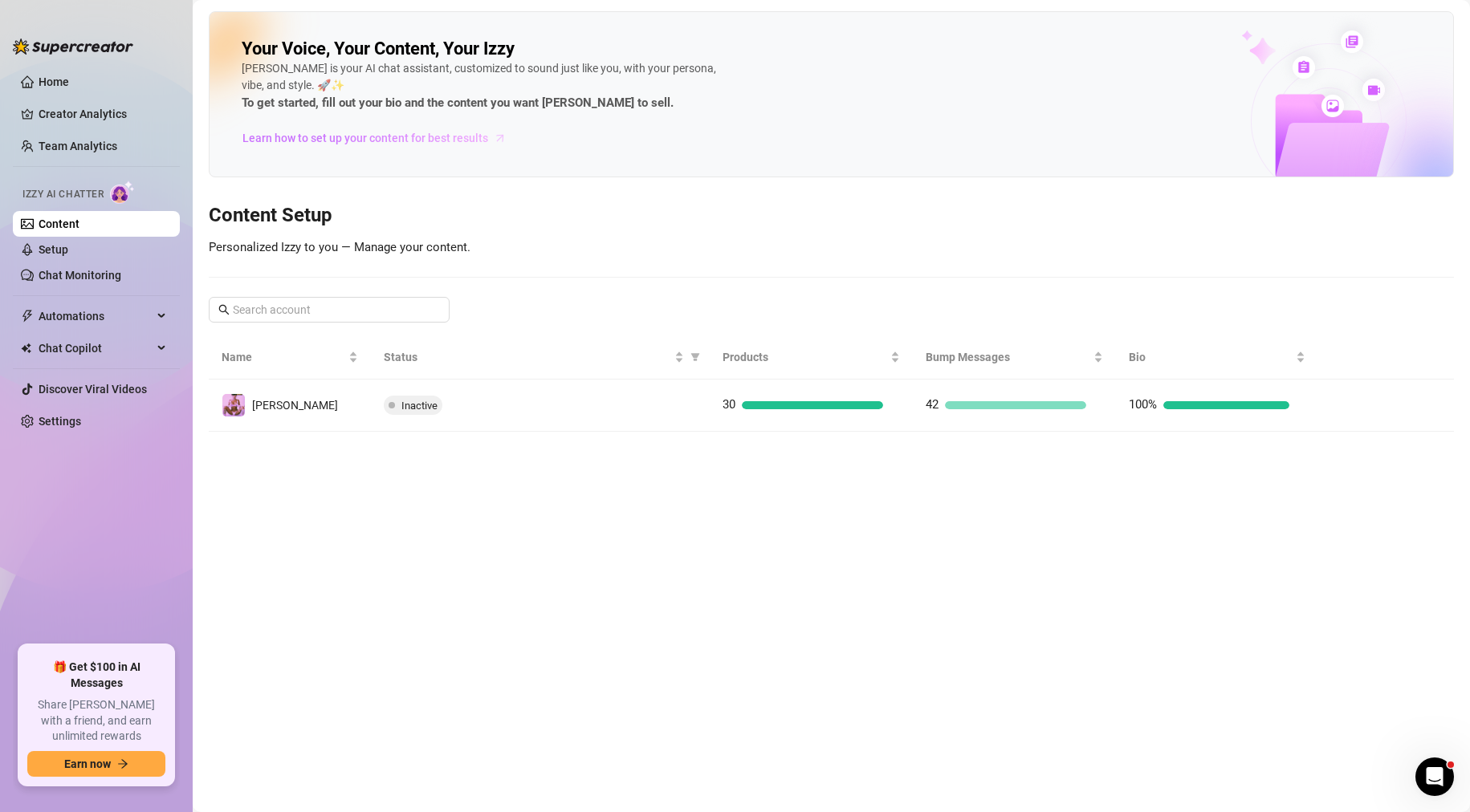
click at [396, 138] on span "Learn how to set up your content for best results" at bounding box center [365, 138] width 246 height 18
click at [68, 243] on link "Setup" at bounding box center [53, 249] width 30 height 13
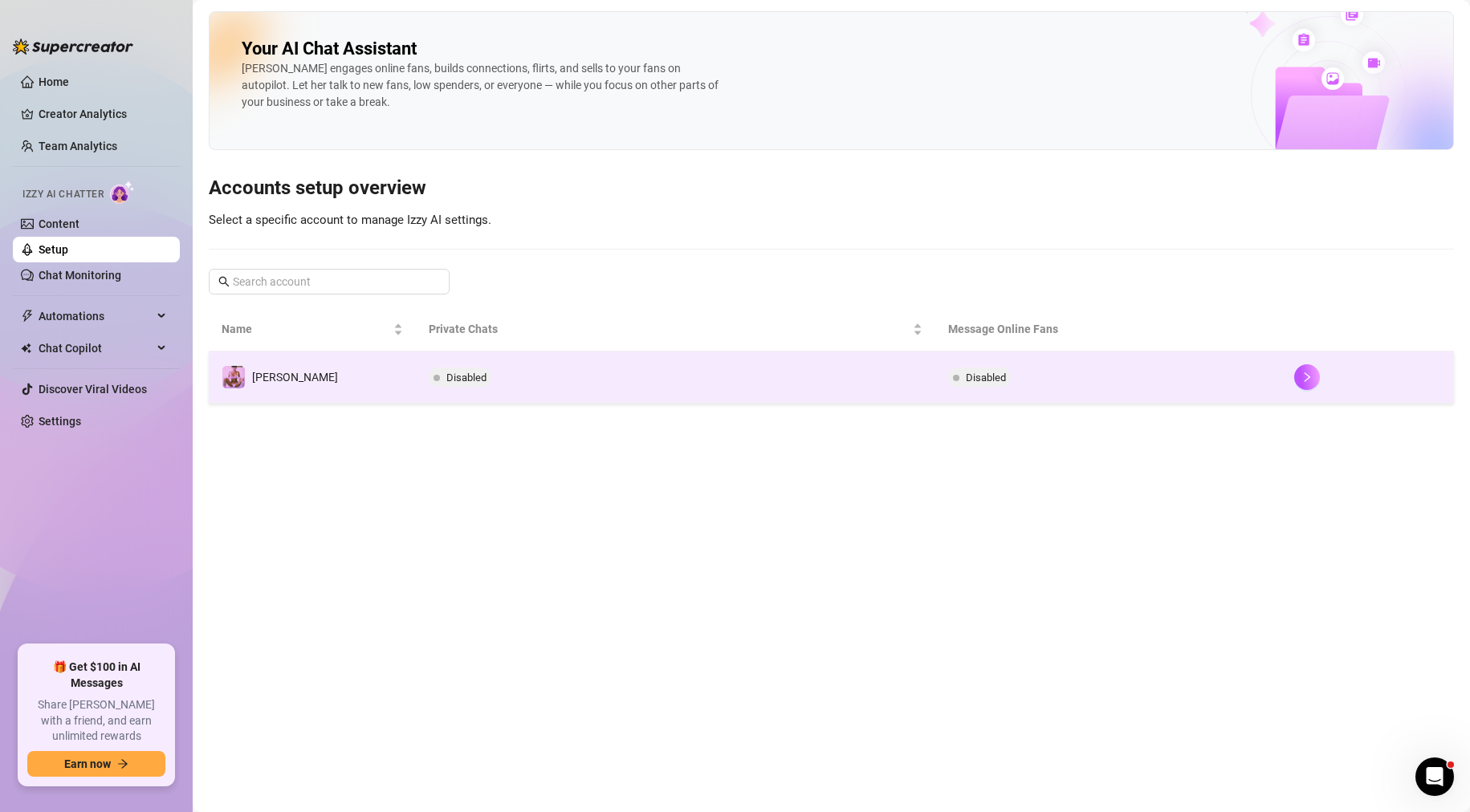
click at [287, 382] on td "[PERSON_NAME]" at bounding box center [312, 377] width 207 height 52
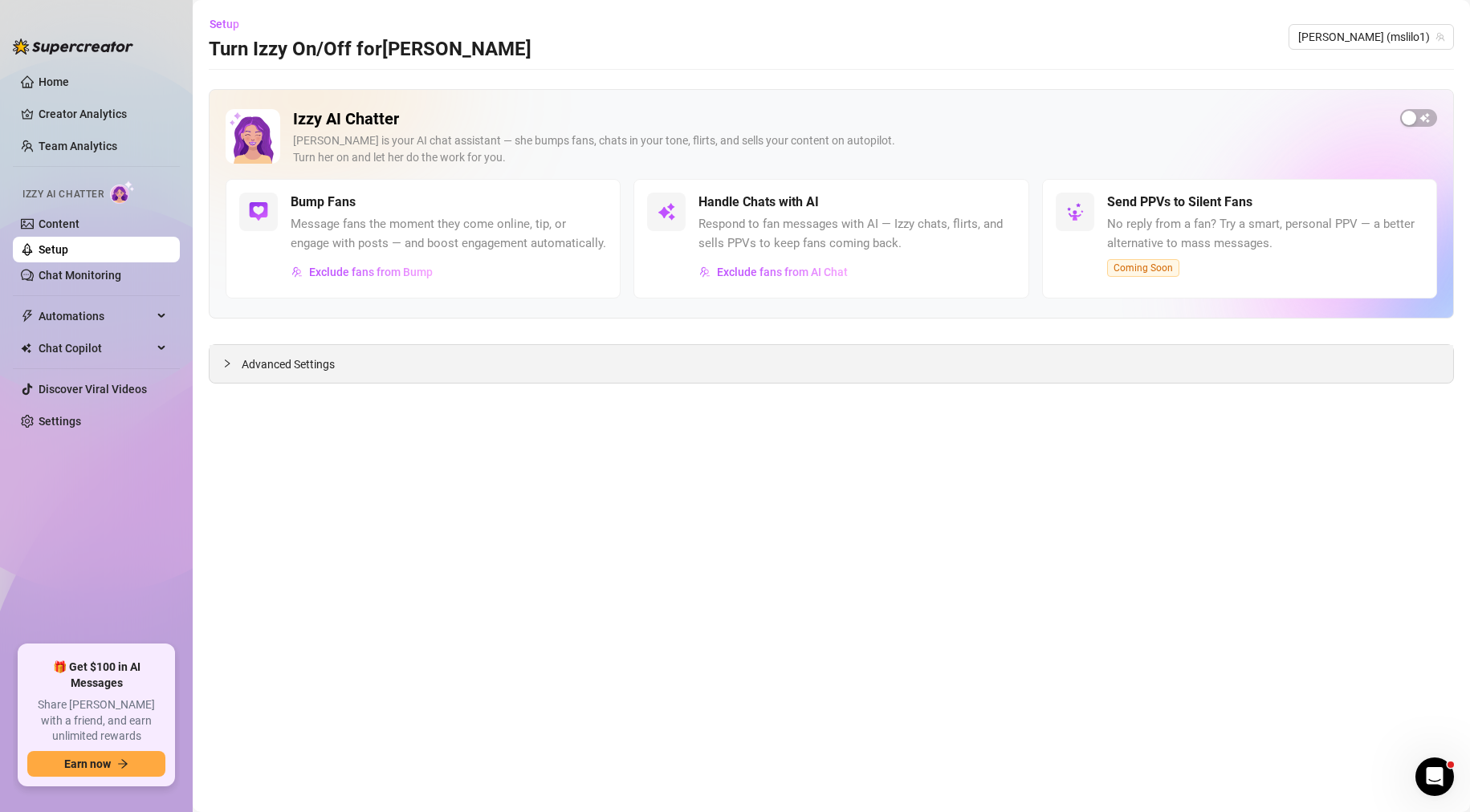
click at [295, 372] on span "Advanced Settings" at bounding box center [288, 365] width 93 height 18
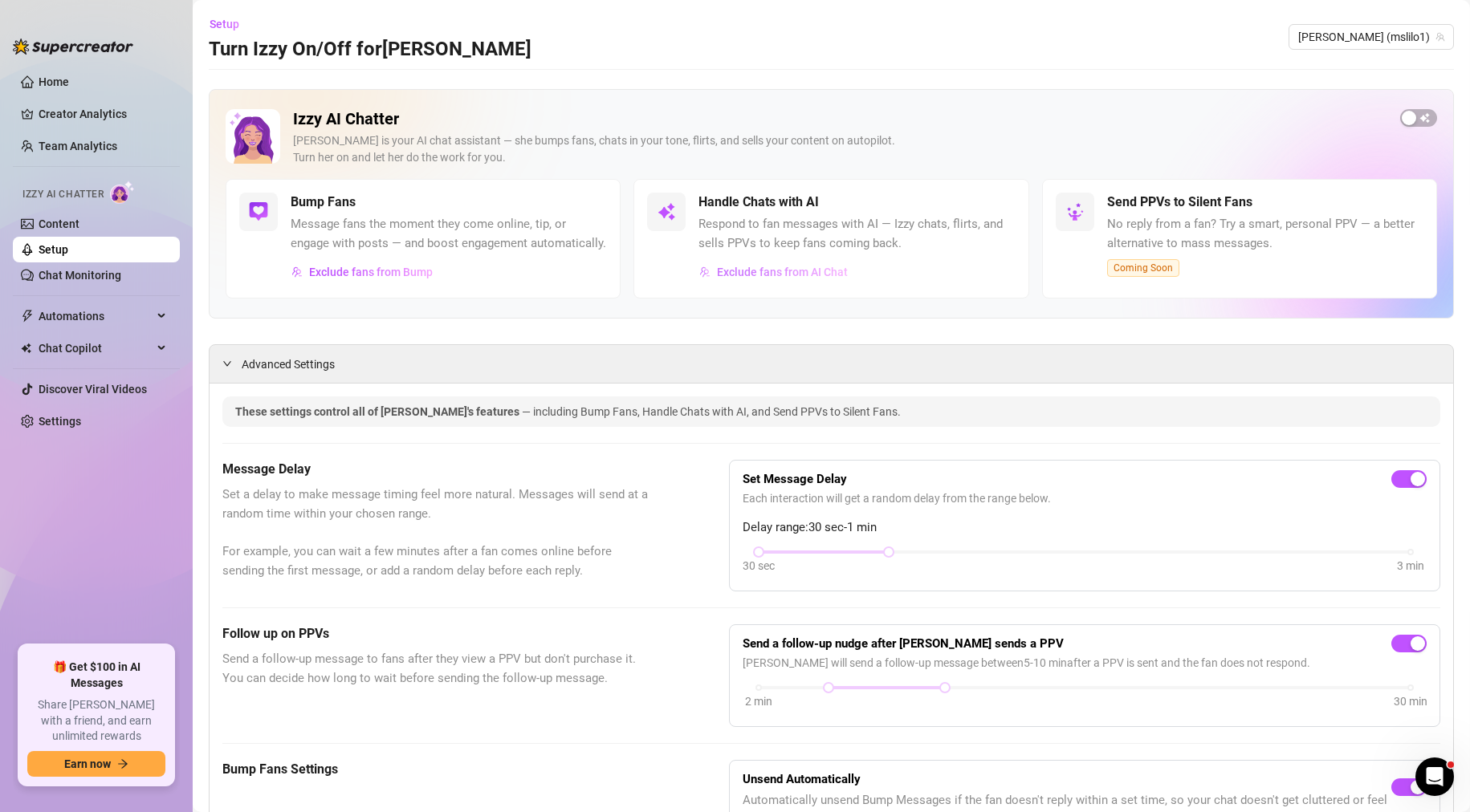
click at [782, 278] on span "Exclude fans from AI Chat" at bounding box center [782, 272] width 131 height 13
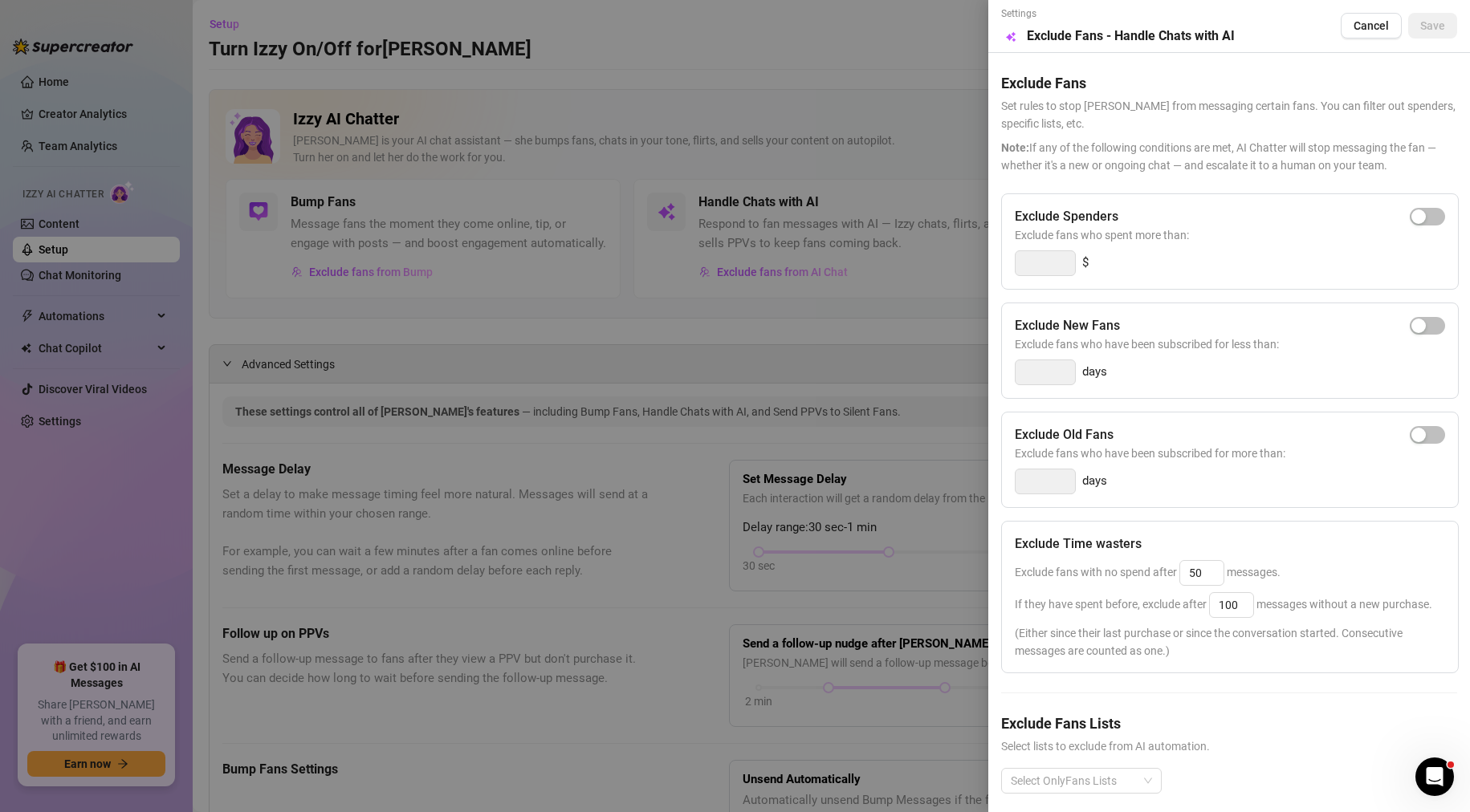
click at [795, 323] on div at bounding box center [735, 406] width 1470 height 812
